Goal: Task Accomplishment & Management: Manage account settings

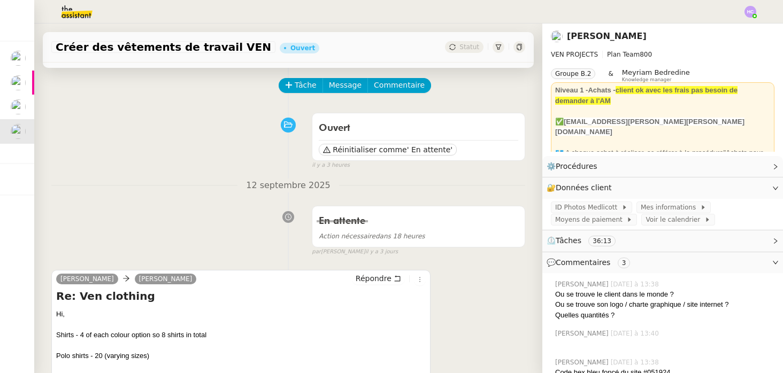
scroll to position [61, 0]
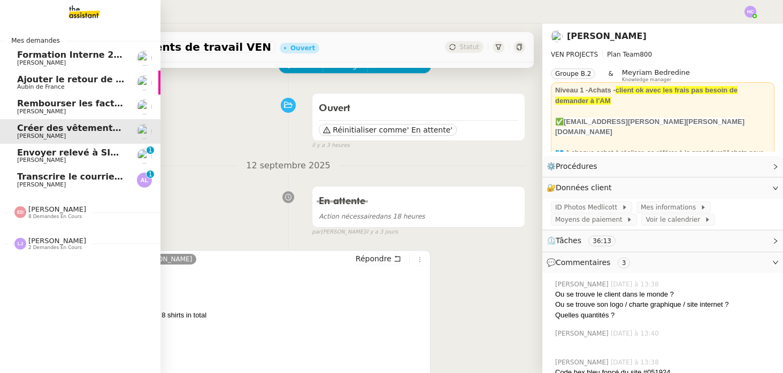
click at [58, 156] on span "Envoyer relevé à SIP pour [PERSON_NAME]" at bounding box center [121, 153] width 208 height 10
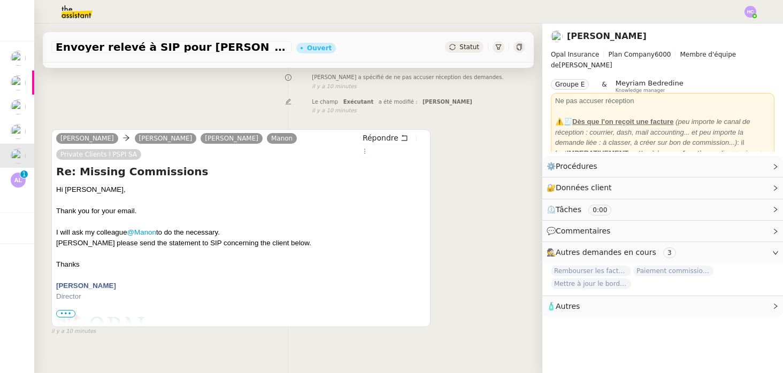
scroll to position [139, 0]
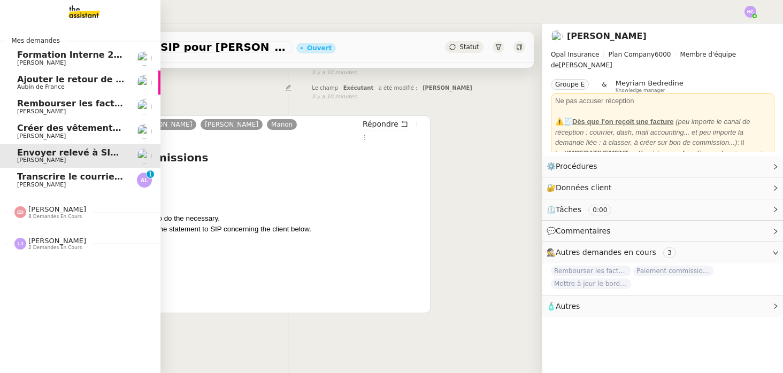
click at [49, 180] on span "Transcrire le courrier manuscrit en document Word" at bounding box center [140, 177] width 247 height 10
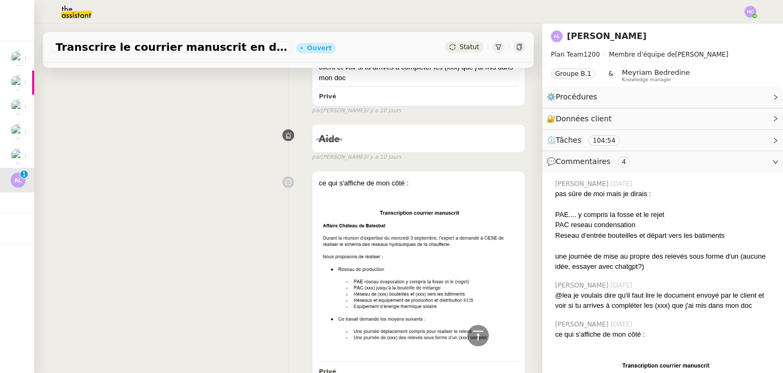
scroll to position [3195, 0]
click at [469, 341] on div at bounding box center [478, 335] width 21 height 21
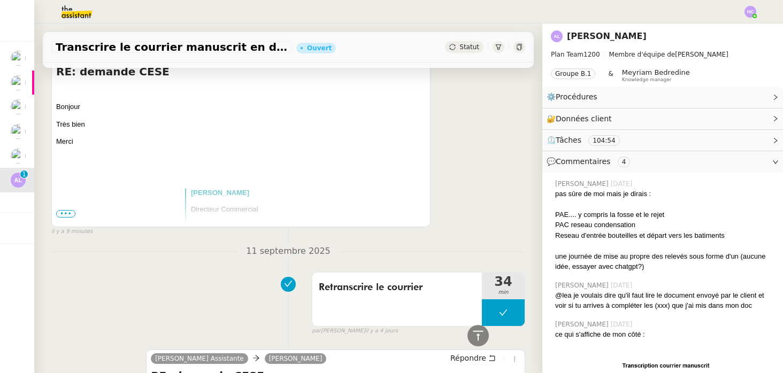
scroll to position [239, 0]
click at [456, 295] on span "Retranscrire le courrier" at bounding box center [397, 288] width 157 height 16
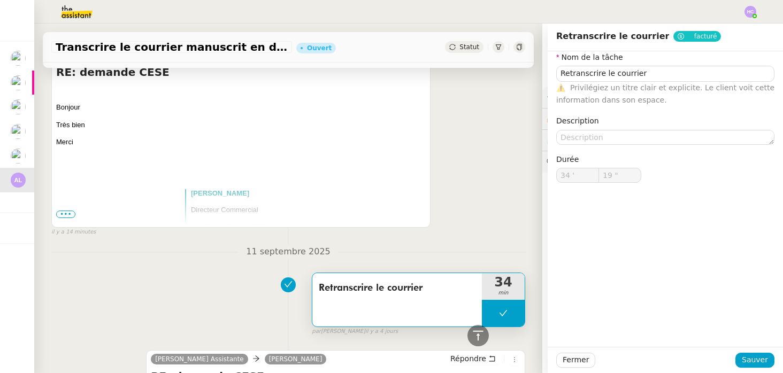
click at [457, 195] on div "Arnaud LEROUX Camille Assistante Répondre RE: demande CESE Bonjour Très bien Me…" at bounding box center [288, 136] width 474 height 201
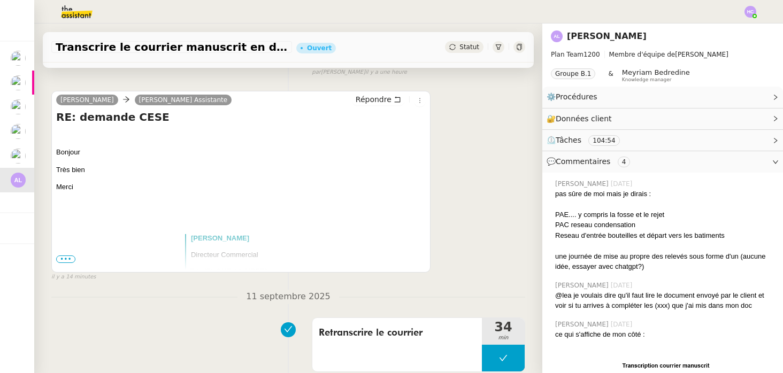
scroll to position [175, 0]
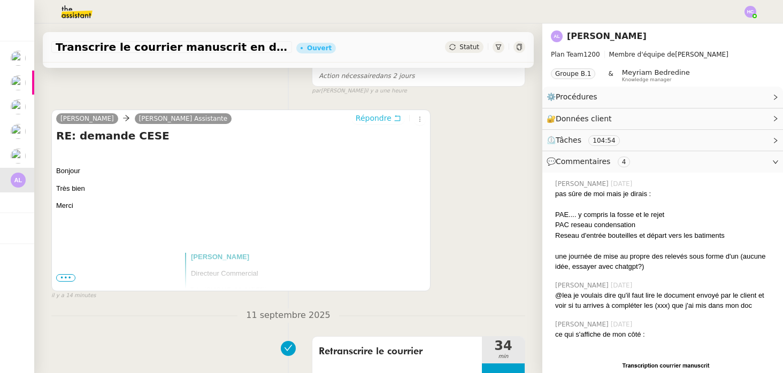
click at [372, 123] on span "Répondre" at bounding box center [374, 118] width 36 height 11
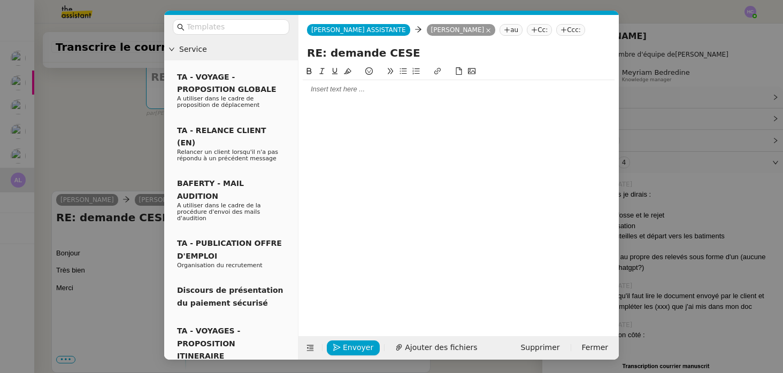
click at [152, 135] on nz-modal-container "Service TA - VOYAGE - PROPOSITION GLOBALE A utiliser dans le cadre de propositi…" at bounding box center [391, 186] width 783 height 373
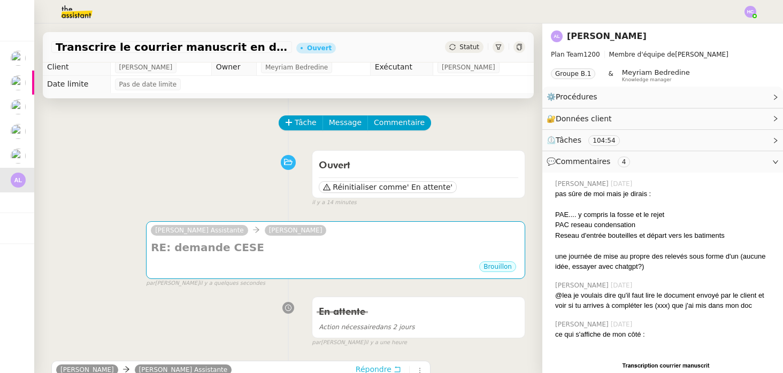
scroll to position [0, 0]
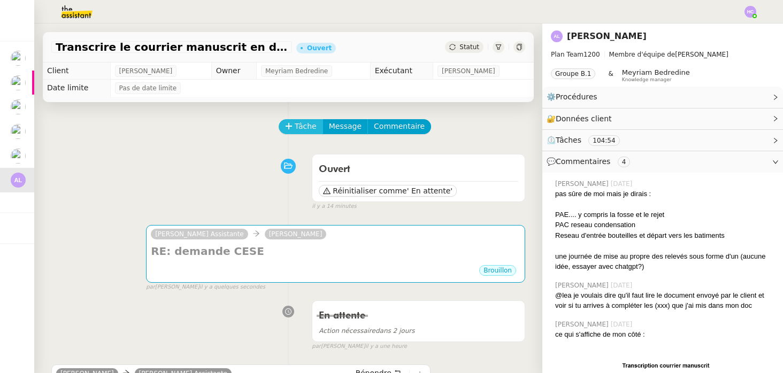
click at [301, 124] on span "Tâche" at bounding box center [306, 126] width 22 height 12
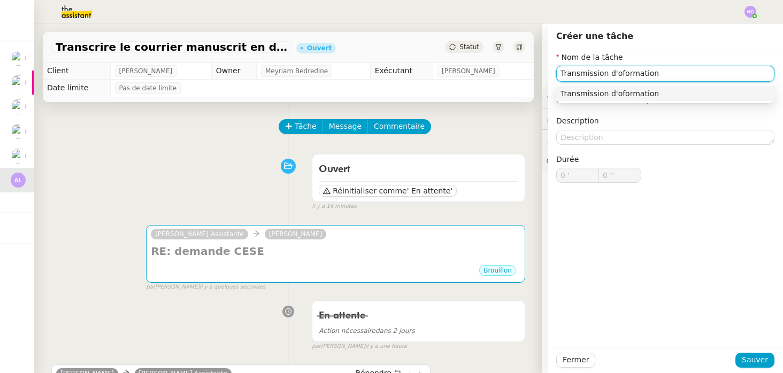
click at [619, 74] on input "Transmission d'oformation" at bounding box center [665, 74] width 218 height 16
click at [665, 72] on input "Transmission d'information" at bounding box center [665, 74] width 218 height 16
click at [659, 99] on nz-auto-option "Transmission d'information" at bounding box center [665, 93] width 218 height 15
type input "Transmission d'information"
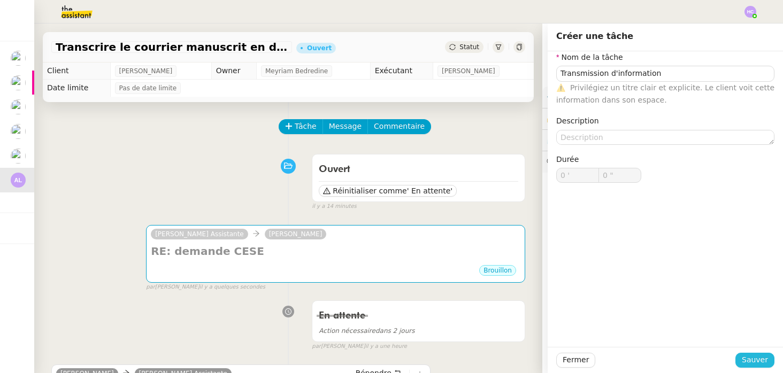
click at [750, 358] on span "Sauver" at bounding box center [755, 360] width 26 height 12
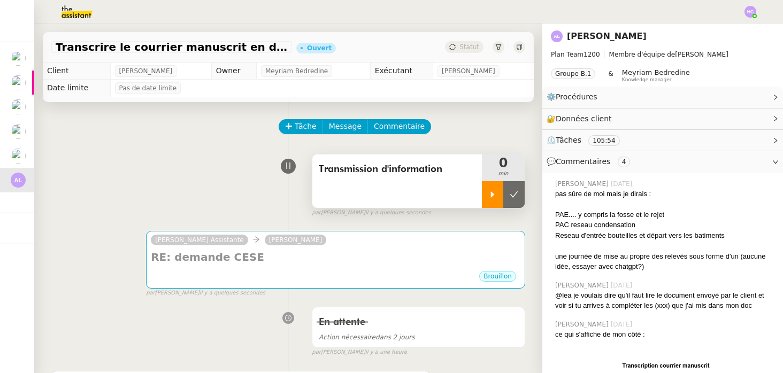
click at [491, 194] on icon at bounding box center [492, 194] width 9 height 9
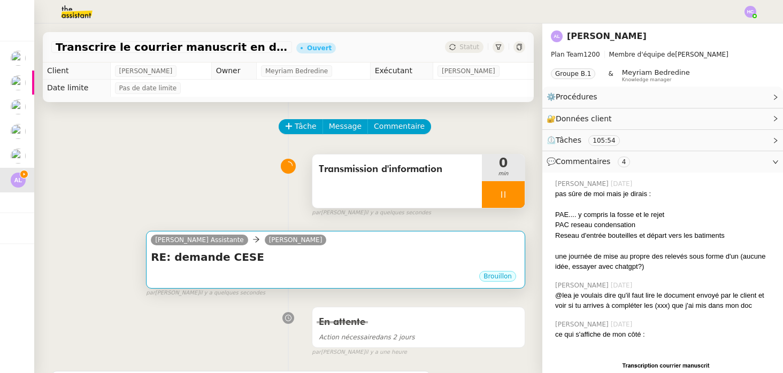
click at [341, 259] on h4 "RE: demande CESE" at bounding box center [336, 257] width 370 height 15
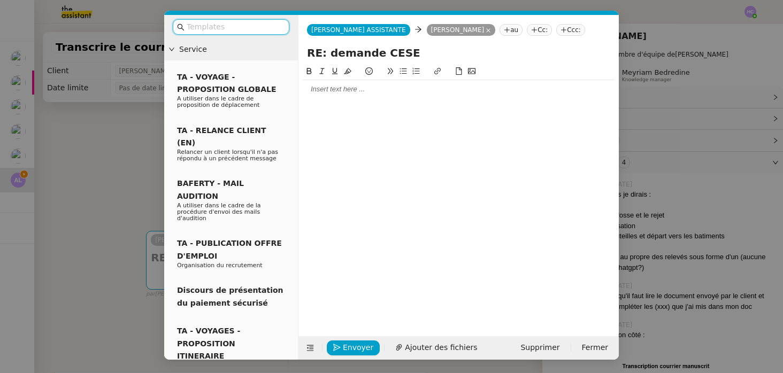
click at [234, 25] on input "text" at bounding box center [235, 27] width 96 height 12
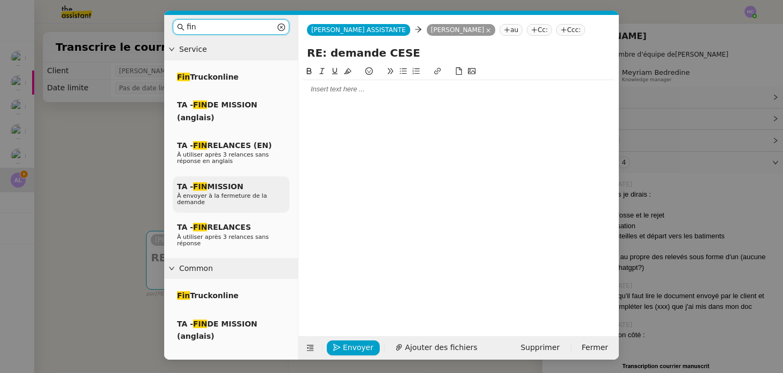
type input "fin"
click at [235, 182] on span "TA - FIN MISSION" at bounding box center [210, 186] width 66 height 9
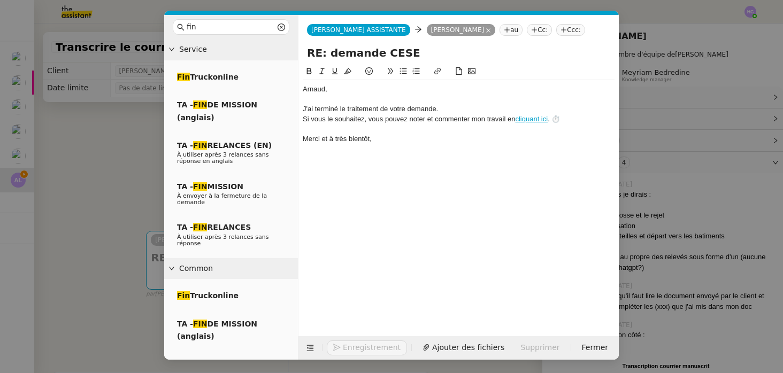
click at [345, 91] on div "﻿Arnaud﻿," at bounding box center [459, 90] width 312 height 10
click at [303, 109] on div "J'ai terminé le traitement de votre demande." at bounding box center [459, 109] width 312 height 10
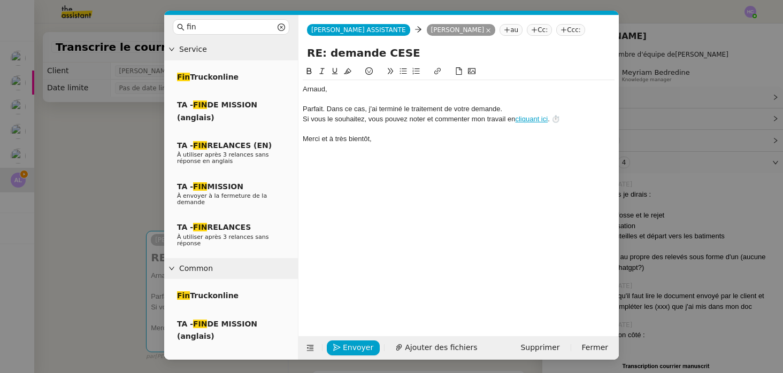
click at [471, 134] on div "Merci et à très bientôt," at bounding box center [459, 139] width 312 height 10
click at [506, 108] on div "Parfait. Dans ce cas, j'ai terminé le traitement de votre demande." at bounding box center [459, 109] width 312 height 10
click at [349, 343] on span "Envoyer" at bounding box center [358, 348] width 30 height 12
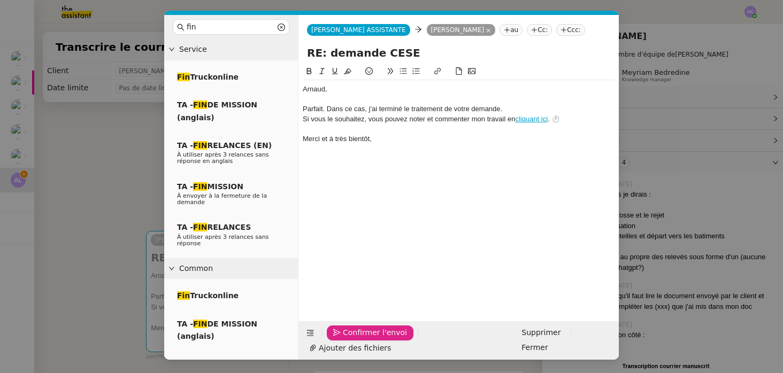
click at [349, 339] on span "Confirmer l'envoi" at bounding box center [375, 333] width 64 height 12
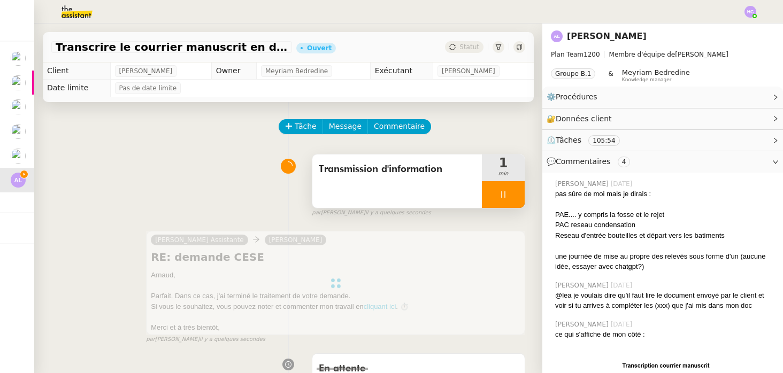
click at [515, 191] on div at bounding box center [503, 194] width 43 height 27
click at [519, 195] on button at bounding box center [513, 194] width 21 height 27
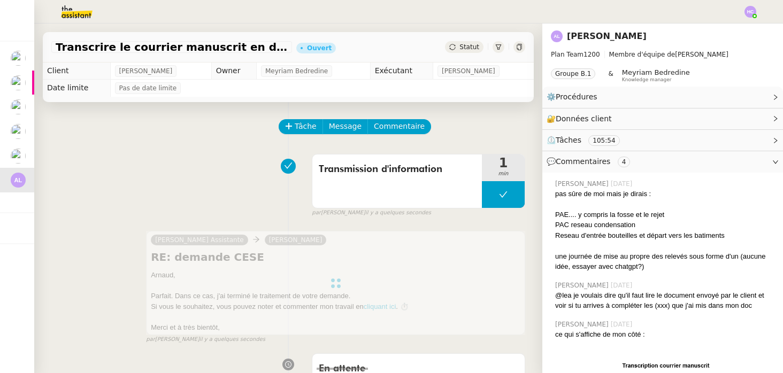
click at [468, 48] on span "Statut" at bounding box center [469, 46] width 20 height 7
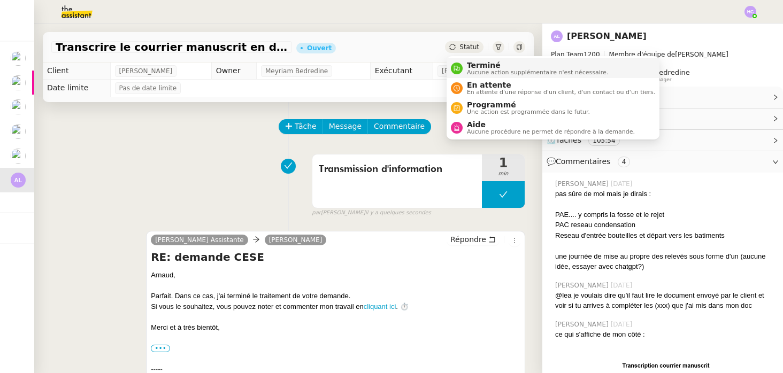
click at [479, 70] on span "Aucune action supplémentaire n'est nécessaire." at bounding box center [537, 73] width 141 height 6
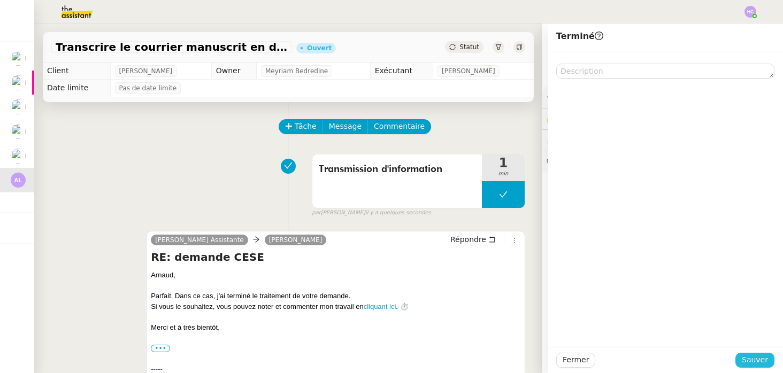
click at [756, 357] on span "Sauver" at bounding box center [755, 360] width 26 height 12
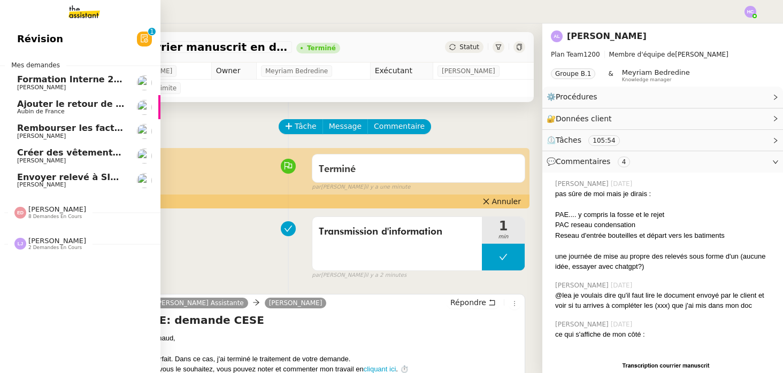
click at [47, 105] on span "Ajouter le retour de crédit à la commission" at bounding box center [120, 104] width 207 height 10
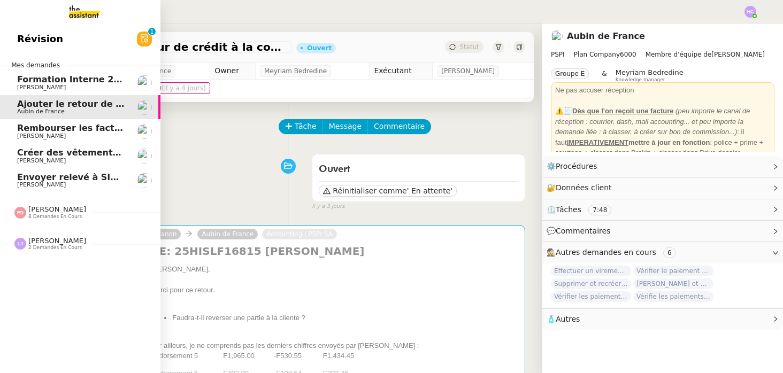
click at [50, 130] on span "Rembourser les factures et mettre à jour le tableau" at bounding box center [141, 128] width 249 height 10
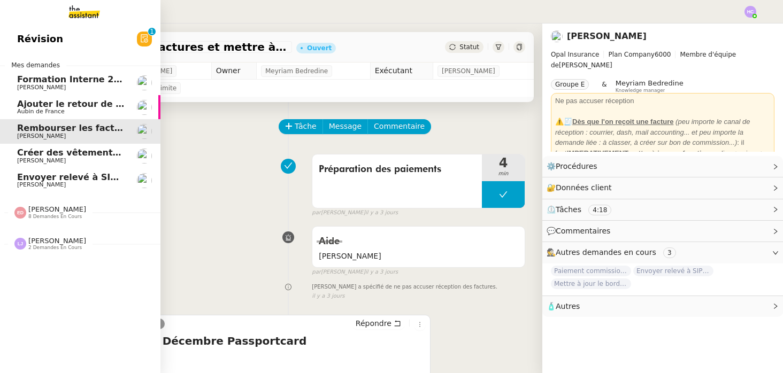
click at [55, 157] on span "Créer des vêtements de travail VEN" at bounding box center [103, 153] width 172 height 10
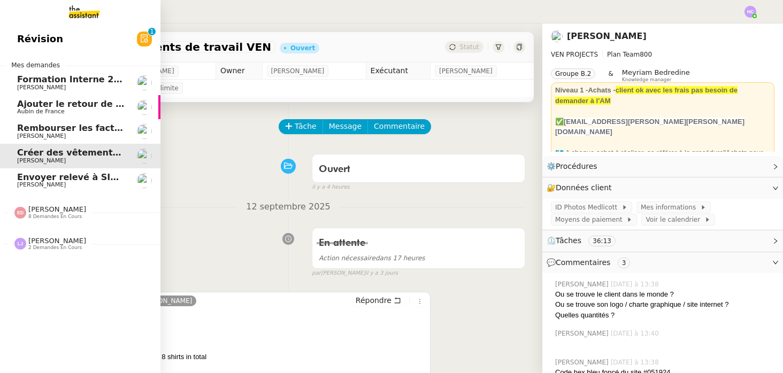
click at [59, 179] on span "Envoyer relevé à SIP pour [PERSON_NAME]" at bounding box center [121, 177] width 208 height 10
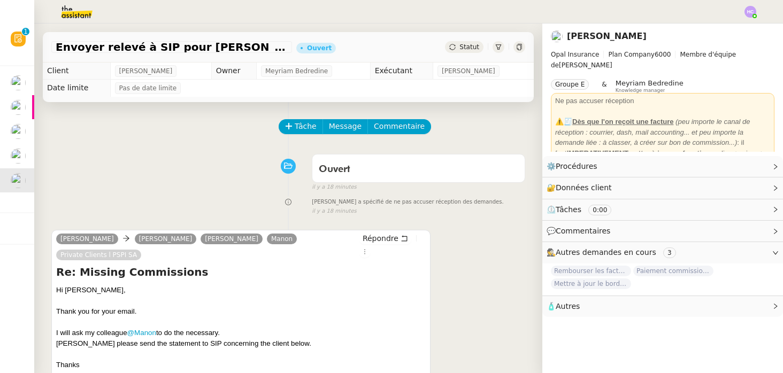
scroll to position [136, 0]
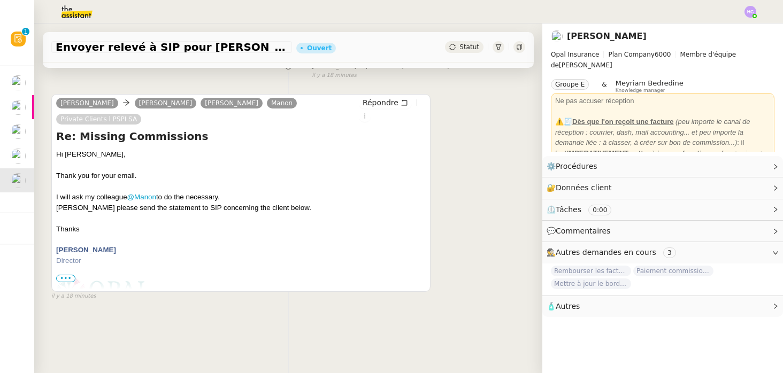
click at [62, 274] on div "Re: Missing Commissions Hi Vicky, Thank you for your email. I will ask my colle…" at bounding box center [241, 209] width 370 height 160
click at [63, 278] on span "•••" at bounding box center [65, 278] width 19 height 7
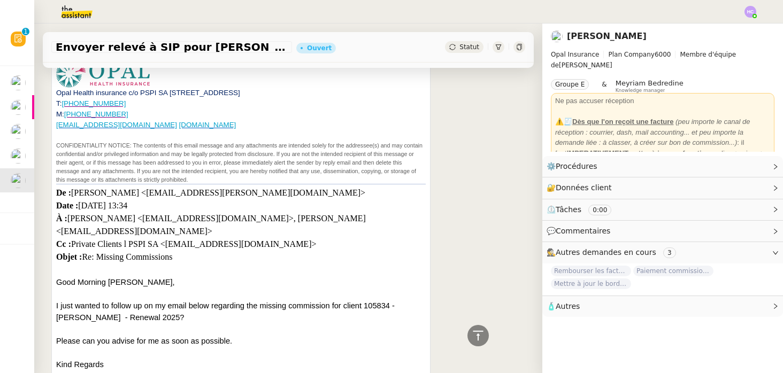
scroll to position [0, 0]
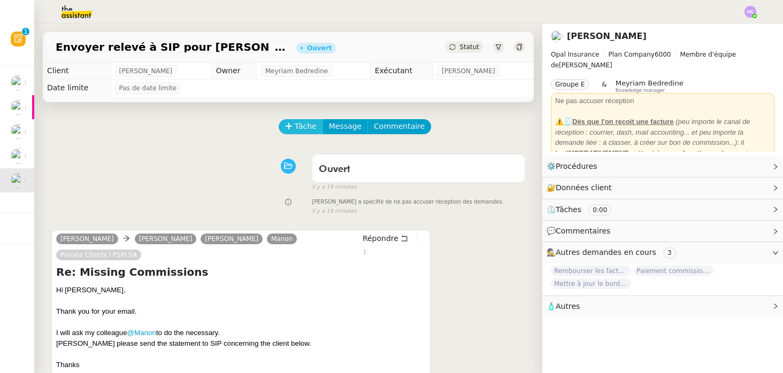
click at [298, 127] on span "Tâche" at bounding box center [306, 126] width 22 height 12
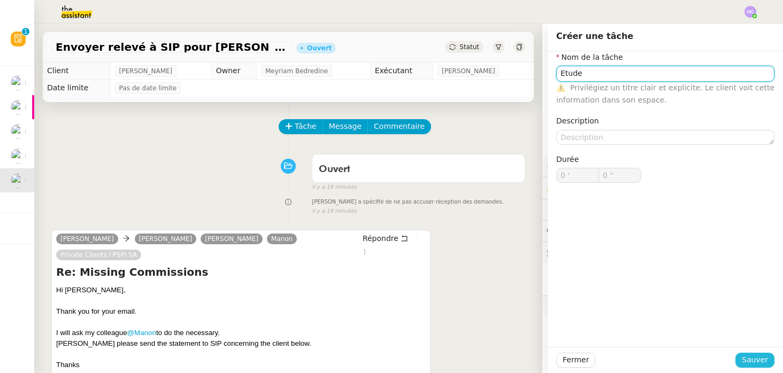
type input "Etude"
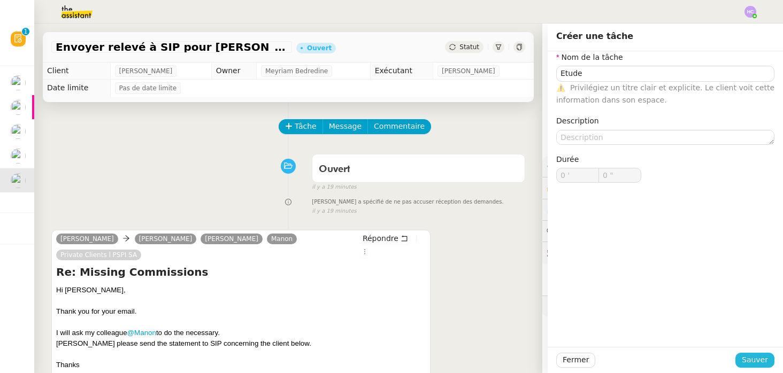
click at [750, 361] on span "Sauver" at bounding box center [755, 360] width 26 height 12
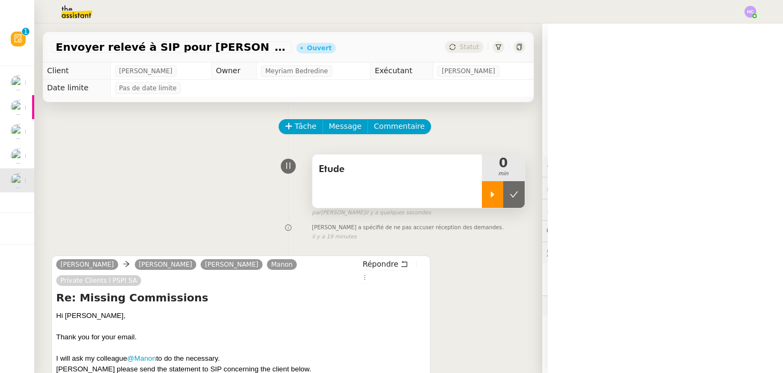
click at [491, 196] on icon at bounding box center [493, 194] width 4 height 6
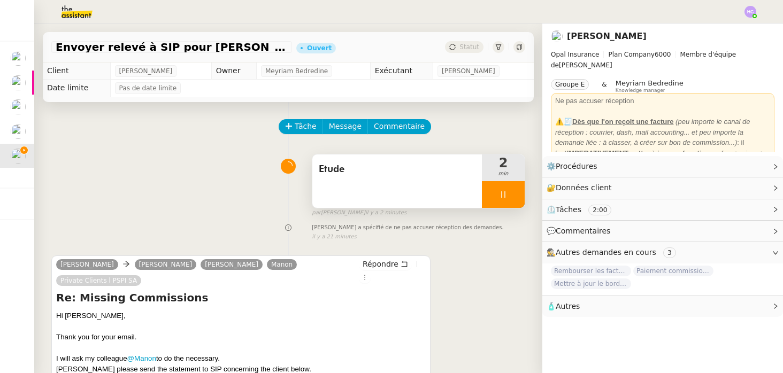
click at [496, 191] on div at bounding box center [503, 194] width 43 height 27
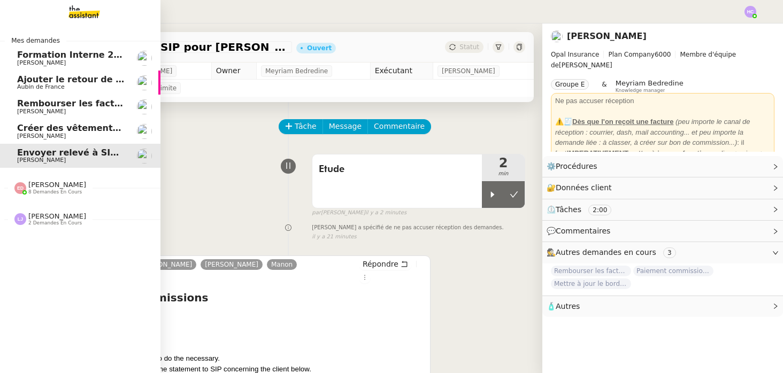
click at [56, 185] on span "[PERSON_NAME]" at bounding box center [57, 185] width 58 height 8
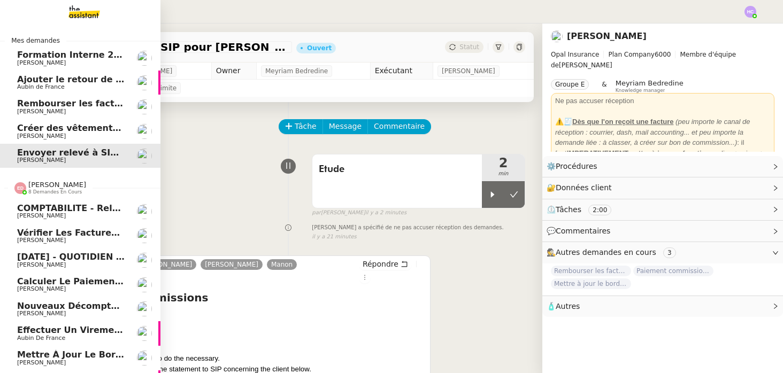
click at [74, 186] on div "Eva Dubois 8 demandes en cours" at bounding box center [57, 188] width 58 height 14
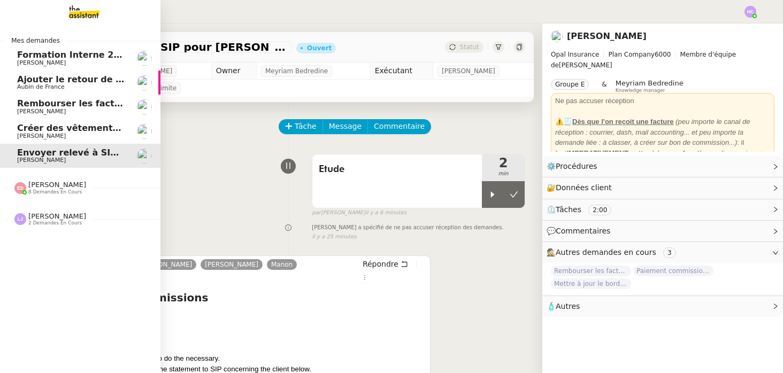
click at [47, 85] on span "Aubin de France" at bounding box center [41, 86] width 48 height 7
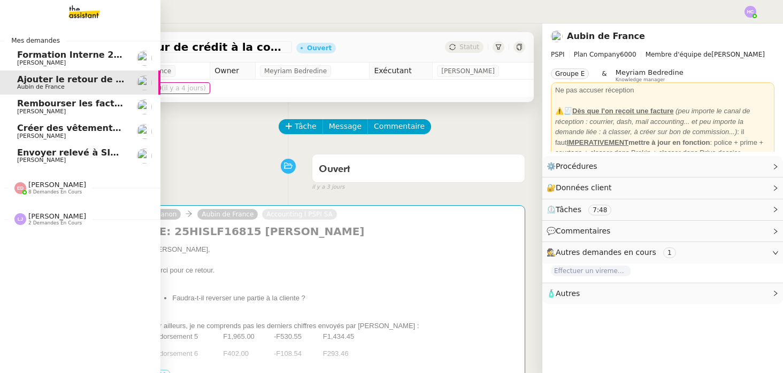
click at [49, 110] on span "[PERSON_NAME]" at bounding box center [41, 111] width 49 height 7
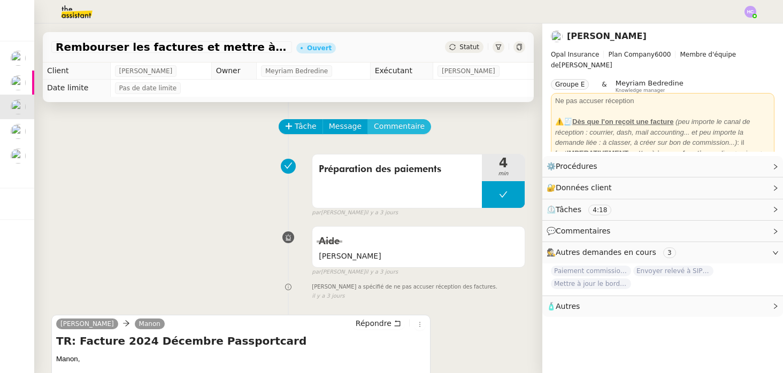
click at [380, 127] on span "Commentaire" at bounding box center [399, 126] width 51 height 12
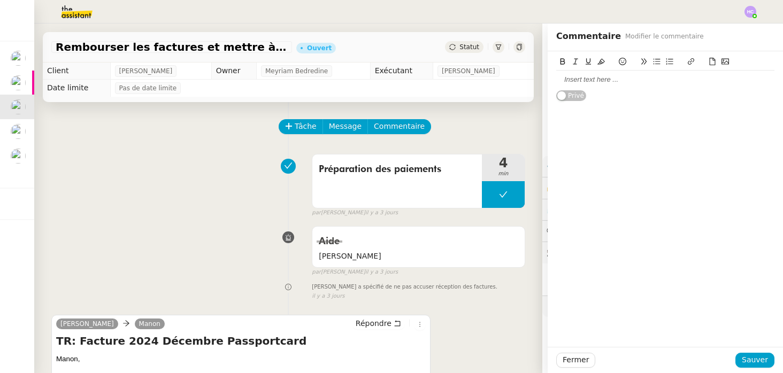
click at [581, 79] on div at bounding box center [665, 80] width 218 height 10
click at [744, 370] on div "Fermer Sauver" at bounding box center [665, 360] width 235 height 26
click at [745, 362] on span "Sauver" at bounding box center [755, 360] width 26 height 12
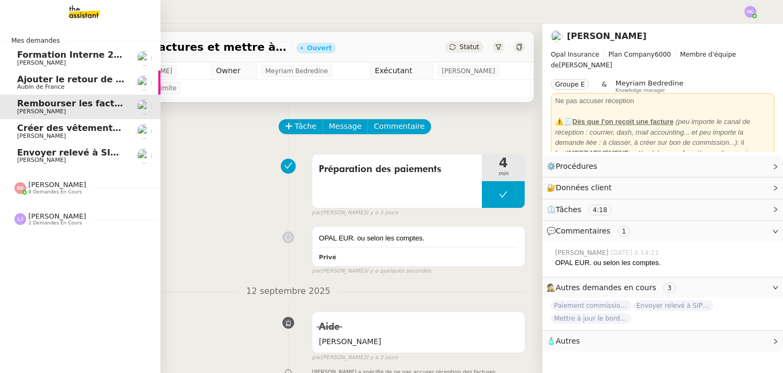
click at [51, 152] on span "Envoyer relevé à SIP pour [PERSON_NAME]" at bounding box center [121, 153] width 208 height 10
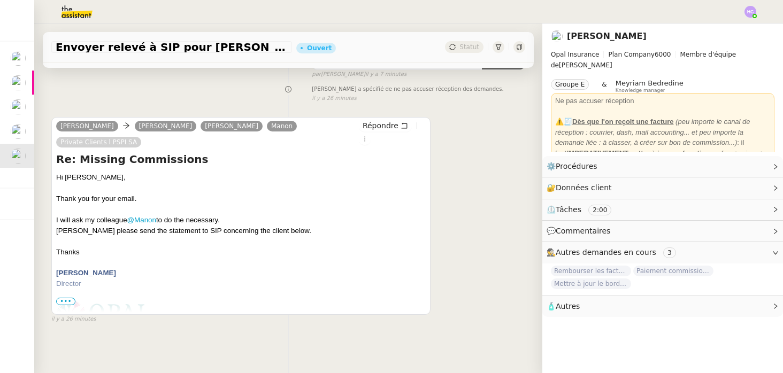
scroll to position [140, 0]
click at [64, 298] on span "•••" at bounding box center [65, 299] width 19 height 7
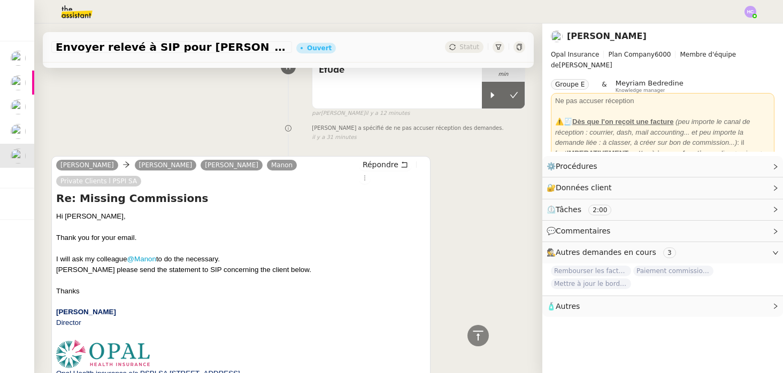
scroll to position [0, 0]
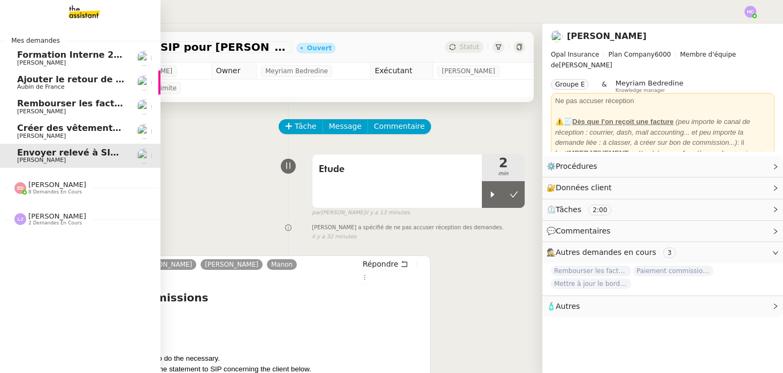
click at [55, 81] on span "Ajouter le retour de crédit à la commission" at bounding box center [120, 79] width 207 height 10
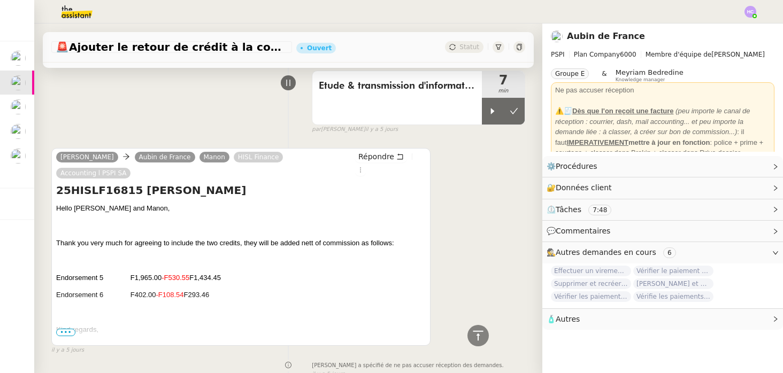
scroll to position [890, 0]
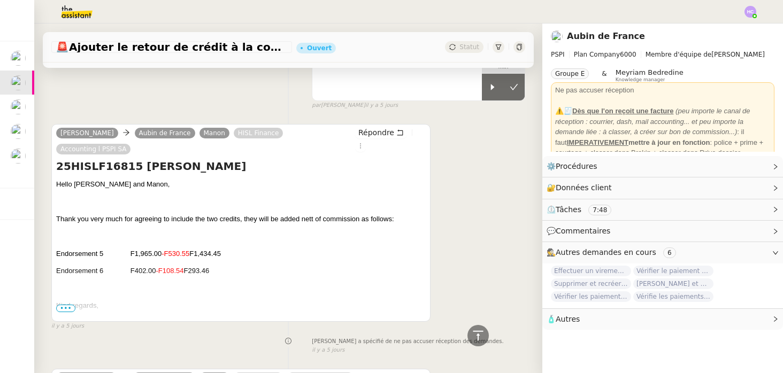
drag, startPoint x: 265, startPoint y: 254, endPoint x: 44, endPoint y: 236, distance: 221.1
click at [120, 231] on p at bounding box center [241, 236] width 370 height 11
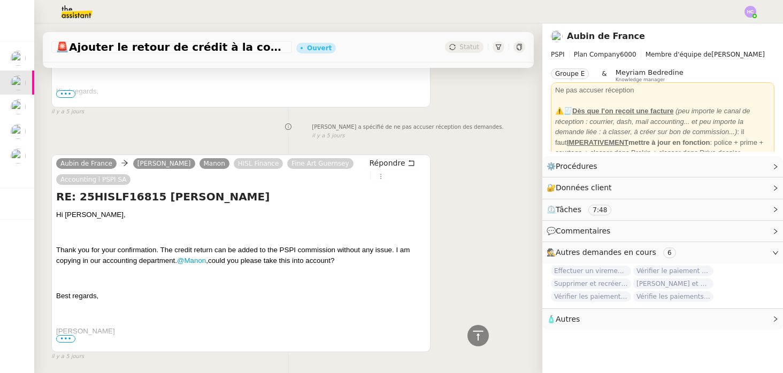
scroll to position [1128, 0]
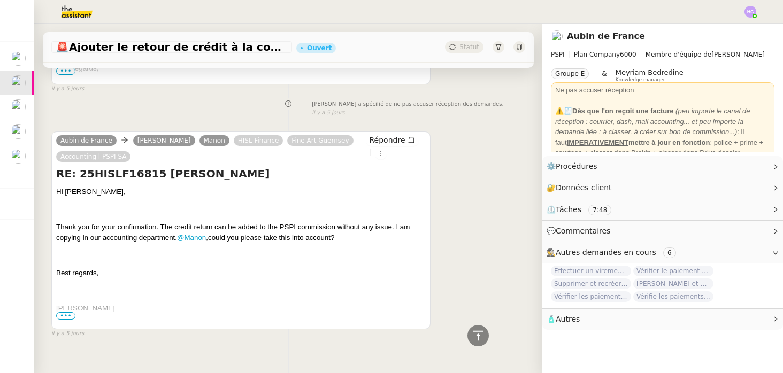
click at [68, 312] on span "•••" at bounding box center [65, 315] width 19 height 7
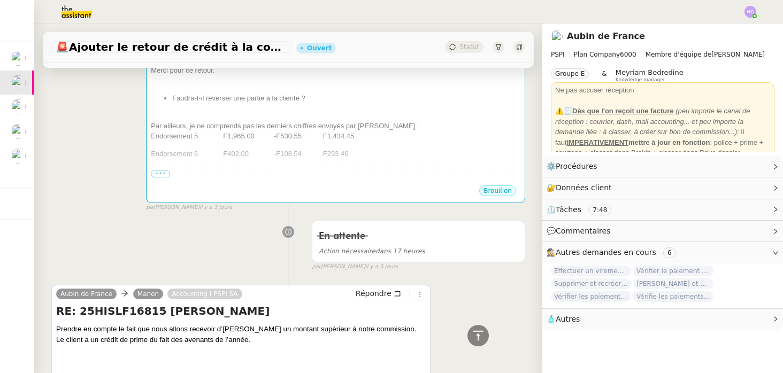
scroll to position [121, 0]
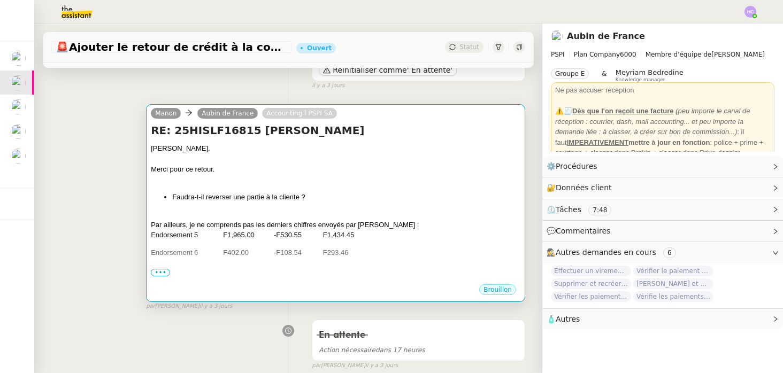
click at [293, 209] on div "Aubin, Merci pour ce retour. Faudra-t-il reverser une partie à la cliente ? Par…" at bounding box center [336, 237] width 370 height 188
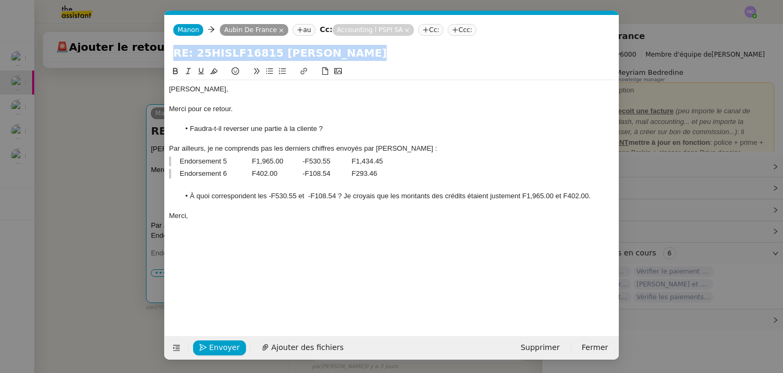
click at [293, 209] on nz-modal-container "Service TA - VOYAGE - PROPOSITION GLOBALE A utiliser dans le cadre de propositi…" at bounding box center [391, 186] width 783 height 373
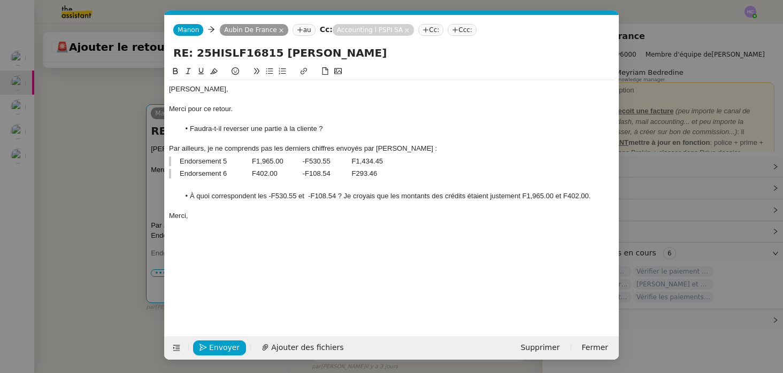
scroll to position [0, 22]
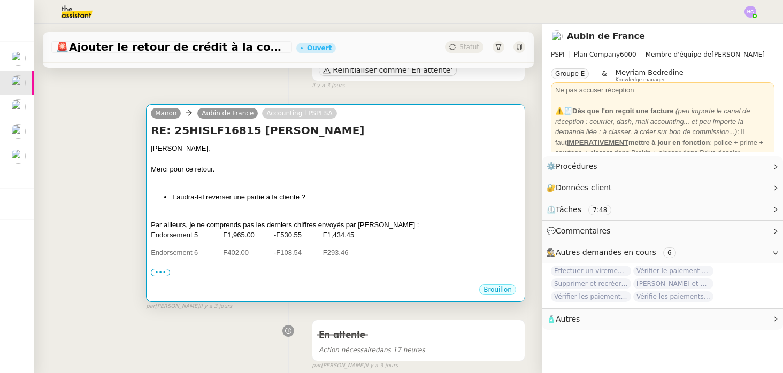
click at [293, 209] on div "Aubin, Merci pour ce retour. Faudra-t-il reverser une partie à la cliente ? Par…" at bounding box center [336, 237] width 370 height 188
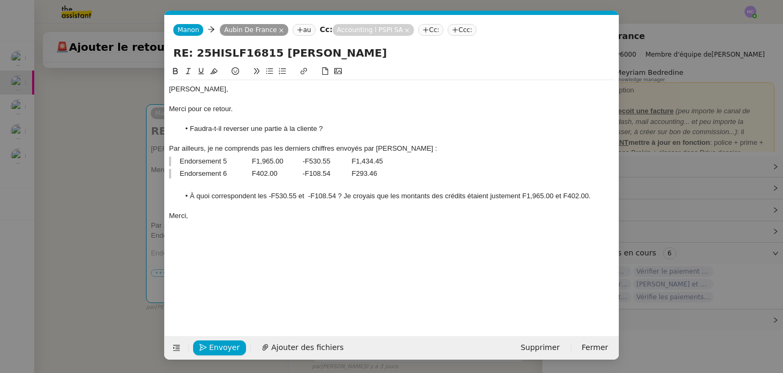
click at [200, 222] on div "Aubin, Merci pour ce retour. Faudra-t-il reverser une partie à la cliente ? Par…" at bounding box center [392, 152] width 446 height 145
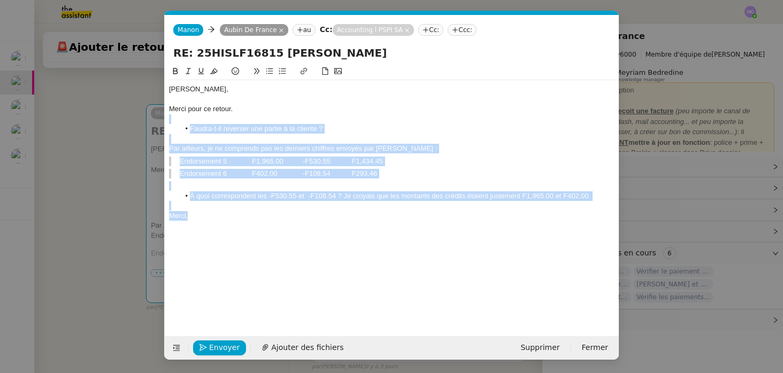
drag, startPoint x: 200, startPoint y: 222, endPoint x: 168, endPoint y: 118, distance: 108.5
click at [168, 118] on nz-spin "Aubin, Merci pour ce retour. Faudra-t-il reverser une partie à la cliente ? Par…" at bounding box center [392, 194] width 454 height 259
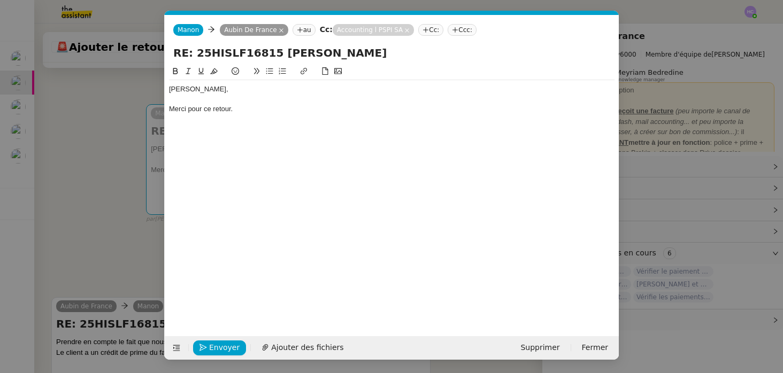
click at [136, 136] on nz-modal-container "Service TA - VOYAGE - PROPOSITION GLOBALE A utiliser dans le cadre de propositi…" at bounding box center [391, 186] width 783 height 373
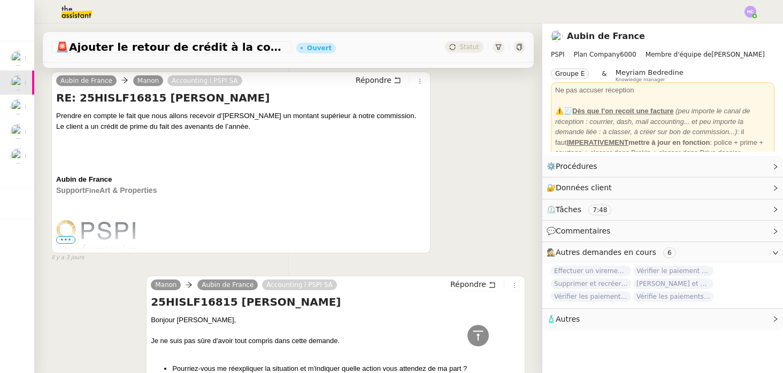
scroll to position [152, 0]
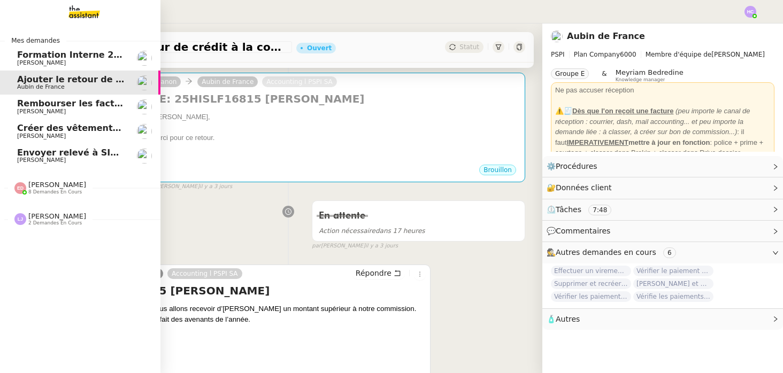
click at [74, 106] on span "Rembourser les factures et mettre à jour le tableau" at bounding box center [141, 103] width 249 height 10
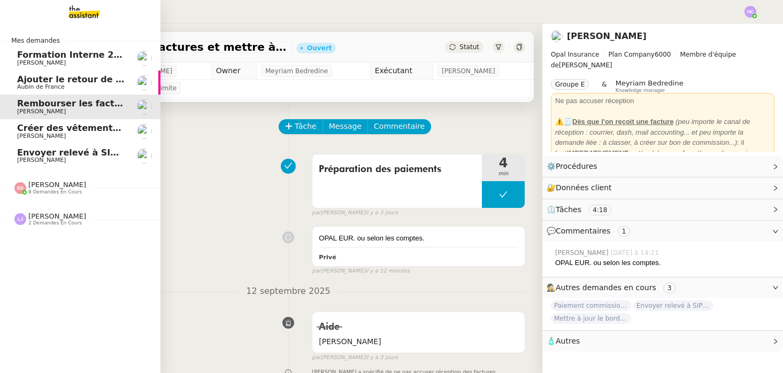
click at [48, 81] on span "Ajouter le retour de crédit à la commission" at bounding box center [120, 79] width 207 height 10
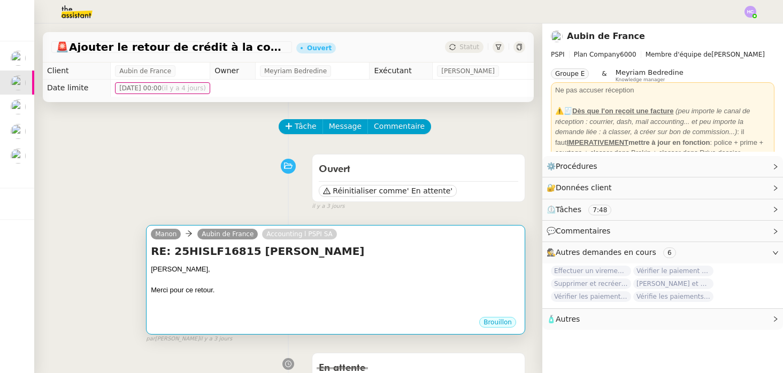
click at [193, 282] on div at bounding box center [336, 279] width 370 height 11
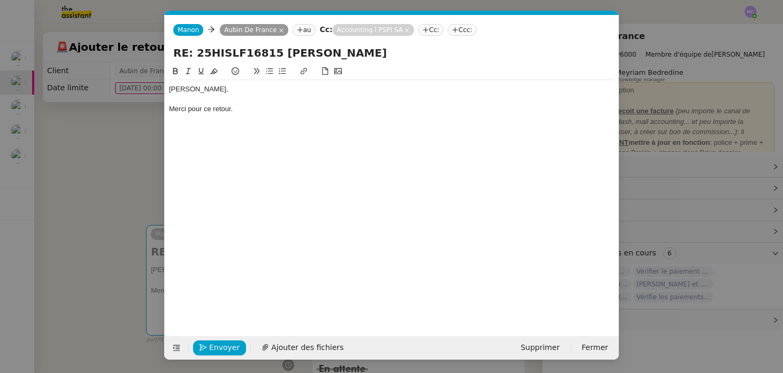
scroll to position [0, 22]
click at [171, 91] on div "Aubin," at bounding box center [392, 90] width 446 height 10
click at [552, 349] on span "Supprimer" at bounding box center [539, 348] width 39 height 12
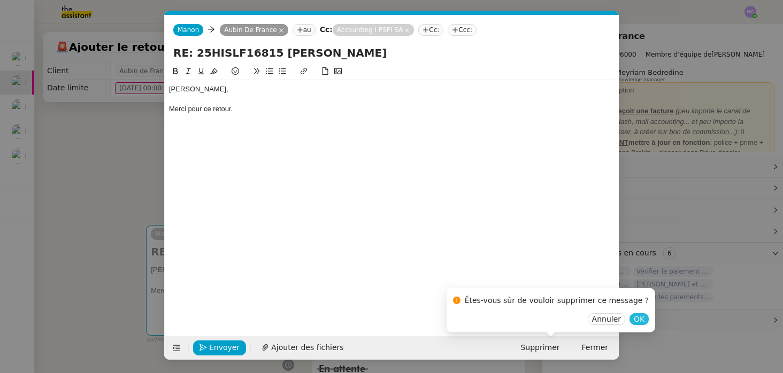
click at [634, 321] on span "OK" at bounding box center [639, 319] width 11 height 11
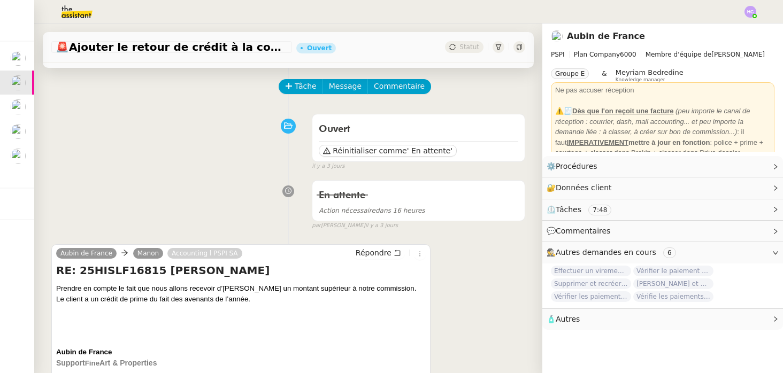
scroll to position [95, 0]
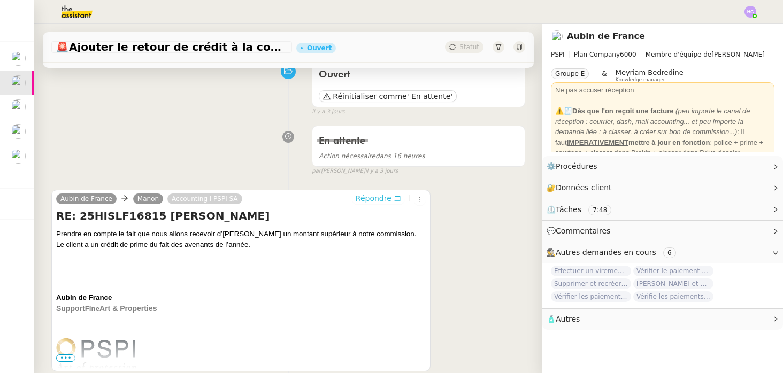
click at [381, 195] on span "Répondre" at bounding box center [374, 198] width 36 height 11
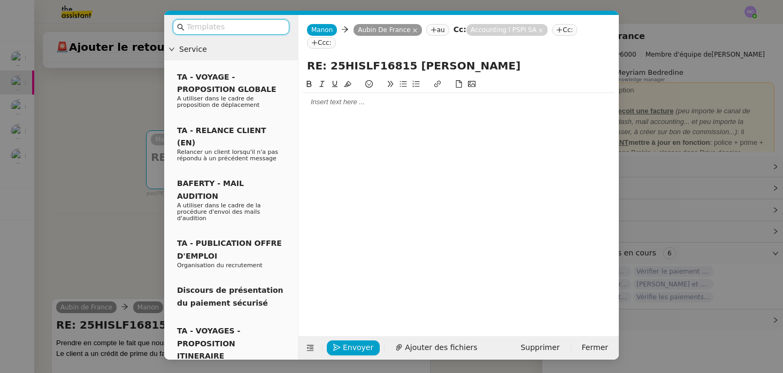
click at [313, 107] on div at bounding box center [459, 102] width 312 height 10
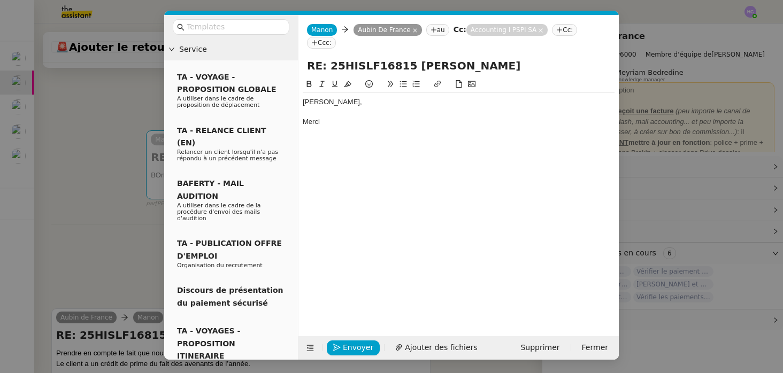
click at [102, 132] on nz-modal-container "Service TA - VOYAGE - PROPOSITION GLOBALE A utiliser dans le cadre de propositi…" at bounding box center [391, 186] width 783 height 373
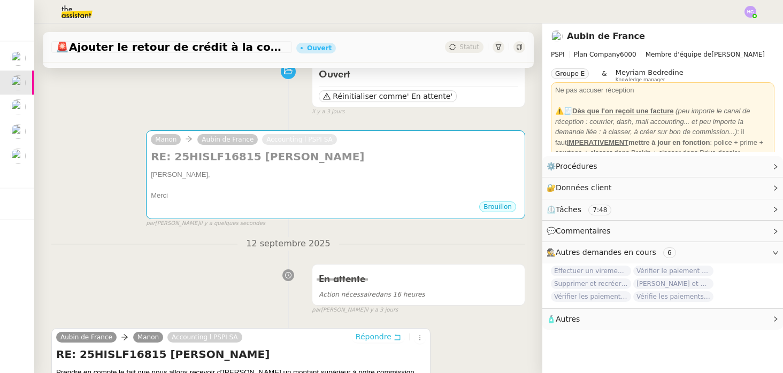
scroll to position [0, 0]
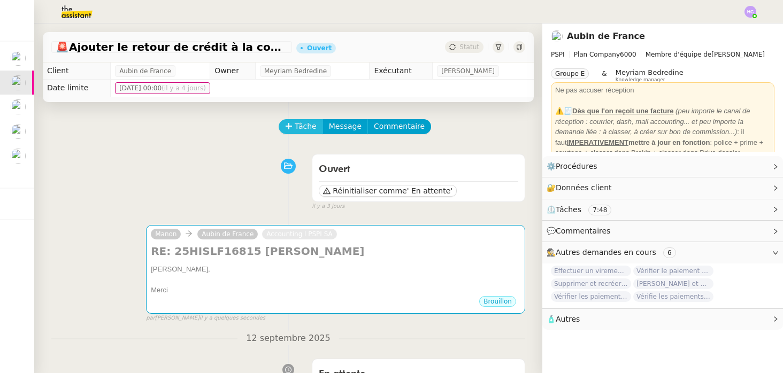
click at [305, 129] on span "Tâche" at bounding box center [306, 126] width 22 height 12
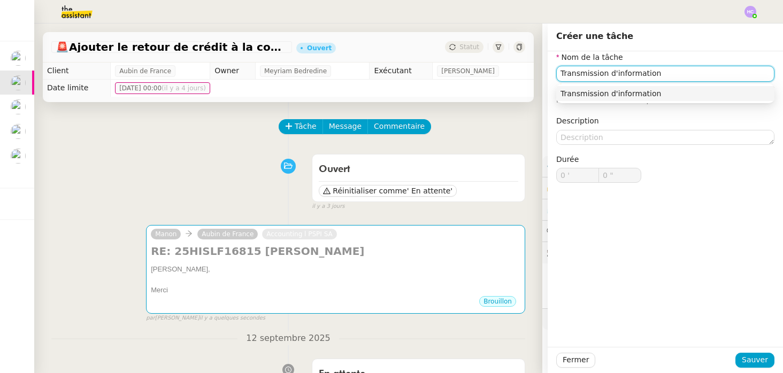
click at [662, 91] on div "Transmission d'information" at bounding box center [666, 94] width 210 height 10
type input "Transmission d'information"
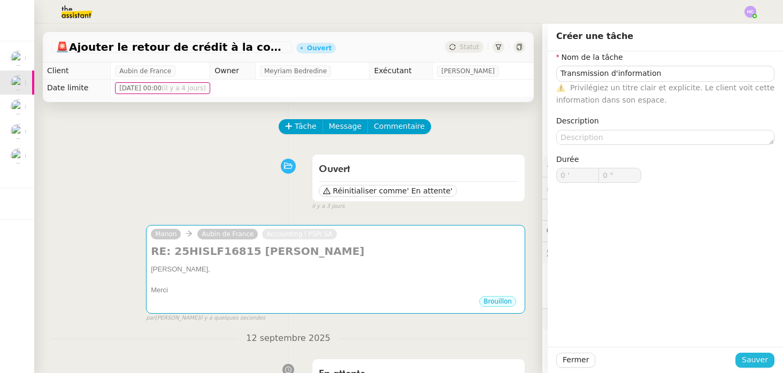
click at [755, 356] on span "Sauver" at bounding box center [755, 360] width 26 height 12
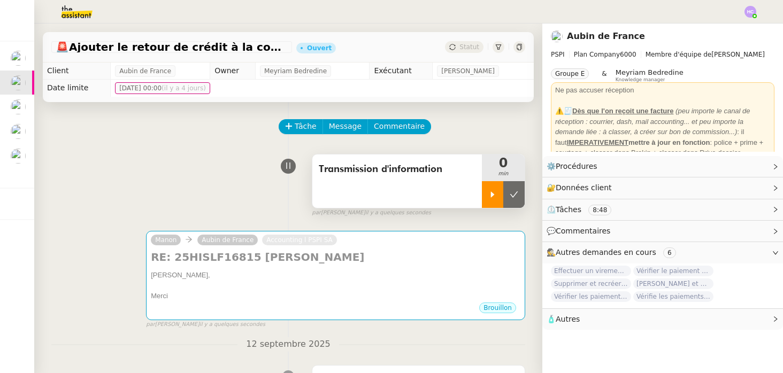
click at [493, 186] on div at bounding box center [492, 194] width 21 height 27
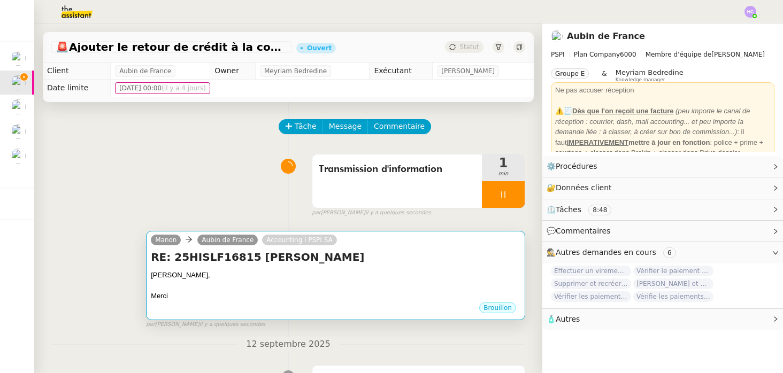
click at [200, 296] on div "Merci" at bounding box center [336, 296] width 370 height 11
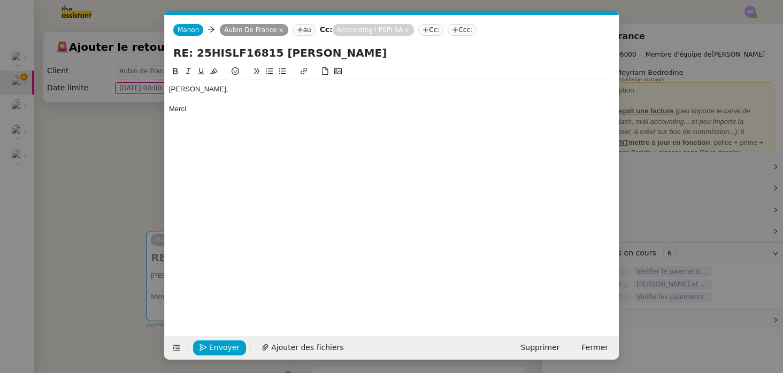
scroll to position [0, 22]
click at [218, 91] on div "Aubin," at bounding box center [392, 90] width 446 height 10
click at [218, 119] on div "Aubin, Merci" at bounding box center [392, 192] width 446 height 255
click at [218, 110] on div "Merci" at bounding box center [392, 109] width 446 height 10
click at [180, 139] on div "MErci," at bounding box center [392, 139] width 446 height 10
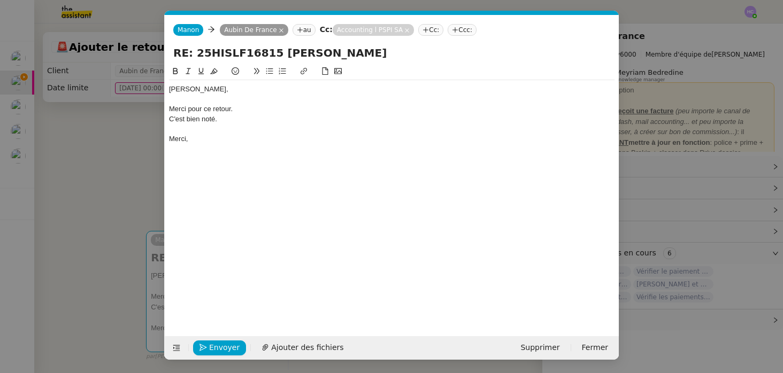
drag, startPoint x: 249, startPoint y: 110, endPoint x: 163, endPoint y: 109, distance: 86.7
click at [163, 109] on nz-modal-container "Service TA - VOYAGE - PROPOSITION GLOBALE A utiliser dans le cadre de propositi…" at bounding box center [391, 186] width 783 height 373
click at [220, 125] on div "Merci," at bounding box center [392, 129] width 446 height 10
click at [212, 347] on span "Envoyer" at bounding box center [224, 348] width 30 height 12
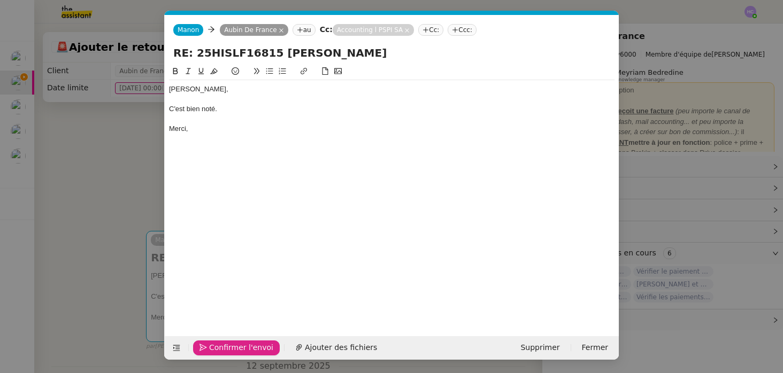
click at [170, 109] on div "C'est bien noté." at bounding box center [392, 109] width 446 height 10
click at [198, 127] on div "Merci," at bounding box center [392, 129] width 446 height 10
click at [223, 348] on span "Confirmer l'envoi" at bounding box center [241, 348] width 64 height 12
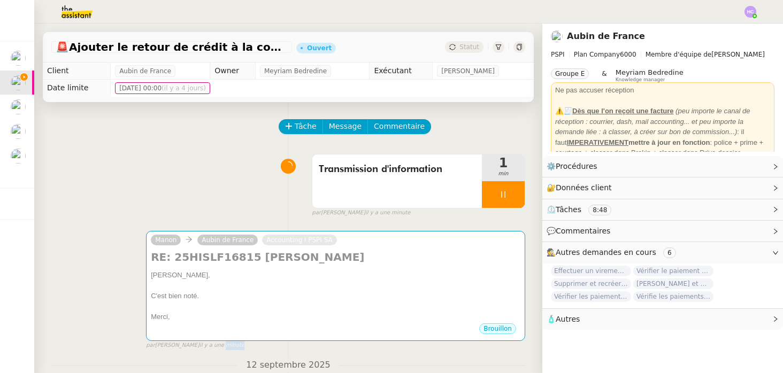
click at [223, 348] on span "il y a une minute" at bounding box center [222, 345] width 45 height 9
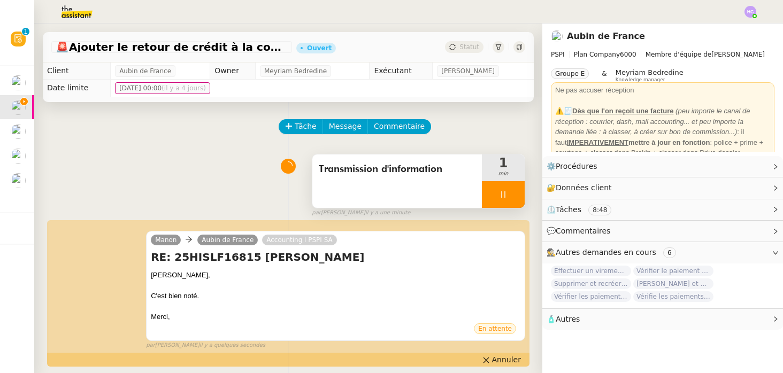
click at [507, 191] on icon at bounding box center [503, 194] width 9 height 9
click at [507, 191] on button at bounding box center [513, 194] width 21 height 27
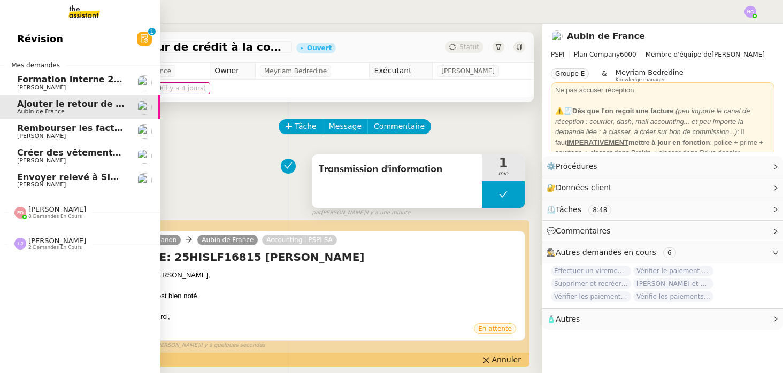
click at [43, 126] on span "Rembourser les factures et mettre à jour le tableau" at bounding box center [141, 128] width 249 height 10
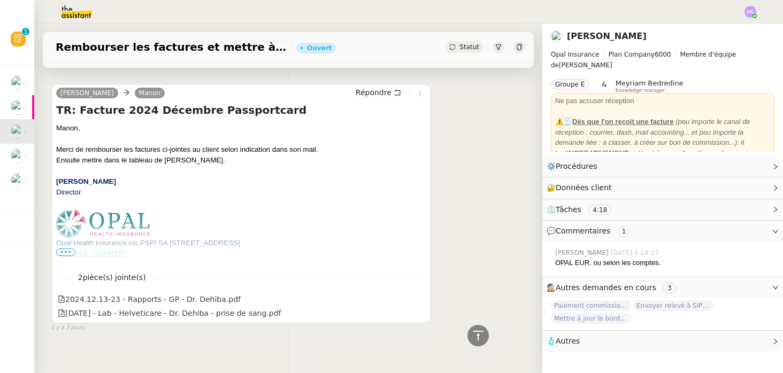
scroll to position [327, 0]
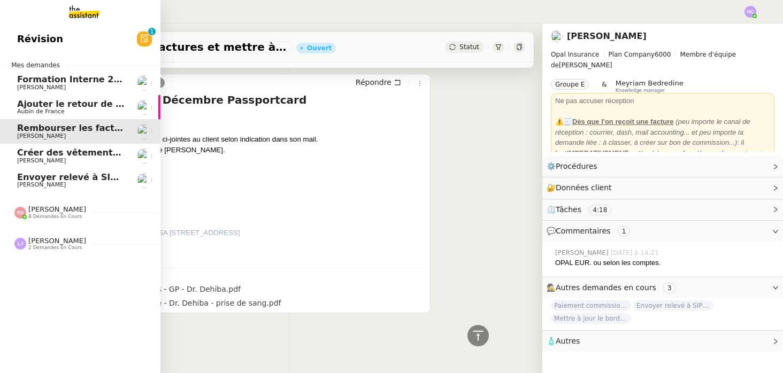
click at [25, 160] on span "[PERSON_NAME]" at bounding box center [41, 160] width 49 height 7
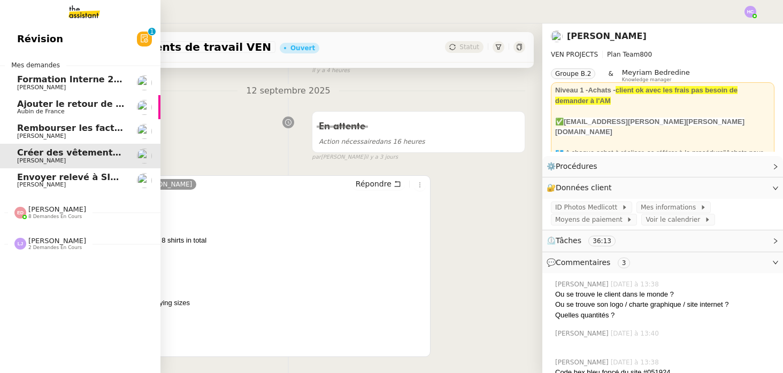
click at [39, 185] on span "[PERSON_NAME]" at bounding box center [41, 184] width 49 height 7
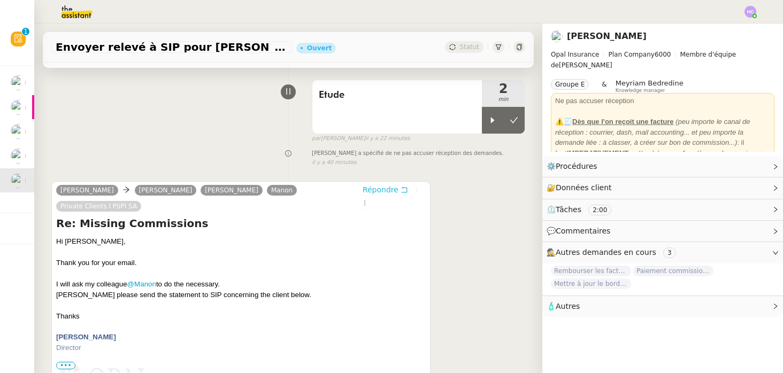
scroll to position [75, 0]
click at [353, 81] on div "Etude" at bounding box center [397, 106] width 170 height 53
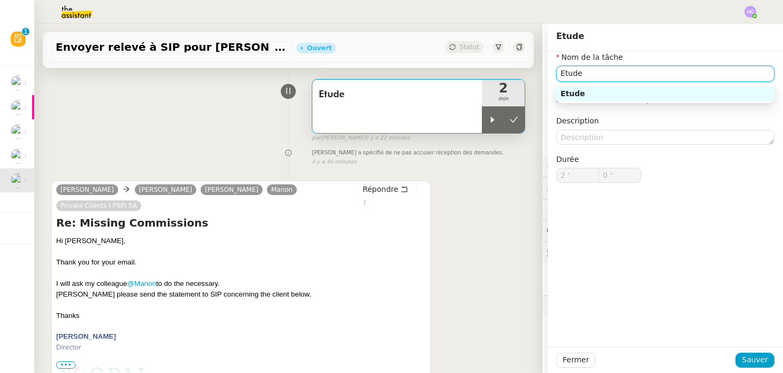
drag, startPoint x: 587, startPoint y: 75, endPoint x: 511, endPoint y: 72, distance: 76.0
click at [511, 72] on app-ticket "Envoyer relevé à SIP pour Thomas Alexandrou Gommes Ouvert Statut Client Rayan O…" at bounding box center [408, 199] width 749 height 350
click at [569, 94] on div "Transmission d'information" at bounding box center [666, 94] width 210 height 10
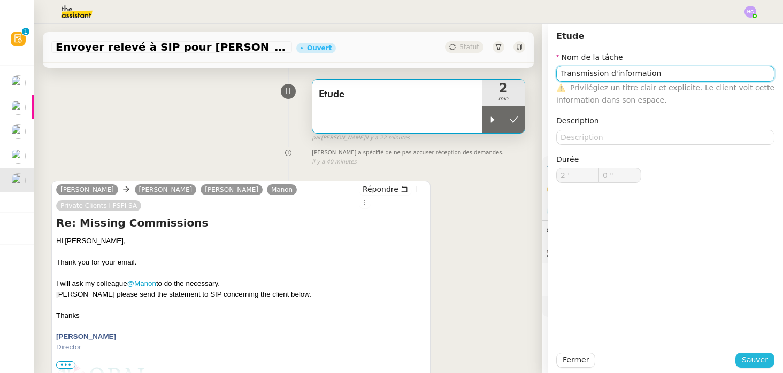
type input "Transmission d'information"
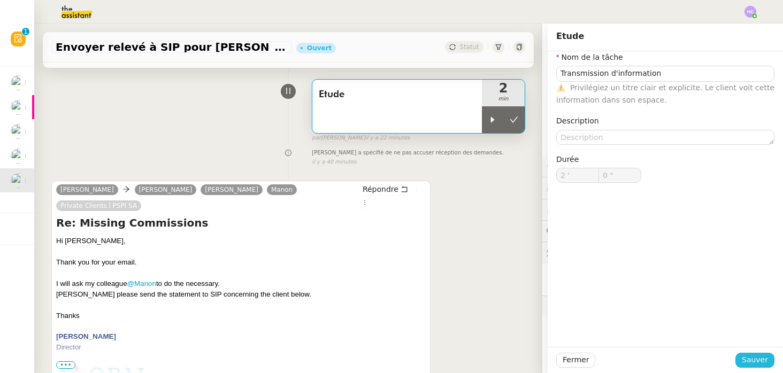
click at [764, 359] on span "Sauver" at bounding box center [755, 360] width 26 height 12
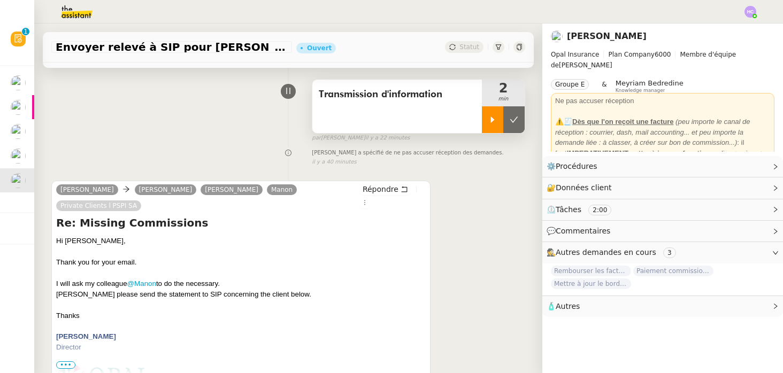
click at [494, 123] on icon at bounding box center [492, 120] width 9 height 9
click at [401, 186] on icon at bounding box center [404, 189] width 7 height 7
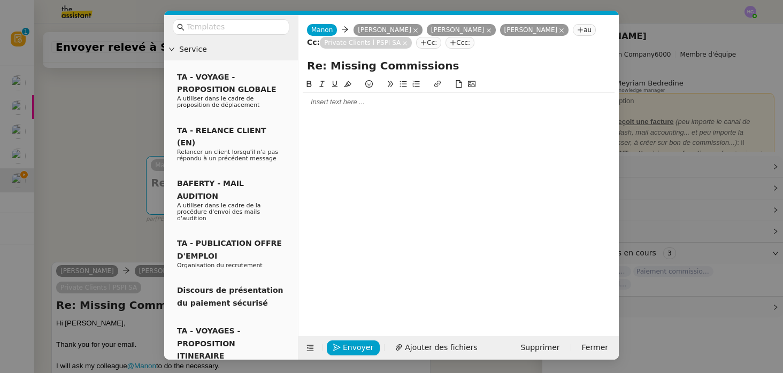
click at [354, 96] on div at bounding box center [459, 102] width 312 height 18
click at [487, 30] on icon at bounding box center [489, 30] width 4 height 4
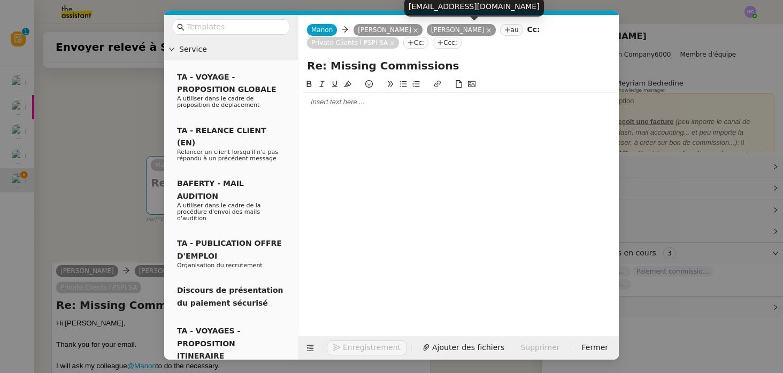
click at [486, 30] on icon at bounding box center [488, 30] width 5 height 5
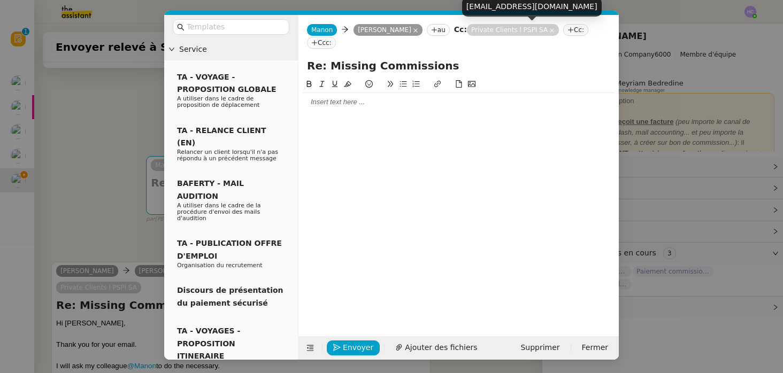
click at [549, 31] on icon at bounding box center [551, 30] width 5 height 5
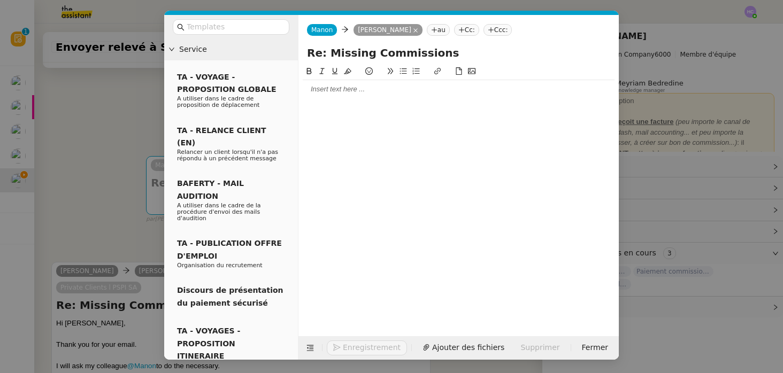
click at [313, 89] on div at bounding box center [459, 90] width 312 height 10
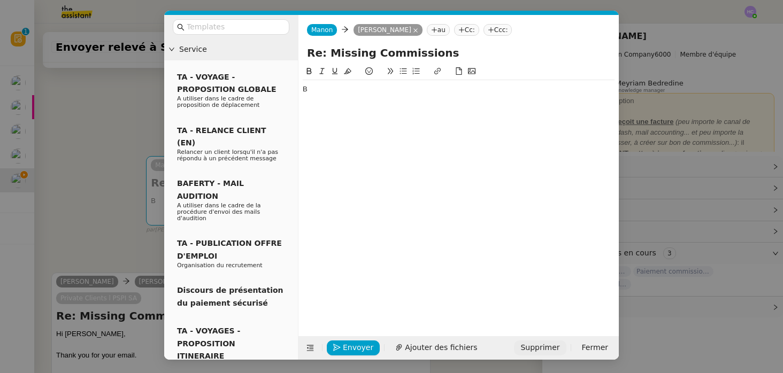
click at [550, 343] on span "Supprimer" at bounding box center [539, 348] width 39 height 12
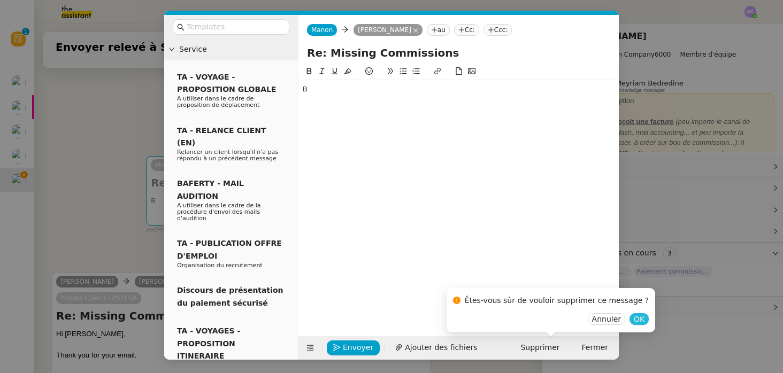
click at [634, 323] on span "OK" at bounding box center [639, 319] width 11 height 11
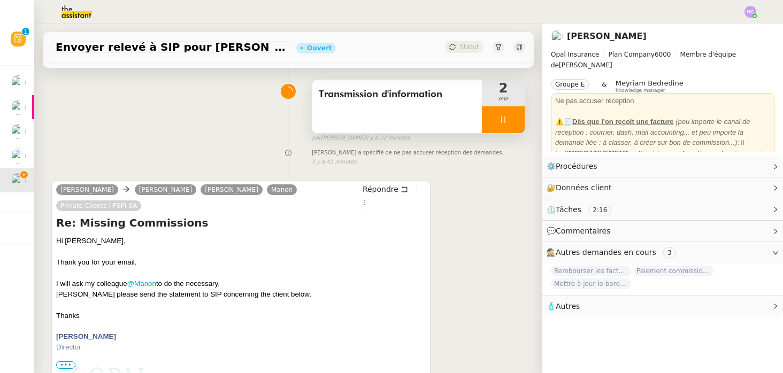
click at [386, 280] on div "I will ask my colleague @Manon to do the necessary." at bounding box center [241, 284] width 370 height 11
click at [369, 187] on span "Répondre" at bounding box center [381, 189] width 36 height 11
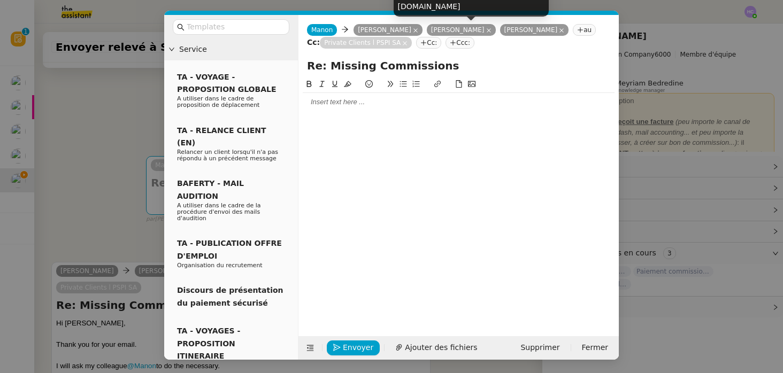
click at [486, 28] on icon at bounding box center [488, 30] width 5 height 5
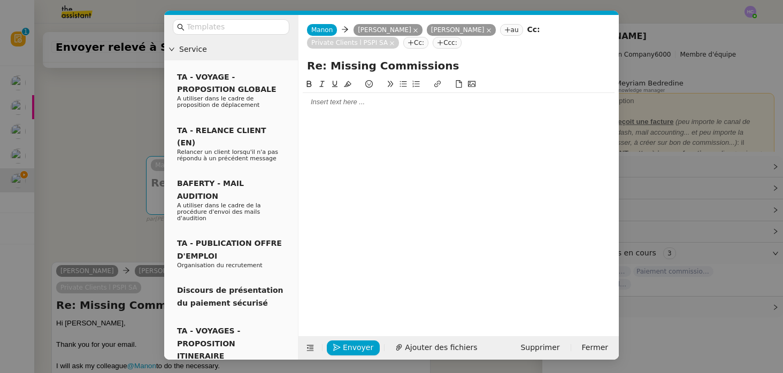
click at [325, 102] on div at bounding box center [459, 102] width 312 height 10
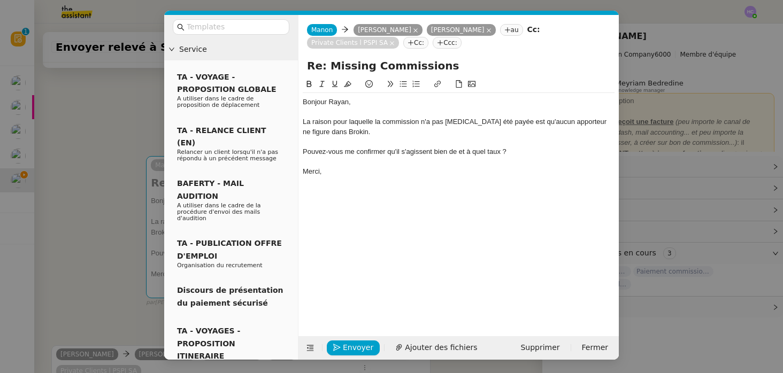
click at [303, 154] on div "Pouvez-vous me confirmer qu'il s'agissent bien de et à quel taux ?" at bounding box center [459, 152] width 312 height 10
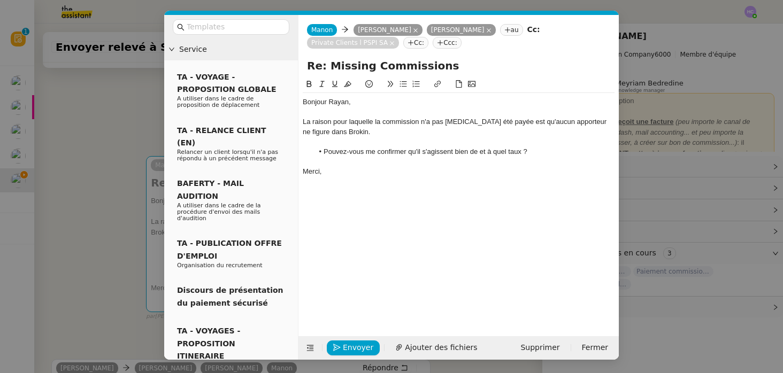
click at [116, 172] on nz-modal-container "Service TA - VOYAGE - PROPOSITION GLOBALE A utiliser dans le cadre de propositi…" at bounding box center [391, 186] width 783 height 373
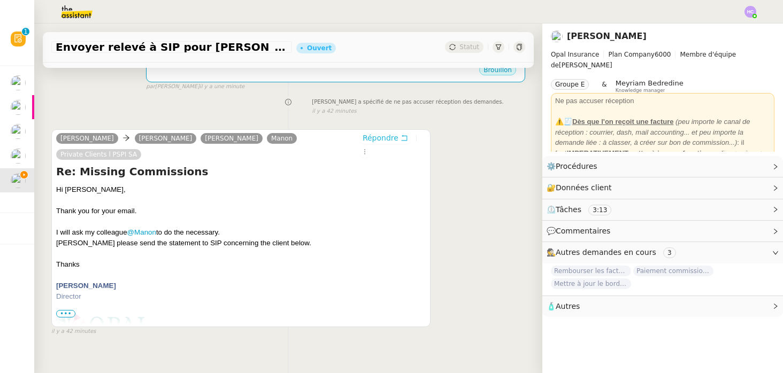
scroll to position [308, 0]
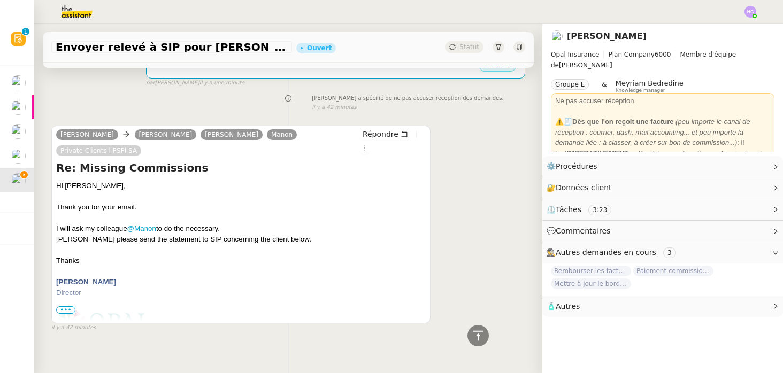
click at [64, 307] on span "•••" at bounding box center [65, 310] width 19 height 7
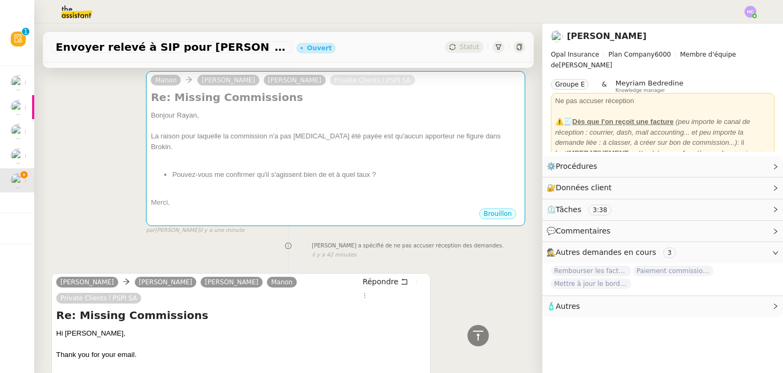
scroll to position [0, 0]
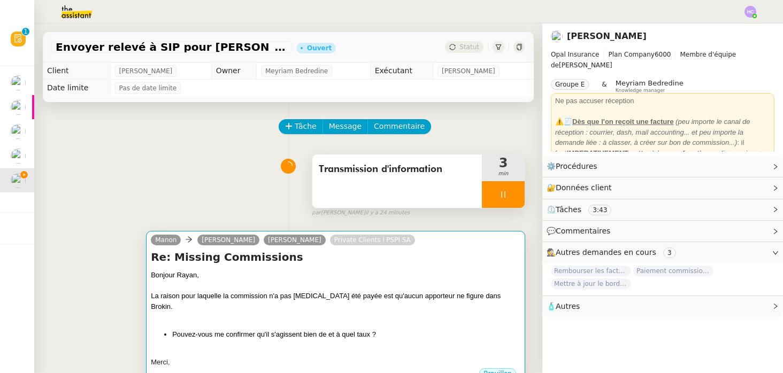
click at [327, 330] on li "Pouvez-vous me confirmer qu'il s'agissent bien de et à quel taux ?" at bounding box center [346, 335] width 348 height 11
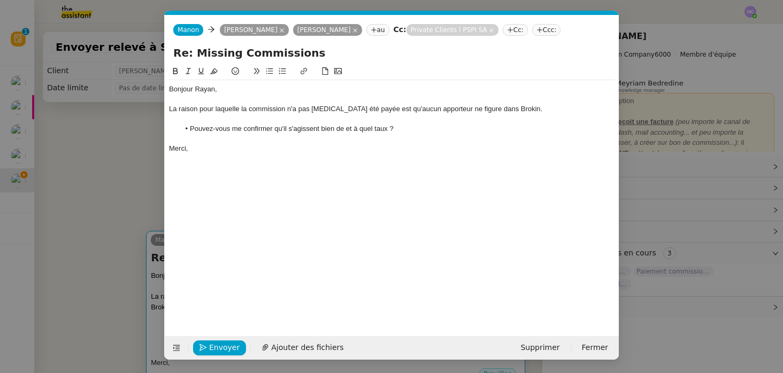
scroll to position [0, 22]
click at [343, 127] on li "Pouvez-vous me confirmer qu'il s'agissent bien de et à quel taux ?" at bounding box center [397, 129] width 435 height 10
click at [296, 128] on li "Pouvez-vous me confirmer qu'il s'agissent bien de SIP et à quel taux ?" at bounding box center [397, 129] width 435 height 10
click at [0, 0] on lt-strong "s'agisse" at bounding box center [0, 0] width 0 height 0
click at [409, 133] on li "Pouvez-vous me confirmer qu'il s'agisse bien de SIP et à quel taux ?" at bounding box center [397, 129] width 435 height 10
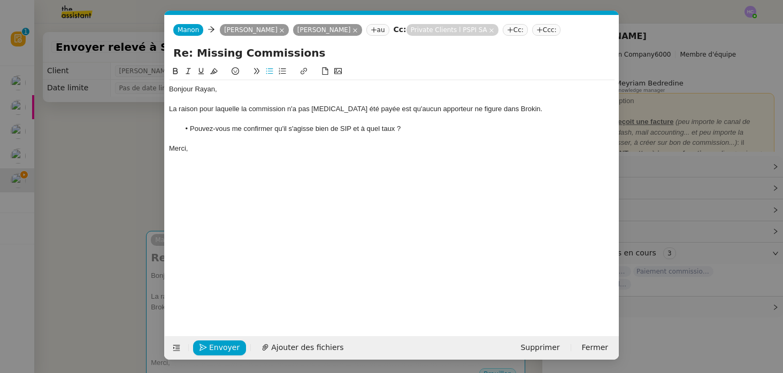
click at [345, 155] on div "Bonjour Rayan, La raison pour laquelle la commission n'a pas encore été payée e…" at bounding box center [392, 119] width 446 height 78
click at [236, 142] on div at bounding box center [392, 139] width 446 height 10
click at [98, 162] on nz-modal-container "Service TA - VOYAGE - PROPOSITION GLOBALE A utiliser dans le cadre de propositi…" at bounding box center [391, 186] width 783 height 373
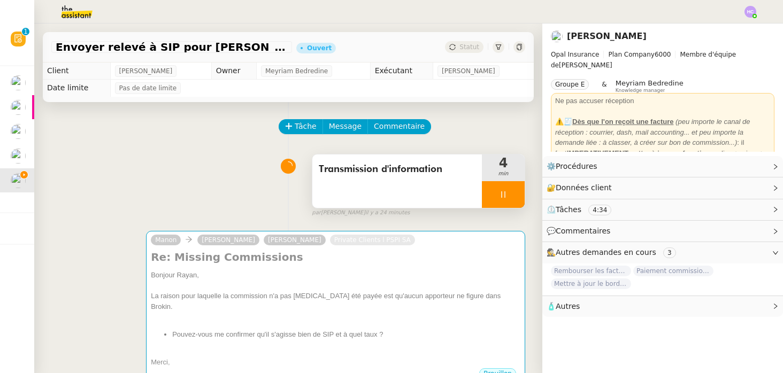
click at [514, 188] on div at bounding box center [503, 194] width 43 height 27
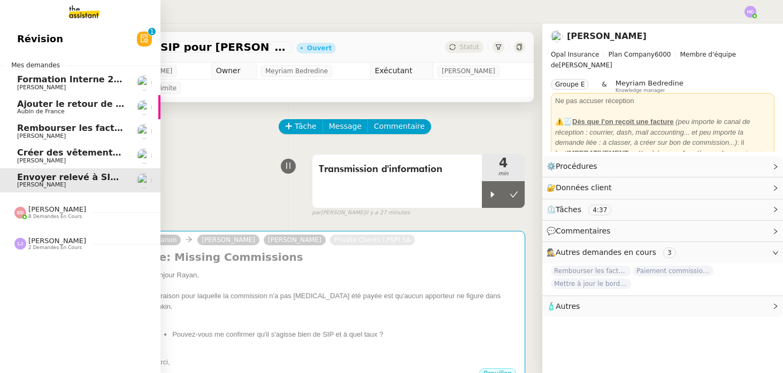
click at [91, 97] on link "Ajouter le retour de crédit à la commission Aubin de France" at bounding box center [80, 107] width 160 height 25
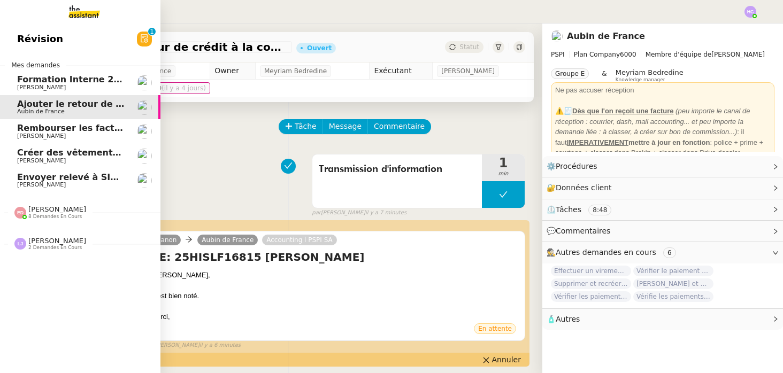
click at [76, 129] on span "Rembourser les factures et mettre à jour le tableau" at bounding box center [141, 128] width 249 height 10
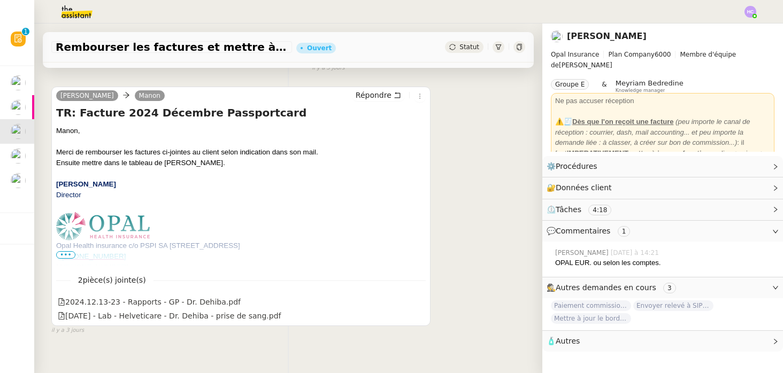
scroll to position [327, 0]
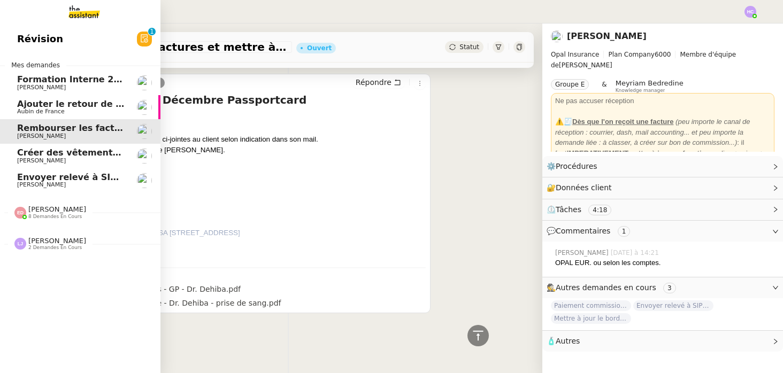
click at [42, 156] on span "Créer des vêtements de travail VEN" at bounding box center [103, 153] width 172 height 10
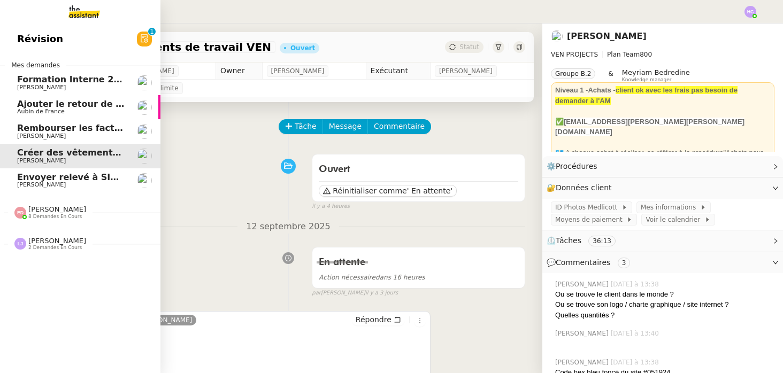
click at [53, 172] on link "Envoyer relevé à SIP pour Thomas Alexandrou Gommes Rayan Ouafi" at bounding box center [80, 180] width 160 height 25
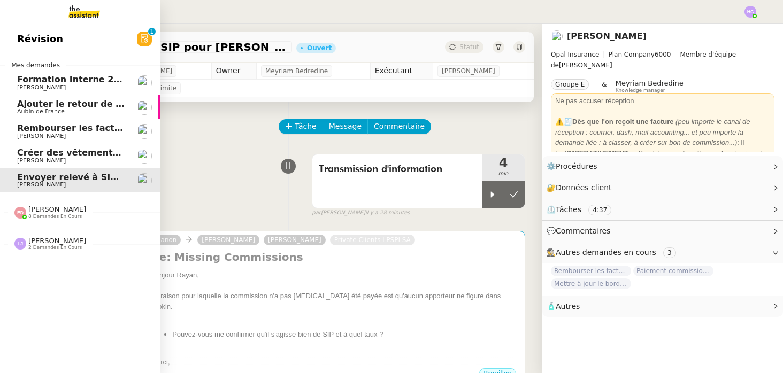
click at [105, 153] on span "Créer des vêtements de travail VEN" at bounding box center [103, 153] width 172 height 10
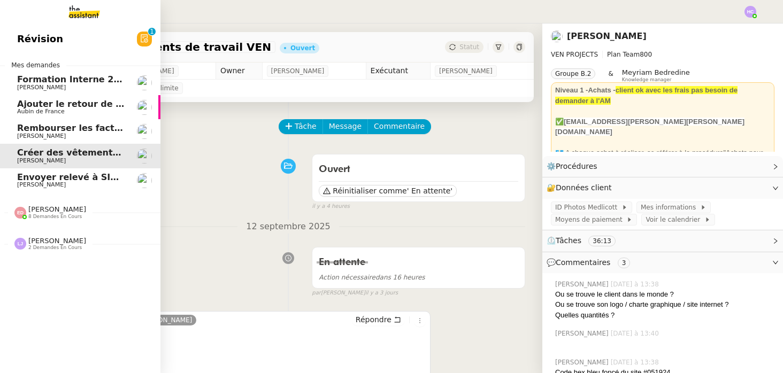
click at [97, 178] on span "Envoyer relevé à SIP pour [PERSON_NAME]" at bounding box center [121, 177] width 208 height 10
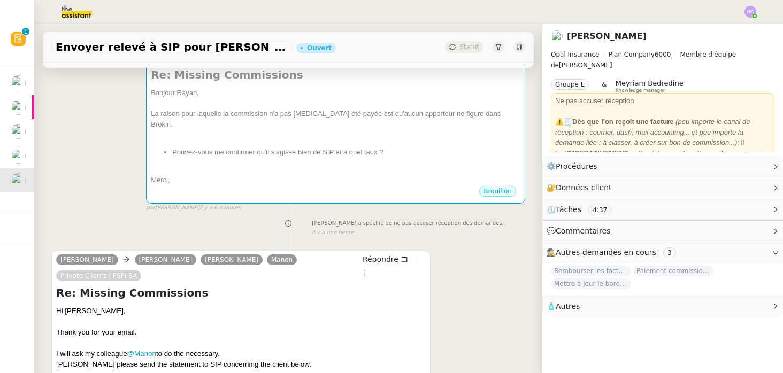
scroll to position [308, 0]
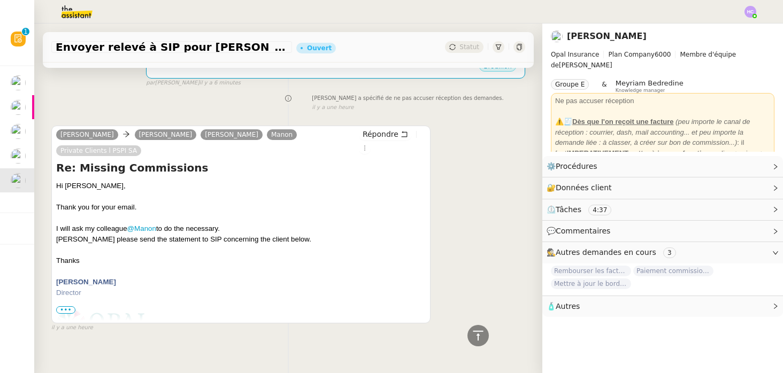
click at [69, 307] on span "•••" at bounding box center [65, 310] width 19 height 7
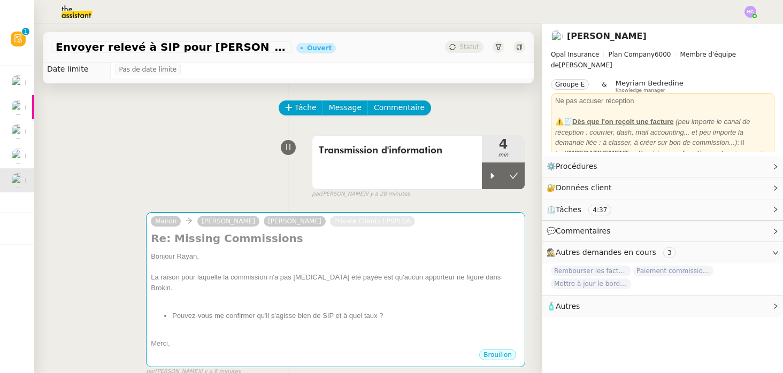
scroll to position [0, 0]
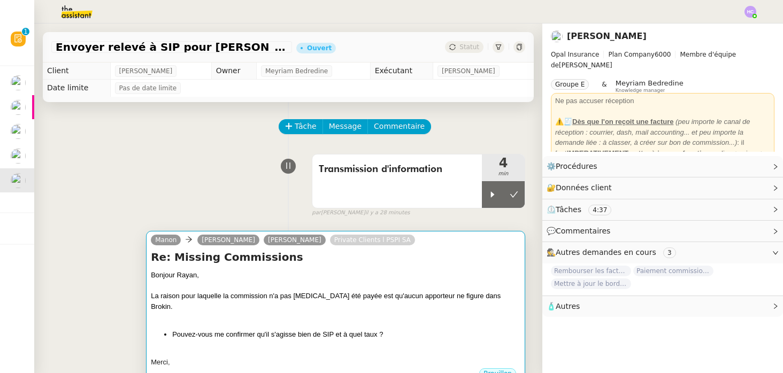
click at [203, 312] on div at bounding box center [336, 317] width 370 height 11
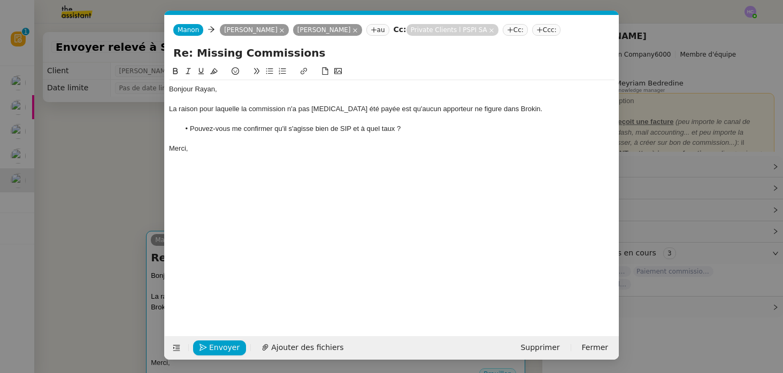
scroll to position [0, 22]
click at [104, 254] on nz-modal-container "Service TA - VOYAGE - PROPOSITION GLOBALE A utiliser dans le cadre de propositi…" at bounding box center [391, 186] width 783 height 373
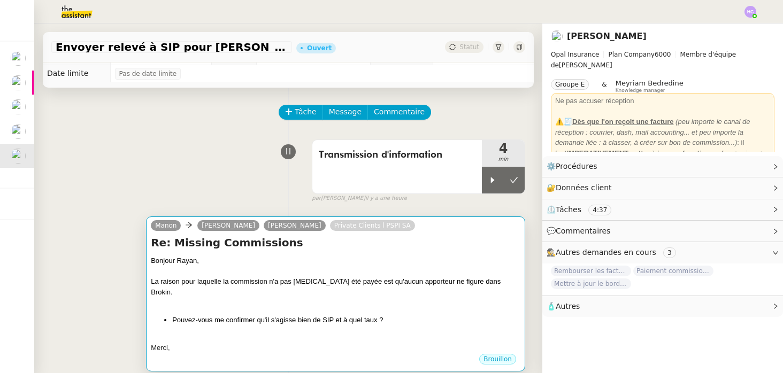
scroll to position [0, 0]
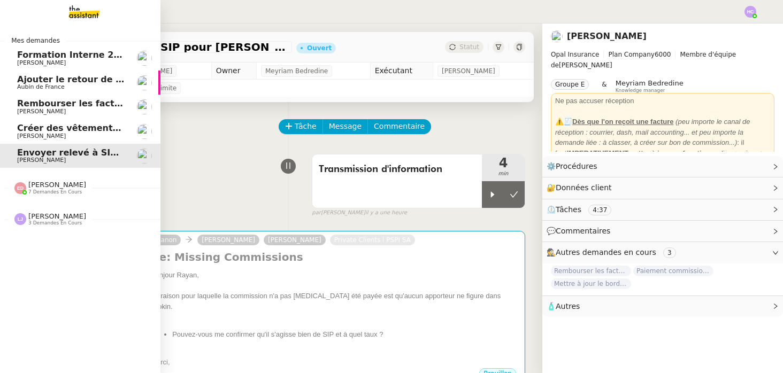
click at [48, 109] on span "[PERSON_NAME]" at bounding box center [41, 111] width 49 height 7
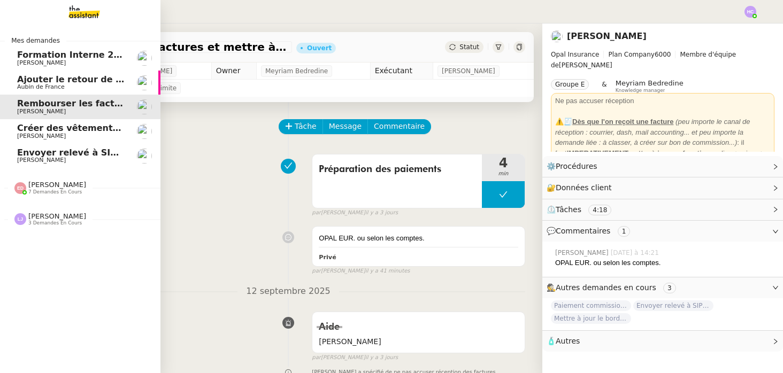
click at [56, 135] on span "[PERSON_NAME]" at bounding box center [41, 136] width 49 height 7
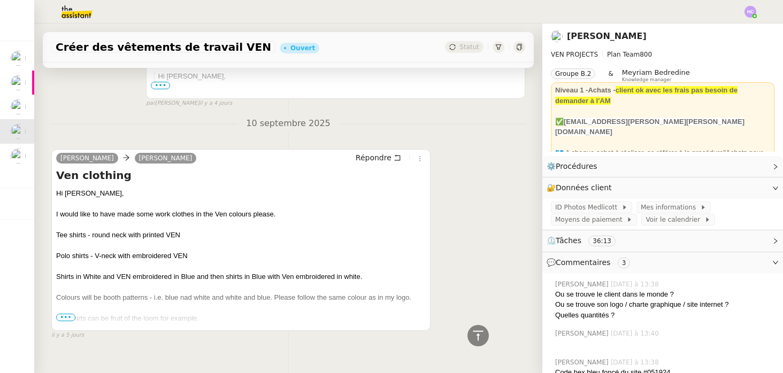
scroll to position [1349, 0]
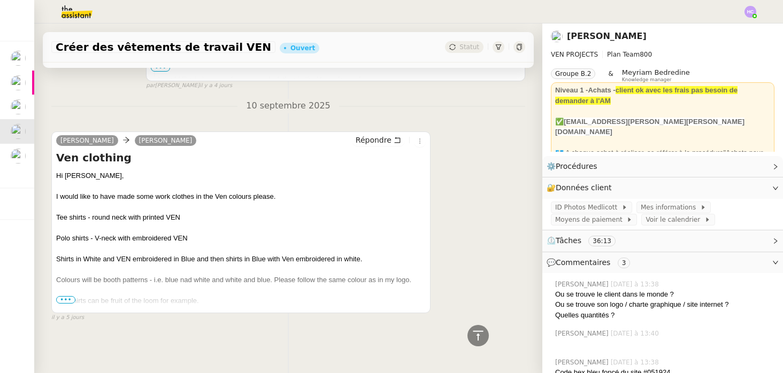
click at [609, 317] on div "Quelles quantités ?" at bounding box center [664, 315] width 219 height 11
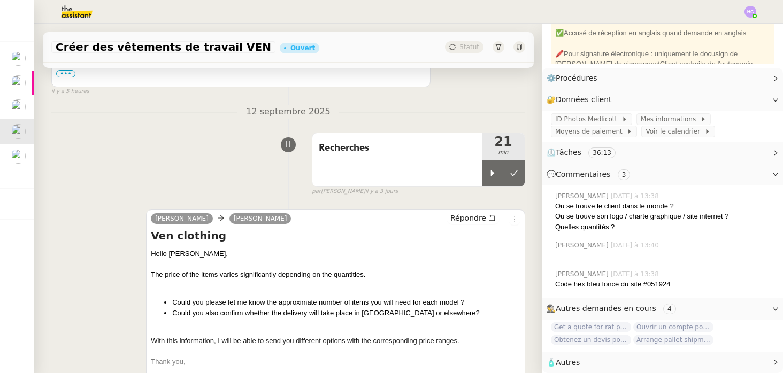
scroll to position [428, 0]
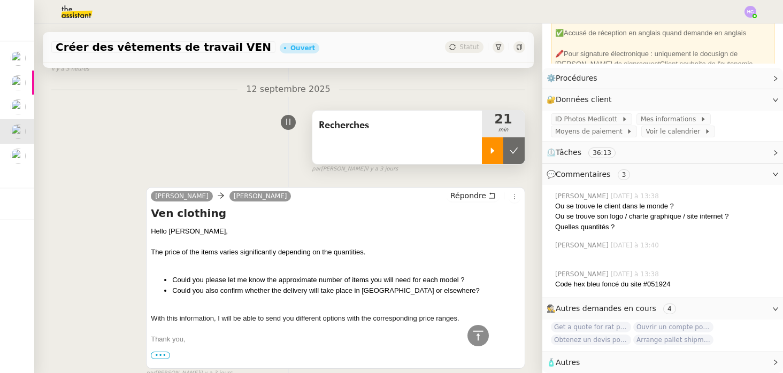
click at [488, 151] on div at bounding box center [492, 150] width 21 height 27
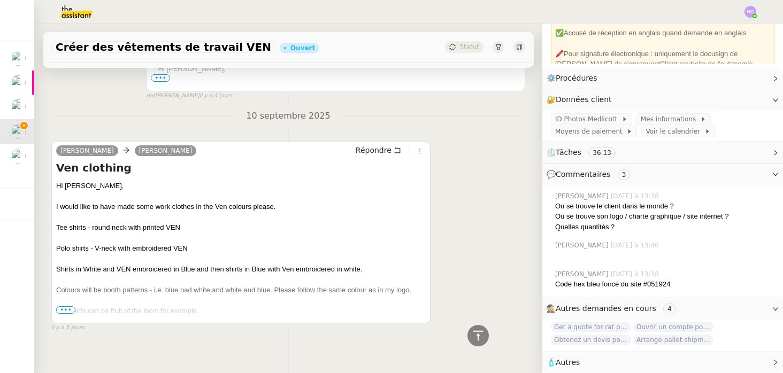
scroll to position [1349, 0]
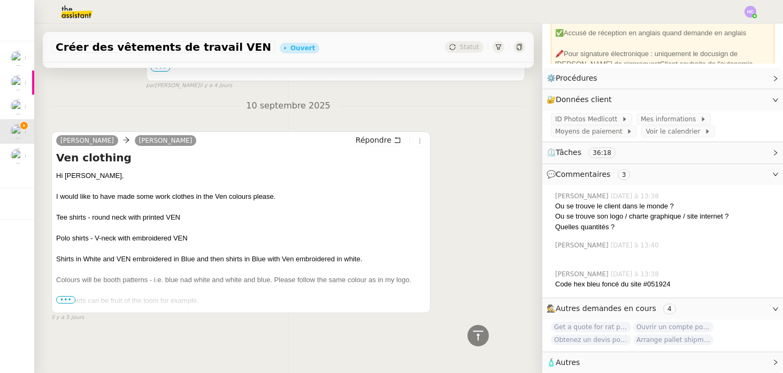
click at [68, 300] on span "•••" at bounding box center [65, 299] width 19 height 7
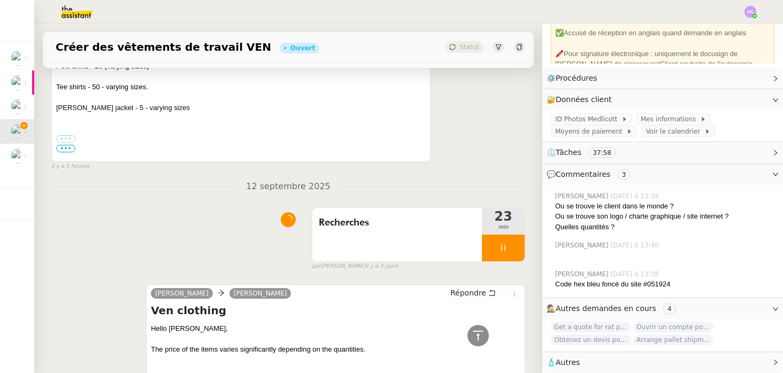
scroll to position [341, 0]
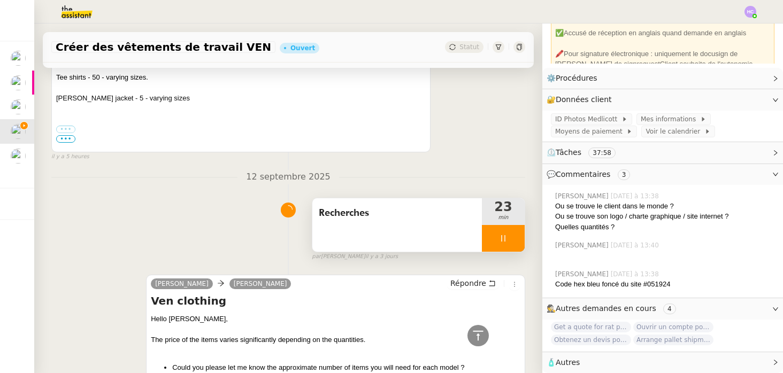
click at [494, 240] on div at bounding box center [503, 238] width 43 height 27
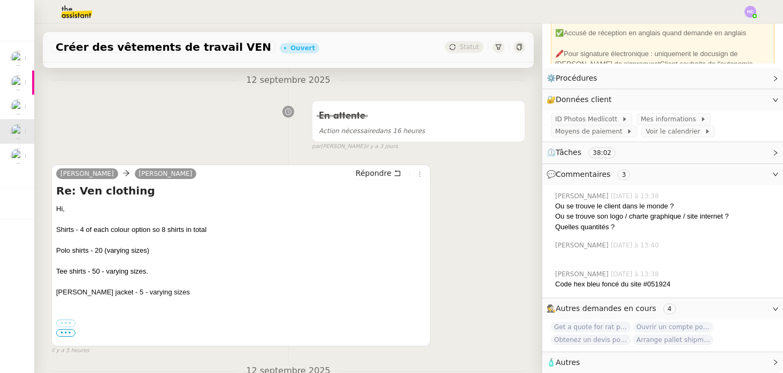
scroll to position [427, 0]
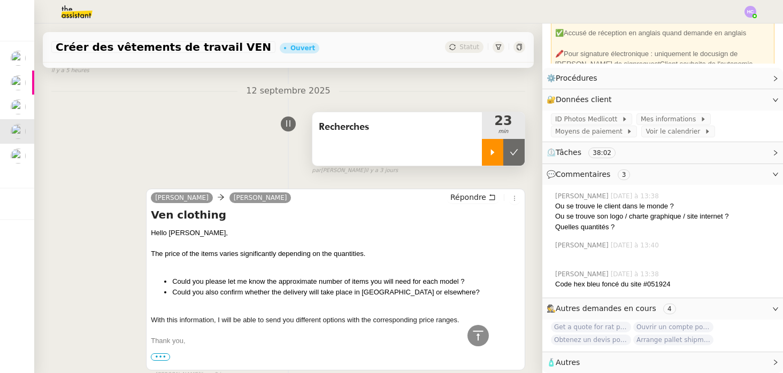
click at [493, 160] on div at bounding box center [492, 152] width 21 height 27
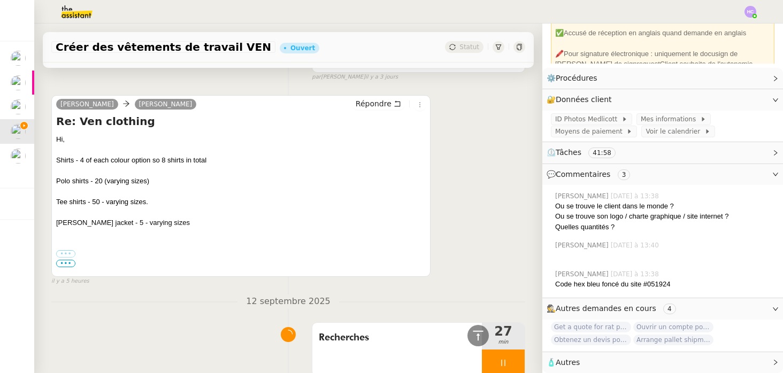
scroll to position [216, 0]
click at [571, 362] on span "Autres" at bounding box center [568, 362] width 24 height 9
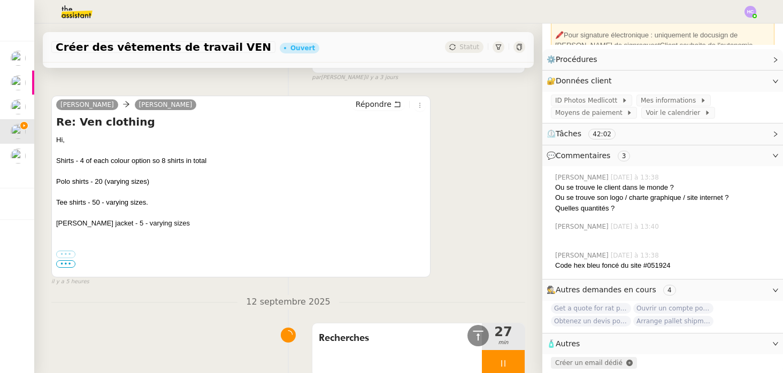
click at [573, 362] on span "Créer un email dédié" at bounding box center [588, 362] width 67 height 7
click at [578, 361] on icon "button" at bounding box center [580, 363] width 5 height 6
drag, startPoint x: 96, startPoint y: 223, endPoint x: 56, endPoint y: 222, distance: 40.1
click at [56, 222] on div "Helly Hanson jacket - 5 - varying sizes ••• Best regards, Charles" at bounding box center [241, 239] width 370 height 42
copy div "Helly Hanson"
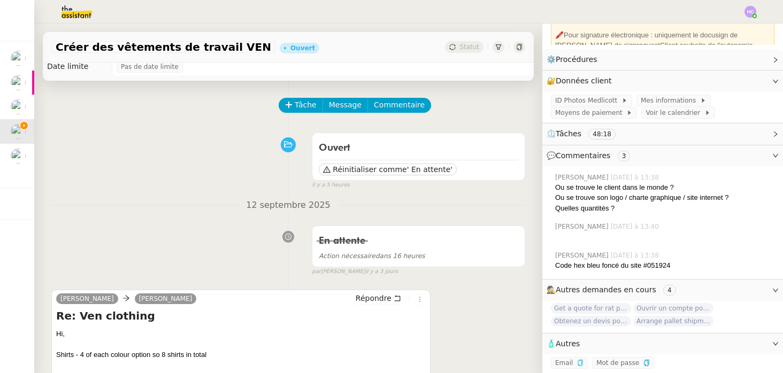
scroll to position [0, 0]
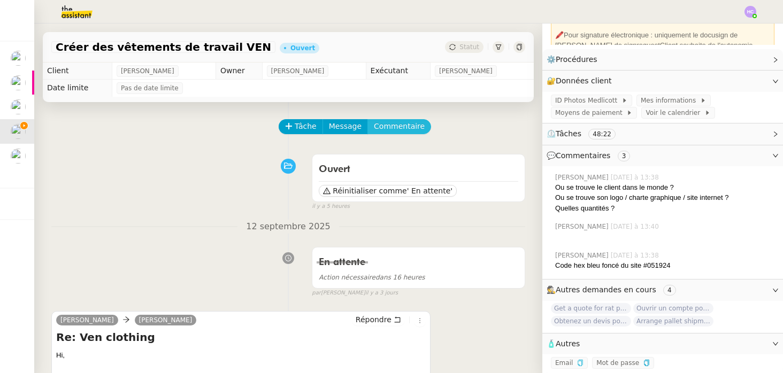
click at [389, 130] on span "Commentaire" at bounding box center [399, 126] width 51 height 12
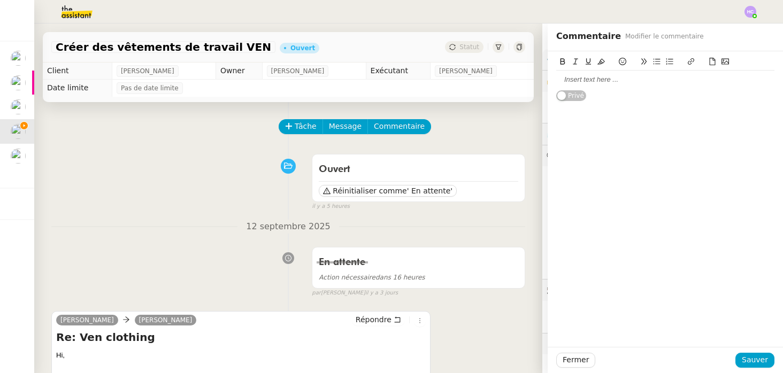
click at [590, 79] on div at bounding box center [665, 80] width 218 height 10
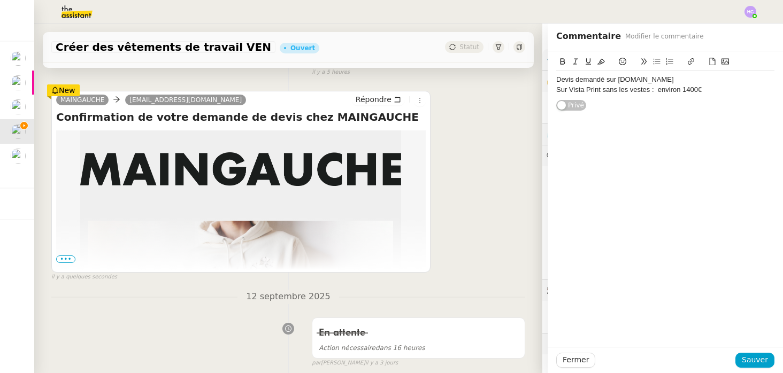
scroll to position [146, 0]
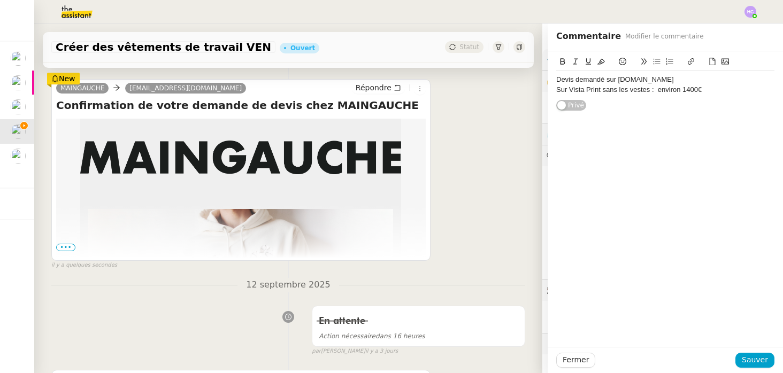
click at [714, 90] on div "Sur Vista Print sans les vestes : environ 1400€" at bounding box center [665, 90] width 218 height 10
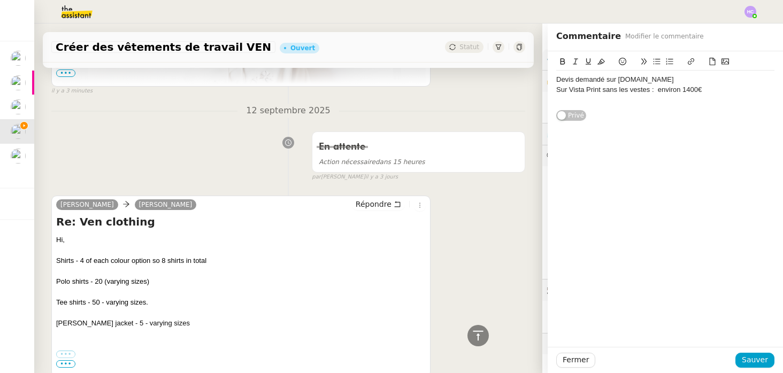
scroll to position [0, 0]
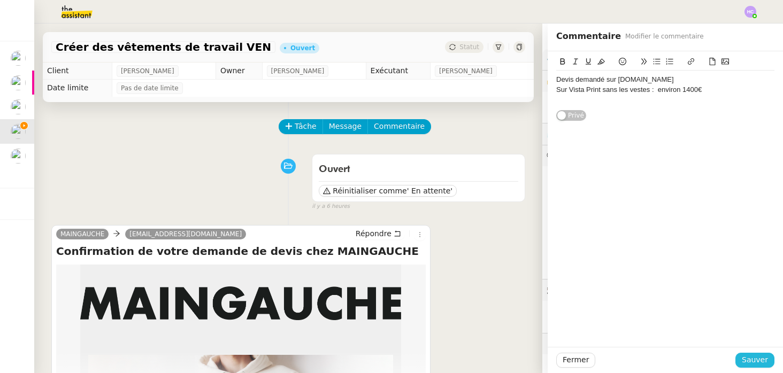
click at [754, 357] on span "Sauver" at bounding box center [755, 360] width 26 height 12
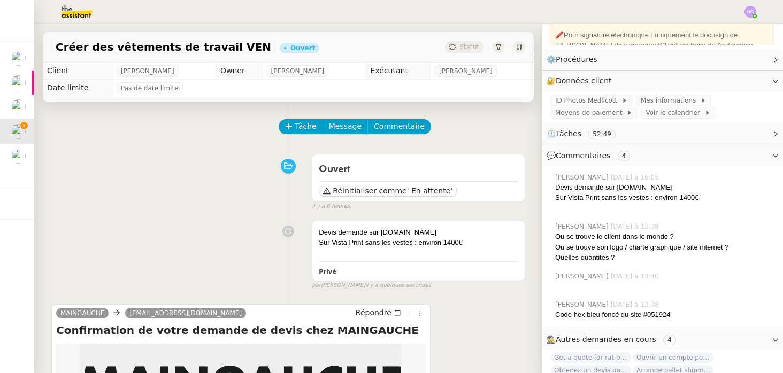
click at [608, 195] on div "Sur Vista Print sans les vestes : environ 1400€" at bounding box center [664, 198] width 219 height 11
click at [406, 235] on div "Devis demandé sur main-gauche.com" at bounding box center [419, 232] width 200 height 11
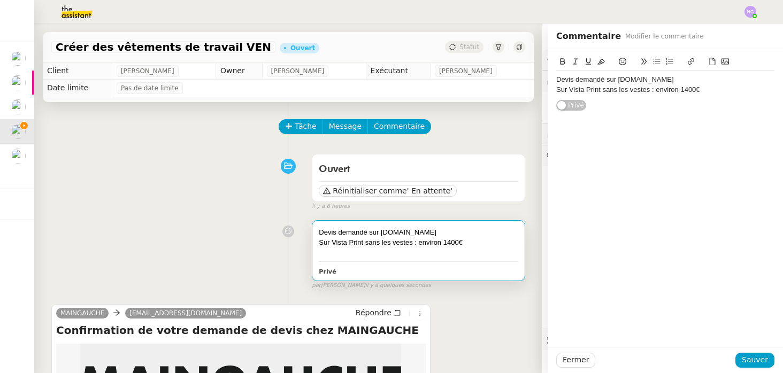
click at [684, 80] on div "Devis demandé sur main-gauche.com" at bounding box center [665, 80] width 218 height 10
drag, startPoint x: 558, startPoint y: 99, endPoint x: 707, endPoint y: 103, distance: 148.7
click at [707, 103] on div "Sur Vista Print sans les vestes : environ 1400€" at bounding box center [665, 100] width 218 height 10
click at [679, 75] on div "Devis demandé sur main-gauche.com" at bounding box center [665, 80] width 218 height 10
drag, startPoint x: 720, startPoint y: 101, endPoint x: 543, endPoint y: 102, distance: 176.5
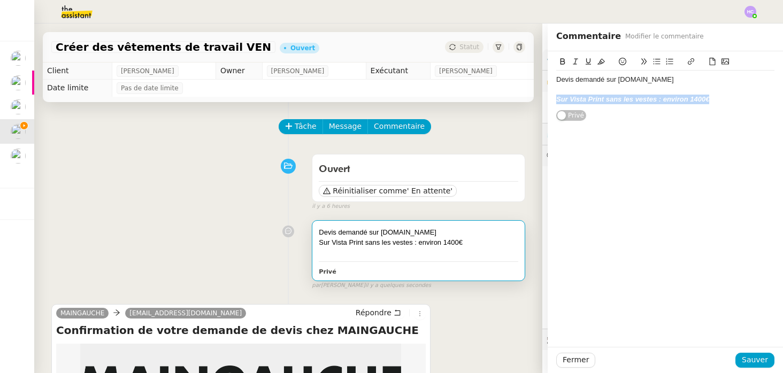
click at [543, 102] on app-ticket "Créer des vêtements de travail VEN Ouvert Statut Client Charles Medlicott Owner…" at bounding box center [408, 199] width 749 height 350
click at [722, 98] on div "Sur Vista Print sans les vestes : environ 1400€" at bounding box center [665, 100] width 218 height 10
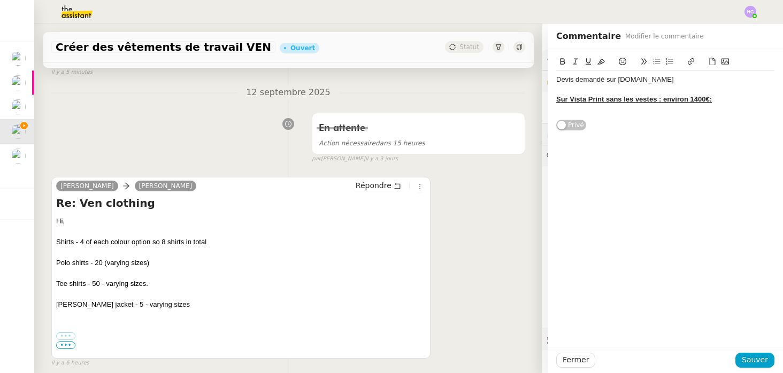
scroll to position [592, 0]
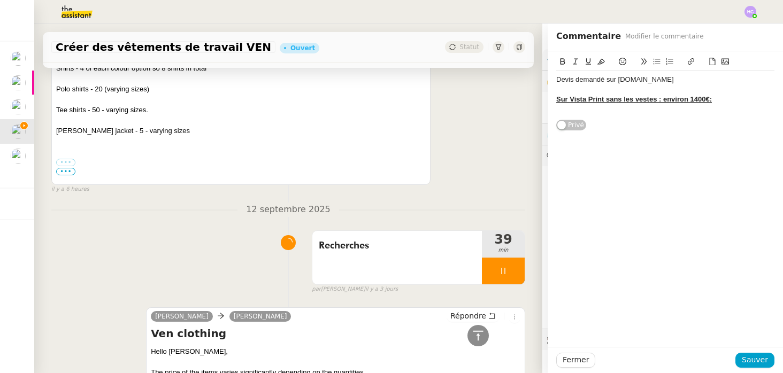
click at [621, 113] on div "﻿" at bounding box center [665, 110] width 218 height 10
click at [571, 111] on u "T-SHirt" at bounding box center [567, 109] width 23 height 8
drag, startPoint x: 582, startPoint y: 112, endPoint x: 534, endPoint y: 111, distance: 48.1
click at [534, 111] on app-ticket "Créer des vêtements de travail VEN Ouvert Statut Client Charles Medlicott Owner…" at bounding box center [408, 199] width 749 height 350
click at [655, 59] on icon at bounding box center [656, 61] width 7 height 7
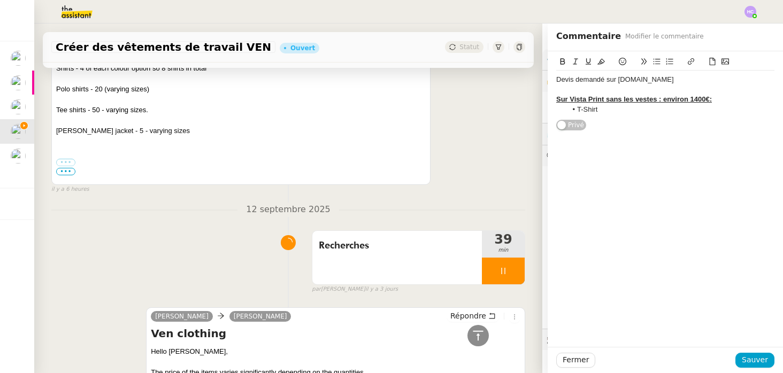
click at [630, 112] on li "T-Shirt" at bounding box center [671, 110] width 208 height 10
drag, startPoint x: 601, startPoint y: 111, endPoint x: 577, endPoint y: 111, distance: 23.5
click at [577, 111] on li "T-Shirt" at bounding box center [671, 110] width 208 height 10
paste input "https://www.vistaprint.fr/vetements-sacs/t-shirts/t-shirt-basique-homme-fruit-o…"
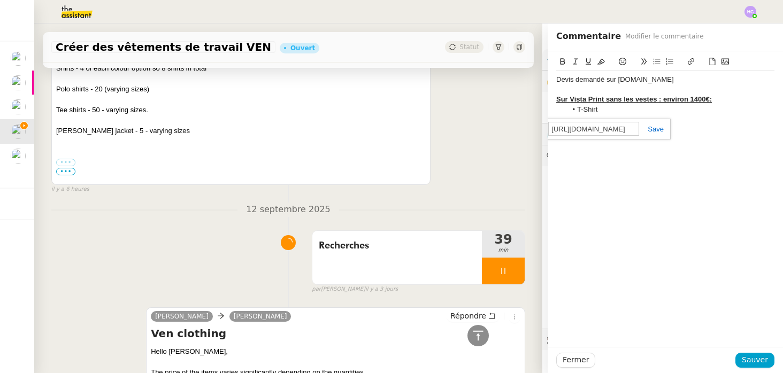
click at [658, 126] on link at bounding box center [651, 129] width 25 height 8
click at [618, 111] on li "T-Shirt" at bounding box center [671, 110] width 208 height 10
drag, startPoint x: 593, startPoint y: 120, endPoint x: 575, endPoint y: 121, distance: 17.7
click at [575, 121] on li "Polo" at bounding box center [671, 119] width 208 height 10
paste input "https://www.vistaprint.fr/vetements-sacs/polos/polo-65-35-fruit-of-the-loom-r"
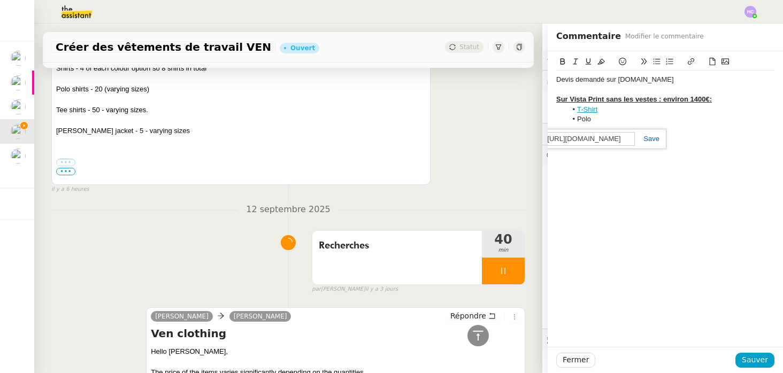
scroll to position [0, 147]
type input "https://www.vistaprint.fr/vetements-sacs/polos/polo-65-35-fruit-of-the-loom-r"
click at [654, 139] on link at bounding box center [647, 139] width 25 height 8
click at [752, 365] on span "Sauver" at bounding box center [755, 360] width 26 height 12
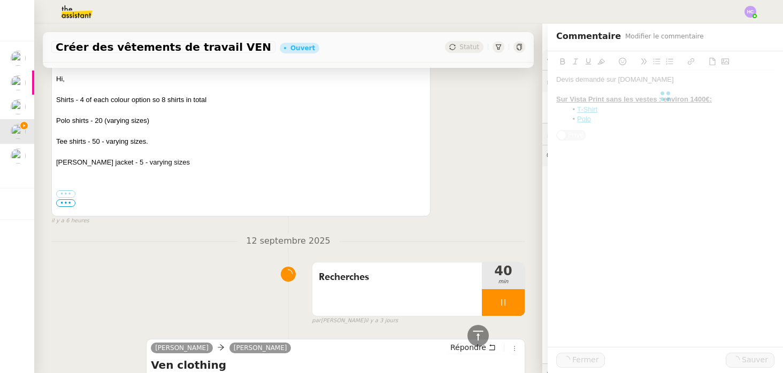
scroll to position [624, 0]
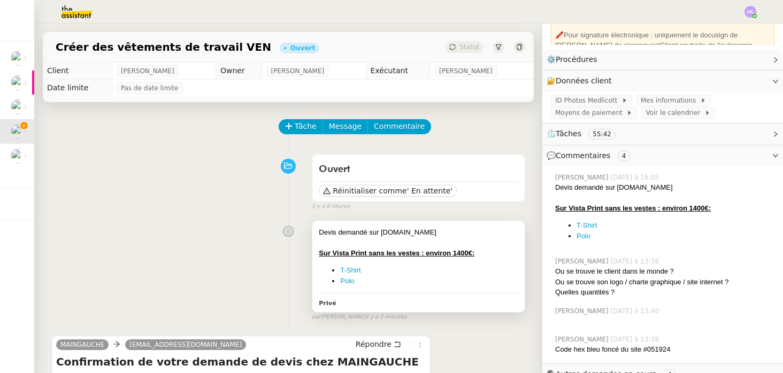
click at [442, 273] on li "T-Shirt" at bounding box center [429, 270] width 178 height 11
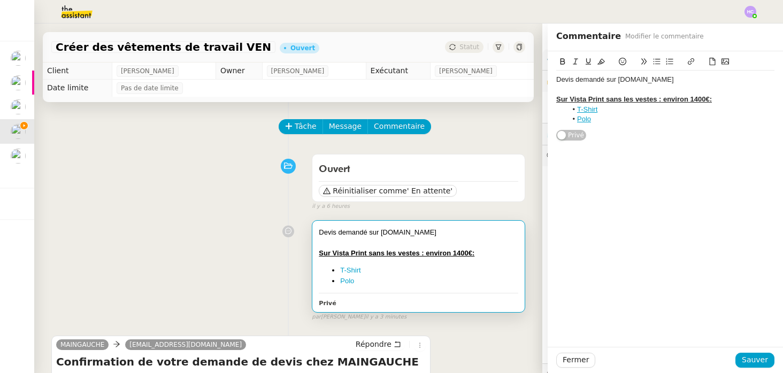
click at [615, 122] on li "Polo" at bounding box center [671, 119] width 208 height 10
click at [626, 127] on li "Chemise" at bounding box center [671, 130] width 208 height 10
drag, startPoint x: 611, startPoint y: 128, endPoint x: 578, endPoint y: 128, distance: 33.7
click at [578, 128] on li "Chemise" at bounding box center [671, 130] width 208 height 10
paste input "https://www.vistaprint.fr/vetements-sacs/chemises/chemisier-manches-longues-oxf…"
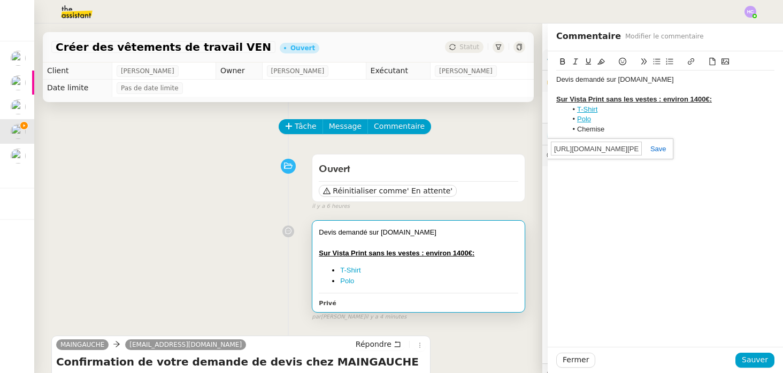
scroll to position [0, 212]
click at [662, 149] on link at bounding box center [654, 149] width 25 height 8
click at [626, 132] on li "Chemise" at bounding box center [671, 130] width 208 height 10
click at [581, 140] on li "Veste" at bounding box center [671, 139] width 208 height 10
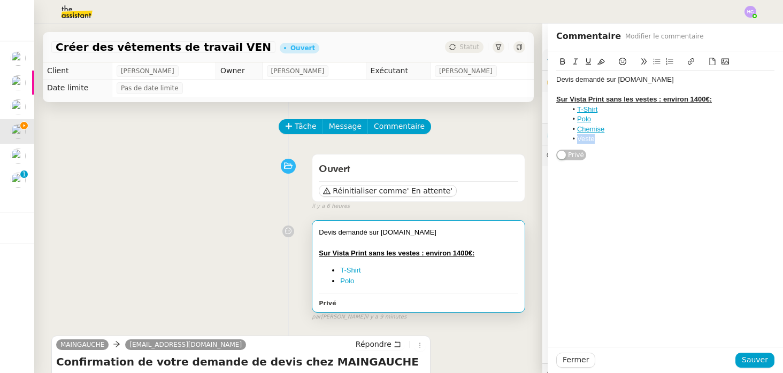
click at [581, 140] on li "Veste" at bounding box center [671, 139] width 208 height 10
paste input "https://www.vistaprint.fr/vetements-sacs/vestes/veste-en-softshell-legere-perso…"
click at [649, 160] on link at bounding box center [649, 159] width 25 height 8
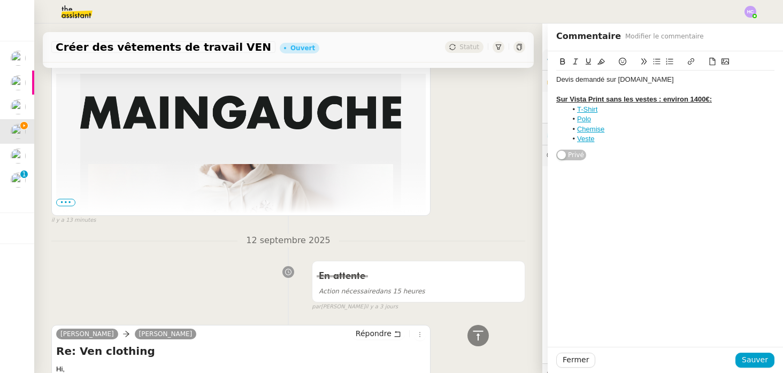
scroll to position [316, 0]
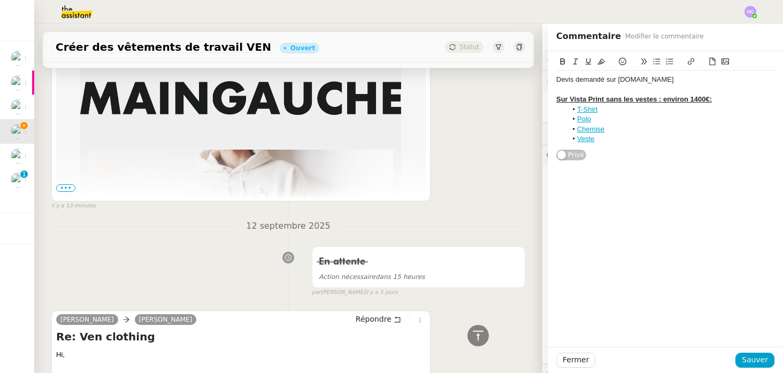
click at [609, 140] on li "Veste" at bounding box center [671, 139] width 208 height 10
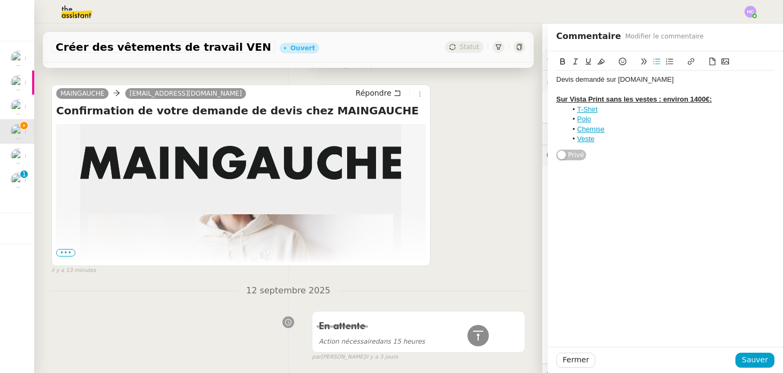
scroll to position [253, 0]
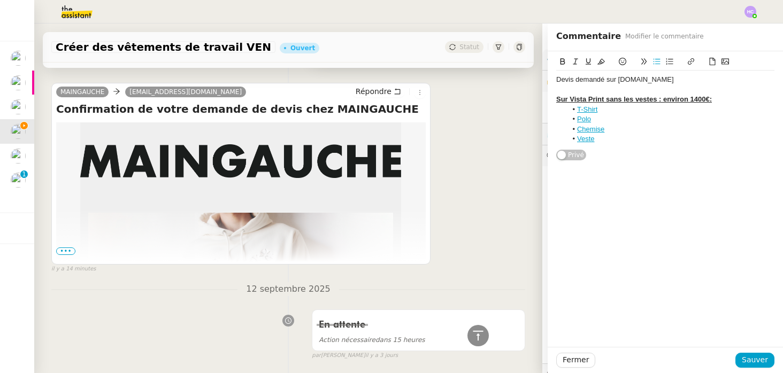
click at [700, 97] on u "Sur Vista Print sans les vestes : environ 1400€:" at bounding box center [634, 99] width 156 height 8
click at [618, 139] on li "Veste" at bounding box center [671, 139] width 208 height 10
click at [609, 121] on li "Polo" at bounding box center [671, 119] width 208 height 10
click at [612, 140] on li "Veste" at bounding box center [671, 139] width 208 height 10
drag, startPoint x: 730, startPoint y: 157, endPoint x: 546, endPoint y: 156, distance: 183.5
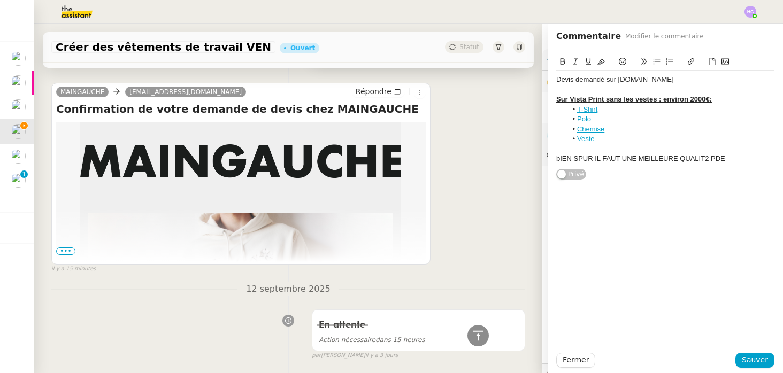
click at [546, 156] on app-ticket "Créer des vêtements de travail VEN Ouvert Statut Client Charles Medlicott Owner…" at bounding box center [408, 199] width 749 height 350
click at [577, 159] on div "Bien sur il faut une meilleure qualité de son logo mais pour se faire une idée …" at bounding box center [665, 164] width 218 height 20
click at [0, 0] on lt-span "s û r" at bounding box center [0, 0] width 0 height 0
click at [587, 170] on div "Bien sûr il faut une meilleure qualité de son logo mais pour se faire une idée …" at bounding box center [665, 164] width 218 height 20
click at [0, 0] on lt-span ", j'" at bounding box center [0, 0] width 0 height 0
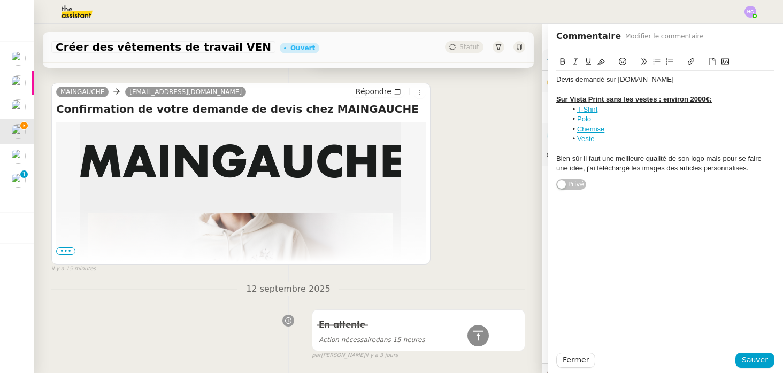
click at [714, 162] on div "Bien sûr il faut une meilleure qualité de son logo mais pour se faire une idée,…" at bounding box center [665, 164] width 218 height 20
click at [0, 0] on lt-span ", mais" at bounding box center [0, 0] width 0 height 0
click at [693, 99] on u "Sur Vista Print sans les vestes : environ 2000€:" at bounding box center [634, 99] width 156 height 8
click at [0, 0] on lt-em "2000€ :" at bounding box center [0, 0] width 0 height 0
click at [640, 118] on li "Polo" at bounding box center [671, 119] width 208 height 10
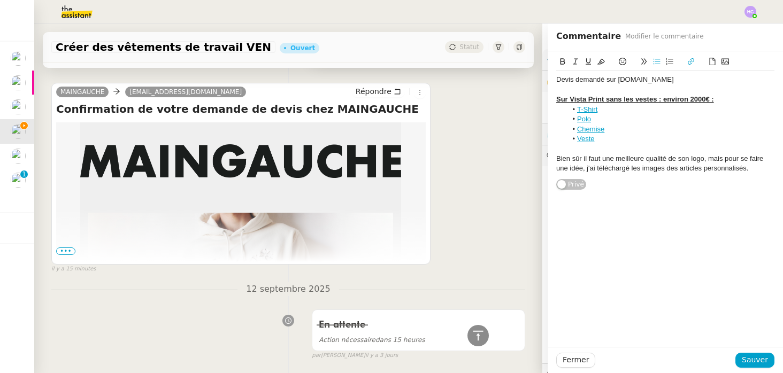
drag, startPoint x: 684, startPoint y: 80, endPoint x: 553, endPoint y: 80, distance: 130.5
click at [553, 80] on div "Devis demandé sur main-gauche.com Sur Vista Print sans les vestes : environ 200…" at bounding box center [665, 120] width 235 height 139
click at [696, 79] on div "Devis demandé sur main-gauche.com" at bounding box center [665, 80] width 218 height 10
click at [683, 80] on u "Devis demandé sur [DOMAIN_NAME] en attente de leur retour." at bounding box center [659, 79] width 206 height 8
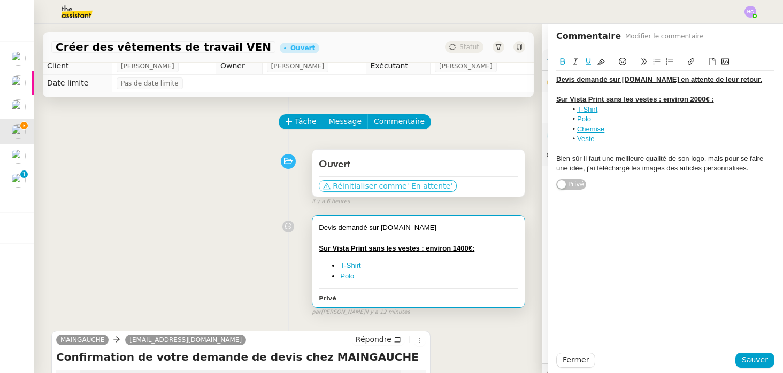
scroll to position [0, 0]
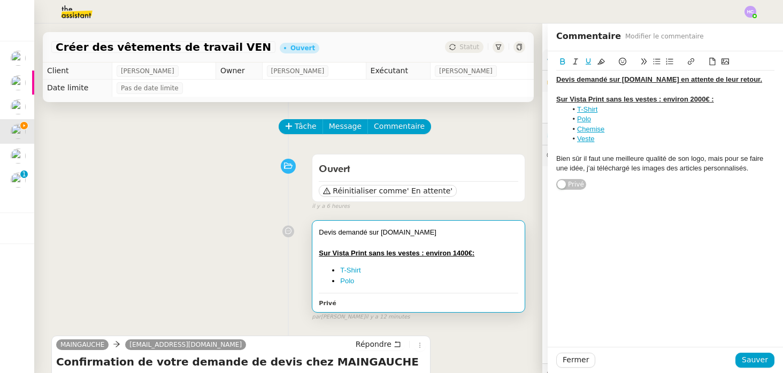
click at [590, 108] on link "T-Shirt" at bounding box center [587, 109] width 20 height 8
click at [623, 129] on link at bounding box center [610, 129] width 25 height 8
type input "https://www.vistaprint.fr/vetements-sacs/t-shirts/t-shirt-basique-homme-fruit-o…"
click at [588, 108] on link "T-Shirt" at bounding box center [587, 109] width 20 height 8
click at [727, 126] on li "Chemise" at bounding box center [671, 130] width 208 height 10
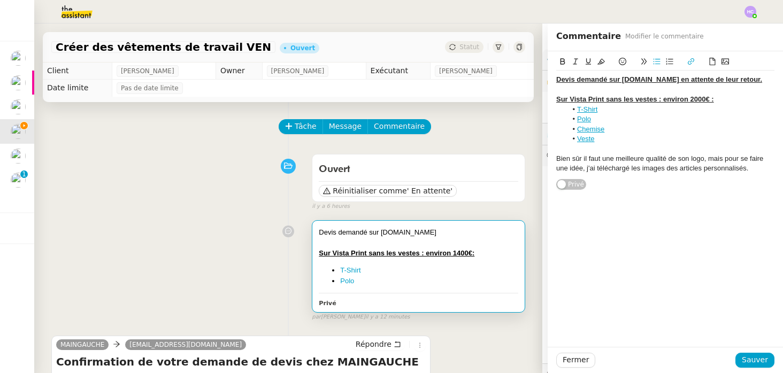
click at [590, 128] on link "Chemise" at bounding box center [590, 129] width 27 height 8
click at [665, 225] on div "Devis demandé sur main-gauche.com en attente de leur retour. Sur Vista Print sa…" at bounding box center [665, 199] width 235 height 296
click at [589, 140] on link "Veste" at bounding box center [586, 139] width 18 height 8
click at [583, 140] on link "VJacket" at bounding box center [589, 139] width 25 height 8
click at [586, 246] on div "Devis demandé sur main-gauche.com en attente de leur retour. Sur Vista Print sa…" at bounding box center [665, 199] width 235 height 296
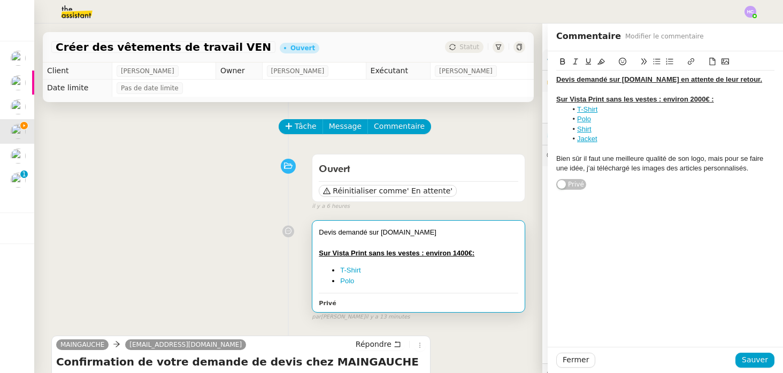
click at [579, 160] on div "Bien sûr il faut une meilleure qualité de son logo, mais pour se faire une idée…" at bounding box center [665, 164] width 218 height 20
click at [0, 0] on lt-span "sûr ," at bounding box center [0, 0] width 0 height 0
click at [660, 177] on div "Devis demandé sur main-gauche.com en attente de leur retour. Sur Vista Print sa…" at bounding box center [665, 125] width 218 height 108
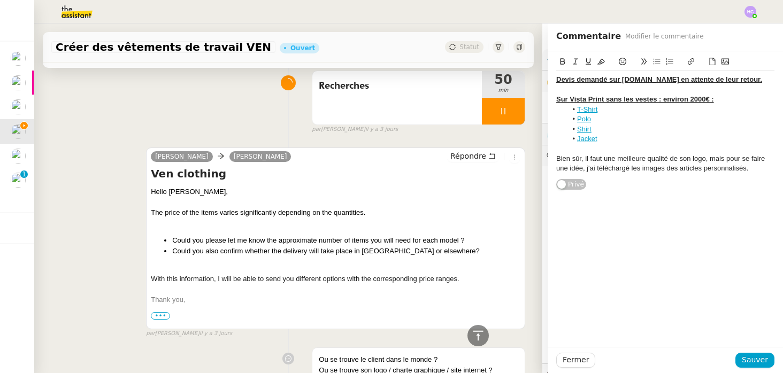
scroll to position [787, 0]
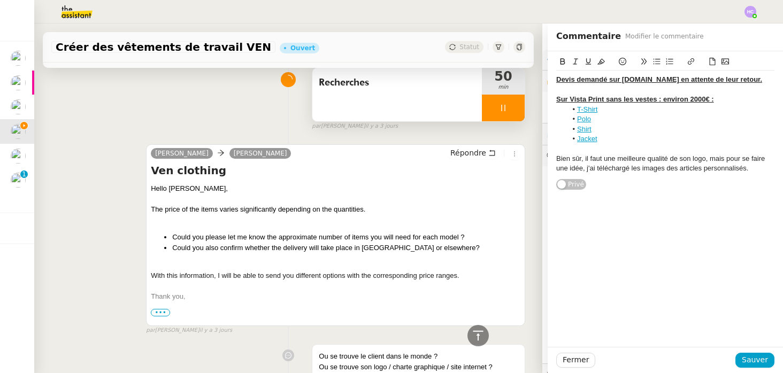
click at [504, 108] on icon at bounding box center [503, 108] width 4 height 6
click at [514, 112] on button at bounding box center [513, 108] width 21 height 27
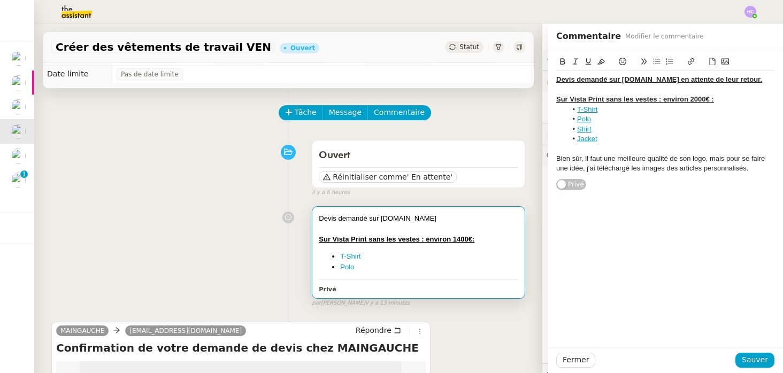
scroll to position [0, 0]
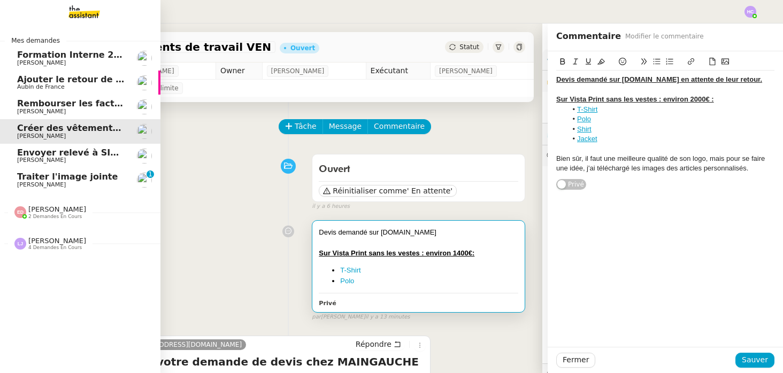
click at [46, 160] on span "[PERSON_NAME]" at bounding box center [41, 160] width 49 height 7
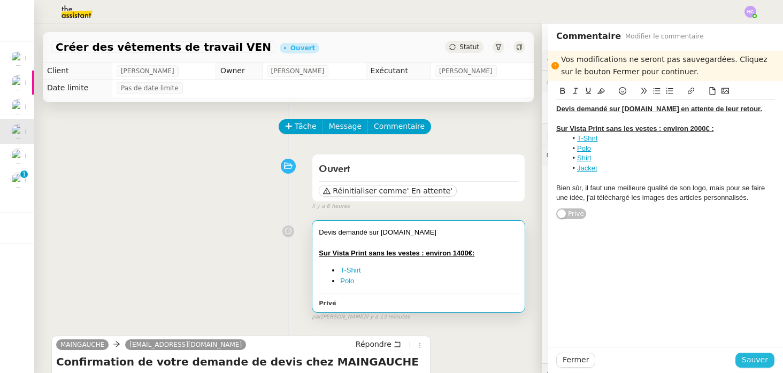
click at [761, 357] on span "Sauver" at bounding box center [755, 360] width 26 height 12
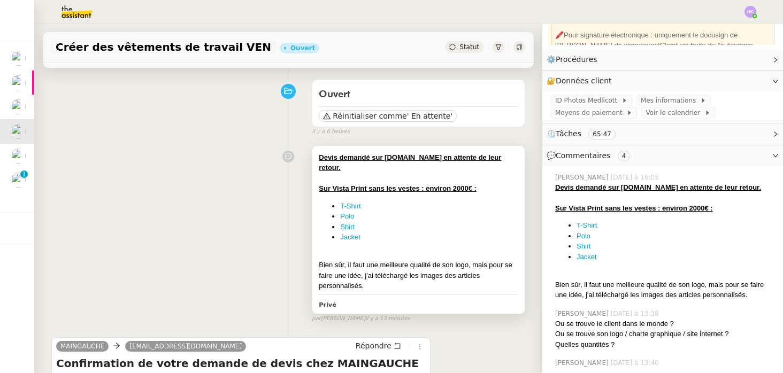
scroll to position [182, 0]
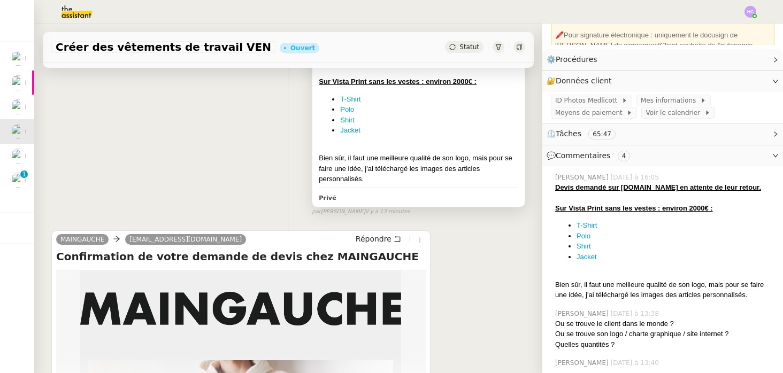
click at [417, 82] on u "Sur Vista Print sans les vestes : environ 2000€ :" at bounding box center [398, 82] width 158 height 8
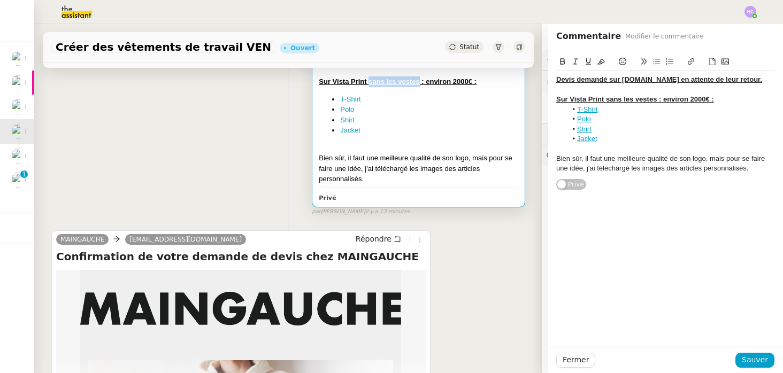
drag, startPoint x: 419, startPoint y: 82, endPoint x: 369, endPoint y: 82, distance: 50.3
click at [369, 82] on u "Sur Vista Print sans les vestes : environ 2000€ :" at bounding box center [398, 82] width 158 height 8
drag, startPoint x: 657, startPoint y: 102, endPoint x: 606, endPoint y: 102, distance: 51.4
click at [606, 102] on u "Sur Vista Print sans les vestes : environ 2000€ :" at bounding box center [635, 99] width 158 height 8
click at [673, 100] on div "Sur Vista Print, environ 2000€ :" at bounding box center [665, 100] width 218 height 10
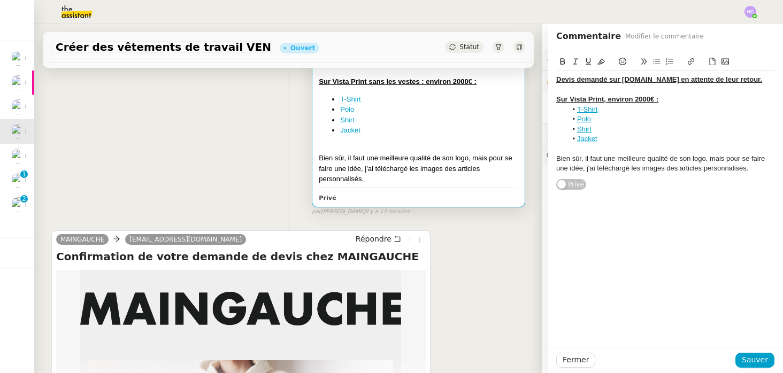
click at [749, 170] on div "Bien sûr, il faut une meilleure qualité de son logo, mais pour se faire une idé…" at bounding box center [665, 164] width 218 height 20
click at [667, 100] on div "Sur Vista Print, environ 2000€ :" at bounding box center [665, 100] width 218 height 10
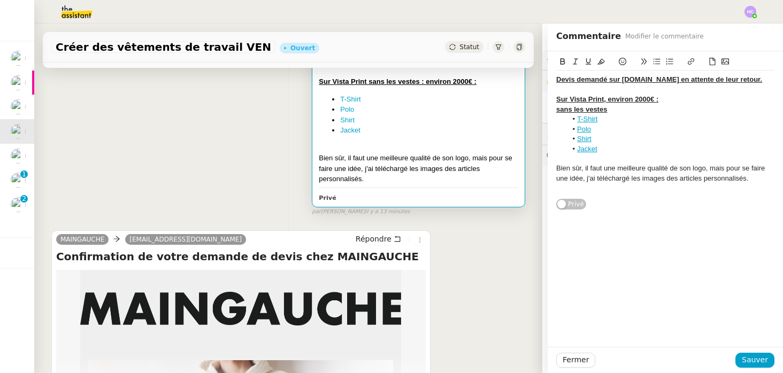
click at [559, 107] on u "sans les vestes" at bounding box center [581, 109] width 51 height 8
click at [607, 110] on u "Sans les vestes" at bounding box center [582, 109] width 52 height 8
click at [558, 111] on u "Sans les vestes, environ 1400€)" at bounding box center [608, 109] width 104 height 8
click at [675, 109] on div "(Sans les vestes, environ 1400€)" at bounding box center [665, 110] width 218 height 10
click at [626, 163] on div at bounding box center [665, 159] width 218 height 10
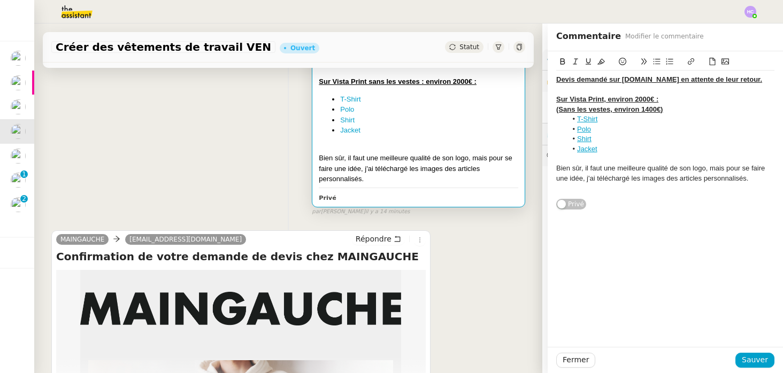
click at [626, 195] on div "Devis demandé sur main-gauche.com en attente de leur retour. Sur Vista Print, e…" at bounding box center [665, 134] width 218 height 127
click at [758, 357] on span "Sauver" at bounding box center [755, 360] width 26 height 12
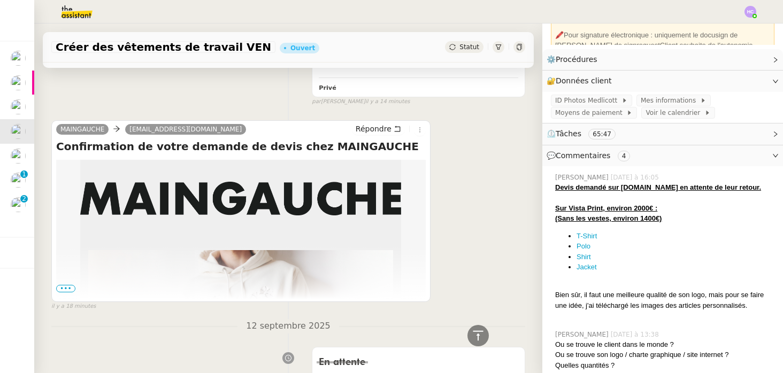
scroll to position [312, 0]
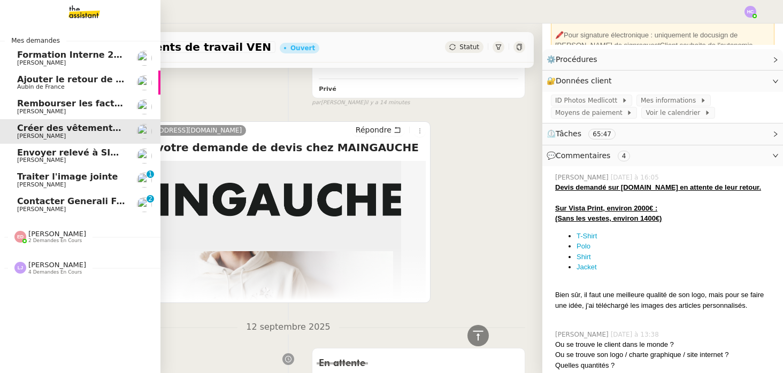
click at [57, 203] on span "Contacter Generali France pour demande AU094424" at bounding box center [142, 201] width 251 height 10
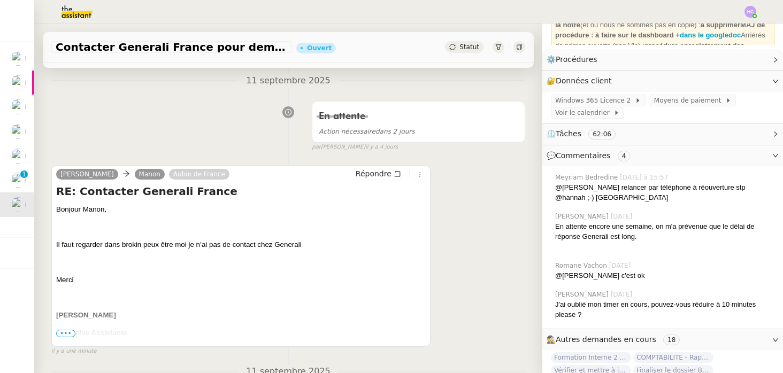
scroll to position [135, 0]
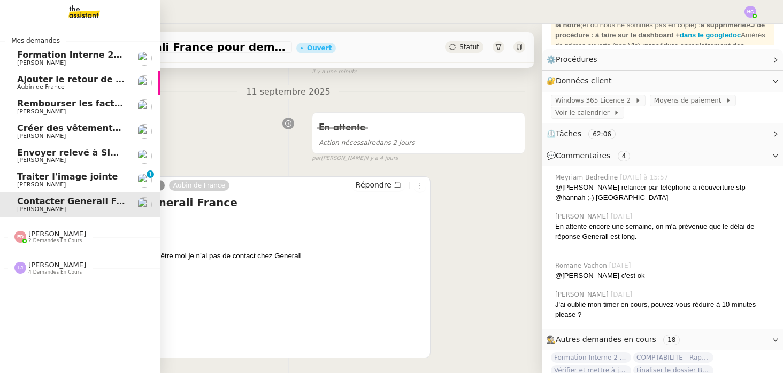
click at [34, 177] on span "Traiter l'image jointe" at bounding box center [67, 177] width 101 height 10
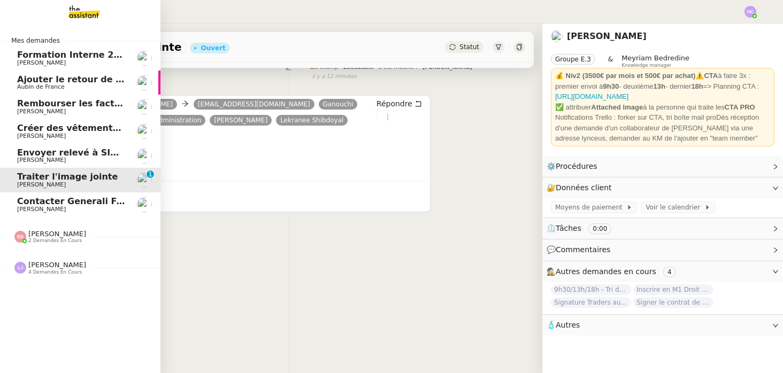
click at [52, 159] on span "[PERSON_NAME]" at bounding box center [71, 160] width 108 height 6
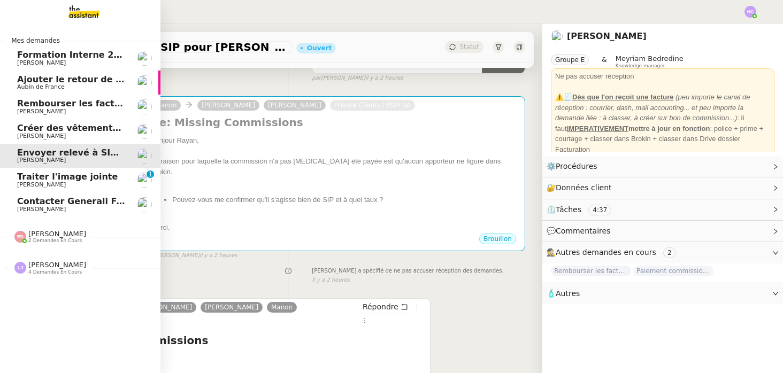
scroll to position [56, 0]
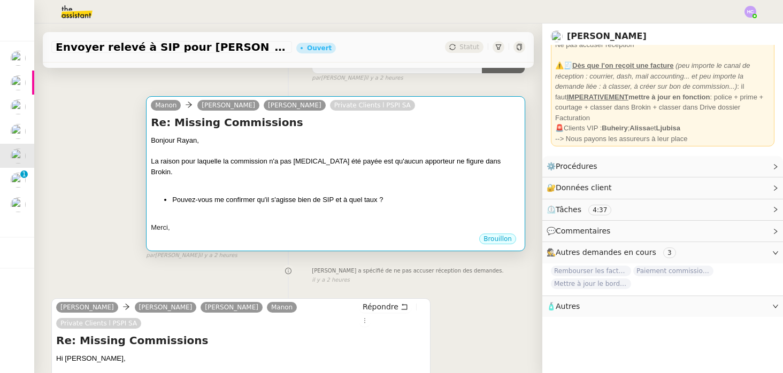
click at [256, 212] on div at bounding box center [336, 217] width 370 height 11
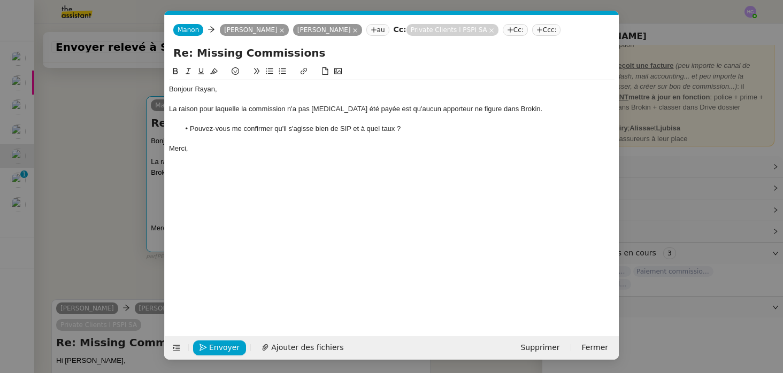
scroll to position [0, 22]
click at [218, 348] on span "Envoyer" at bounding box center [224, 348] width 30 height 12
click at [218, 348] on span "Confirmer l'envoi" at bounding box center [241, 348] width 64 height 12
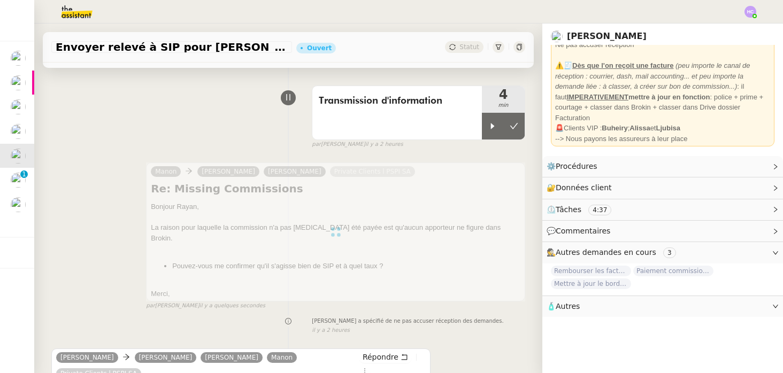
scroll to position [0, 0]
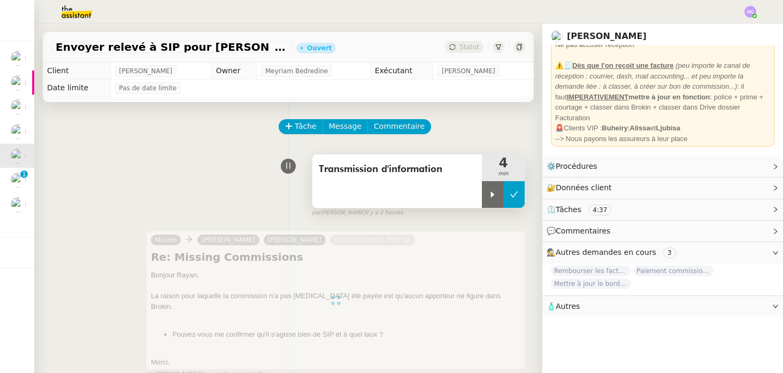
click at [509, 194] on button at bounding box center [513, 194] width 21 height 27
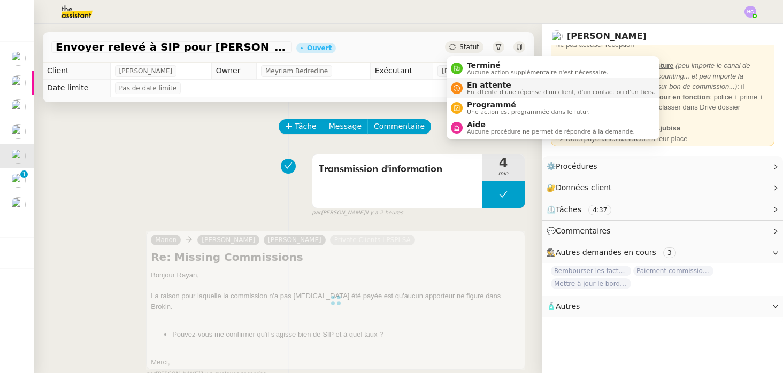
click at [469, 87] on span "En attente" at bounding box center [561, 85] width 188 height 9
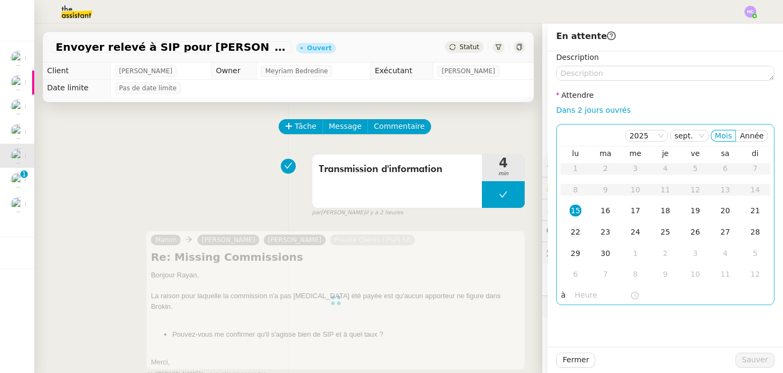
click at [581, 236] on div "22" at bounding box center [576, 232] width 12 height 12
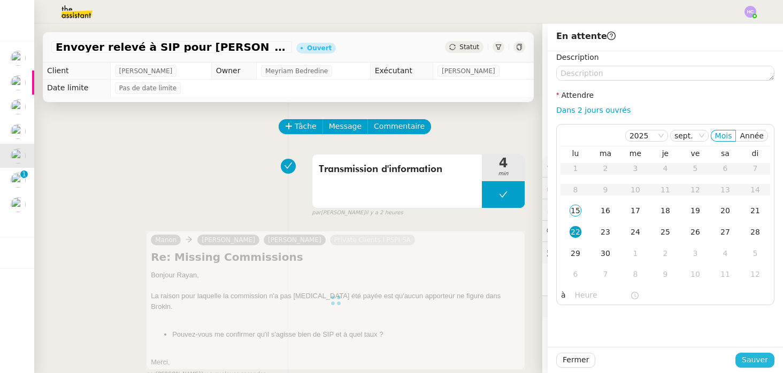
click at [746, 359] on span "Sauver" at bounding box center [755, 360] width 26 height 12
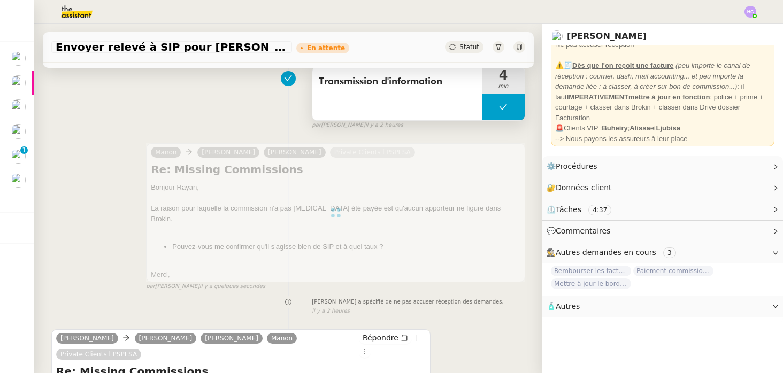
scroll to position [162, 0]
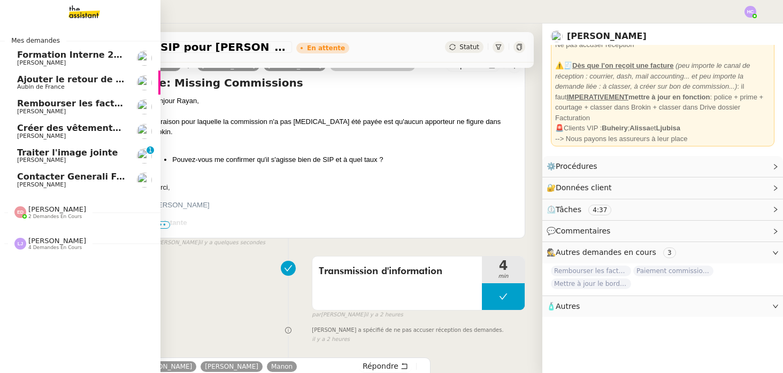
click at [102, 86] on span "Aubin de France" at bounding box center [71, 87] width 108 height 6
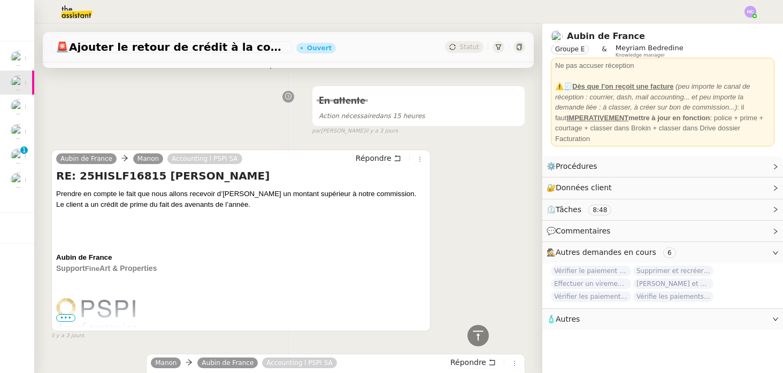
scroll to position [415, 0]
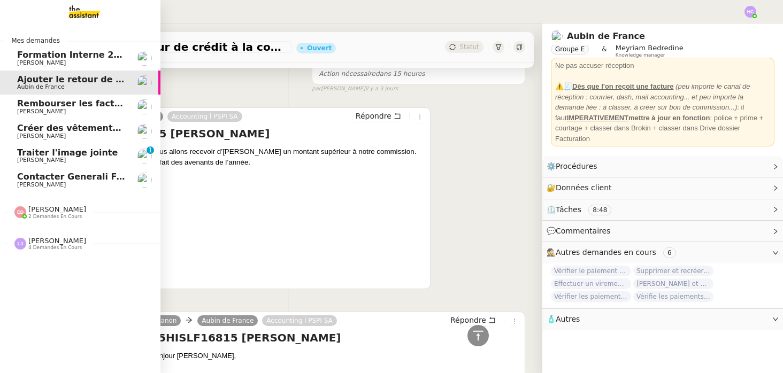
click at [40, 179] on span "Contacter Generali France pour demande AU094424" at bounding box center [142, 177] width 251 height 10
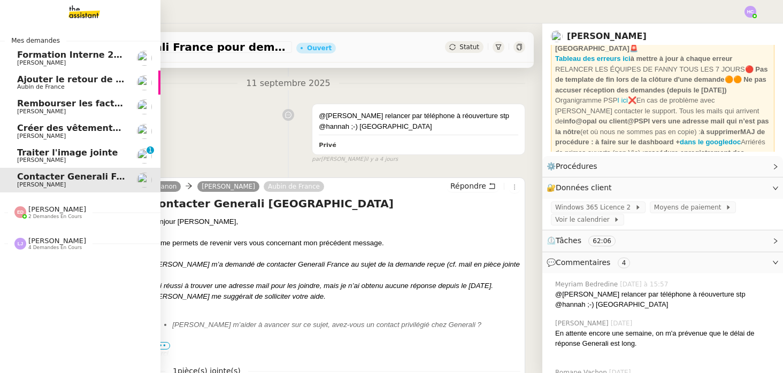
scroll to position [136, 0]
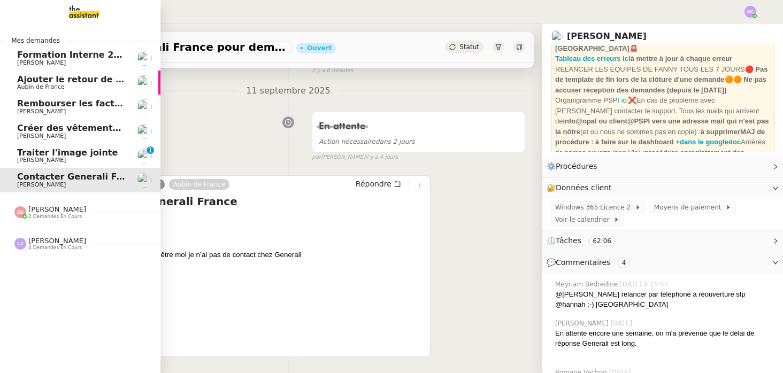
click at [74, 88] on span "Aubin de France" at bounding box center [71, 87] width 108 height 6
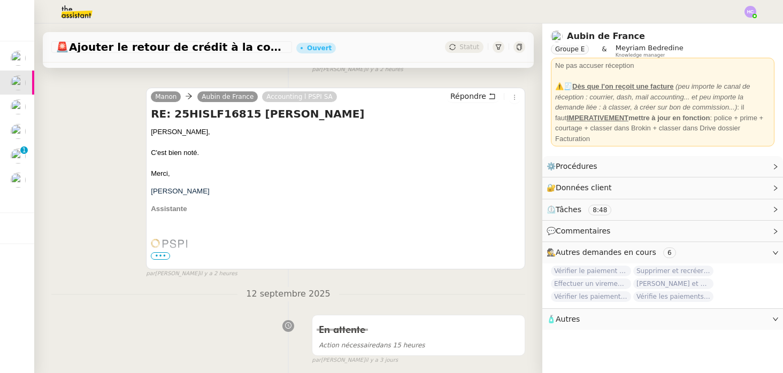
scroll to position [144, 0]
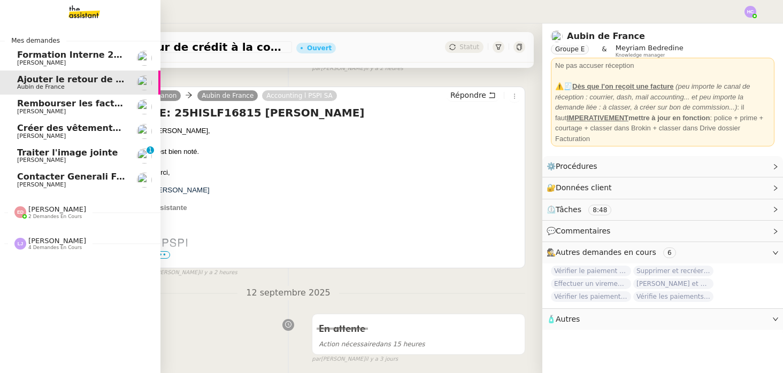
click at [62, 214] on span "2 demandes en cours" at bounding box center [54, 217] width 53 height 6
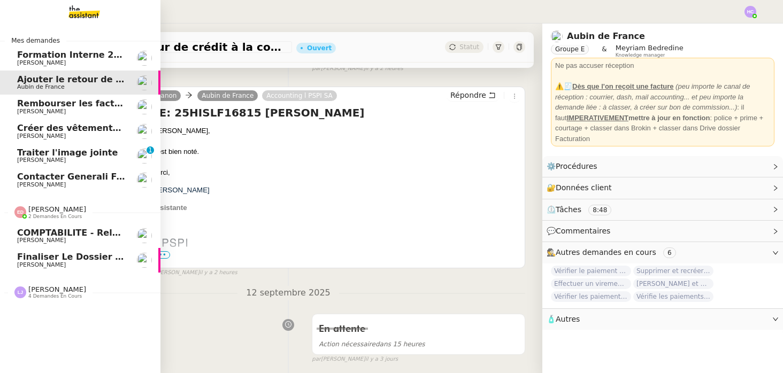
click at [61, 214] on span "2 demandes en cours" at bounding box center [54, 217] width 53 height 6
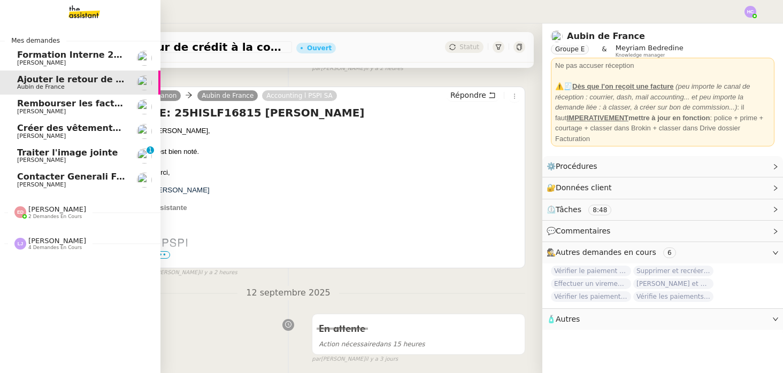
click at [52, 246] on span "4 demandes en cours" at bounding box center [54, 248] width 53 height 6
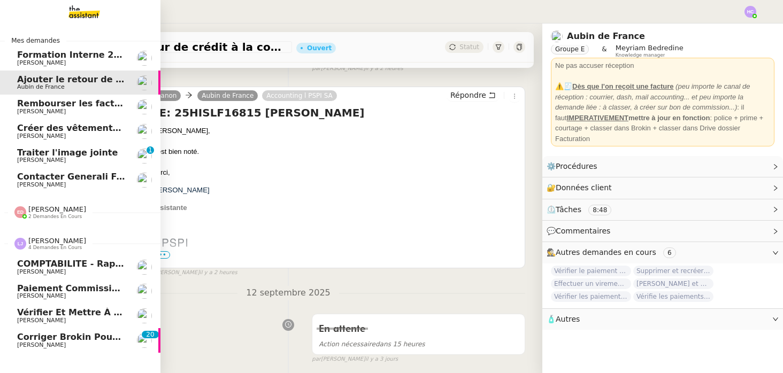
click at [51, 242] on span "[PERSON_NAME]" at bounding box center [57, 241] width 58 height 8
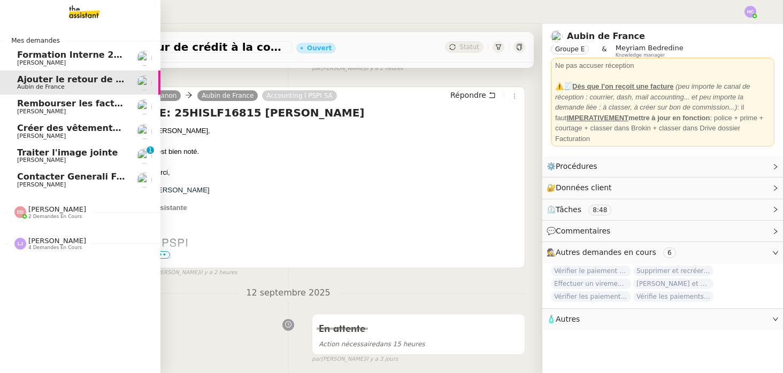
click at [64, 243] on span "[PERSON_NAME]" at bounding box center [57, 241] width 58 height 8
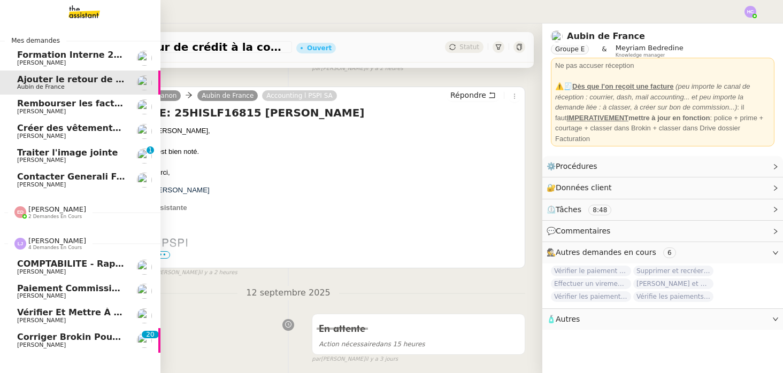
click at [84, 340] on span "Corriger Brokin pour clôture comptable" at bounding box center [113, 337] width 193 height 10
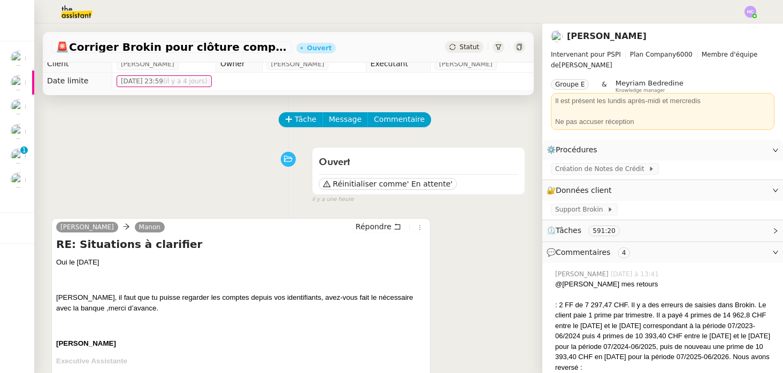
scroll to position [4, 0]
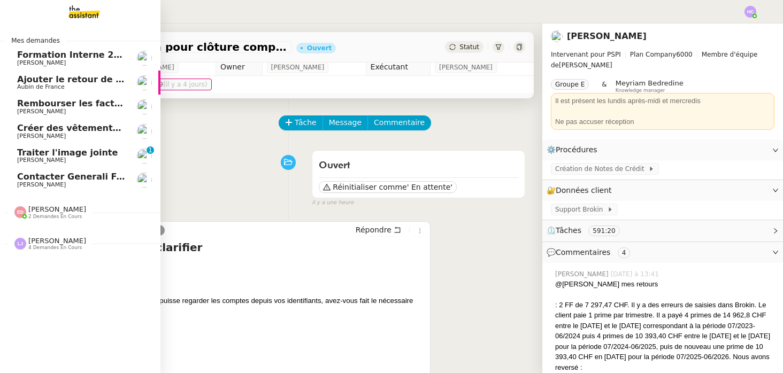
click at [36, 242] on span "[PERSON_NAME]" at bounding box center [57, 241] width 58 height 8
click at [86, 154] on span "Traiter l'image jointe" at bounding box center [67, 153] width 101 height 10
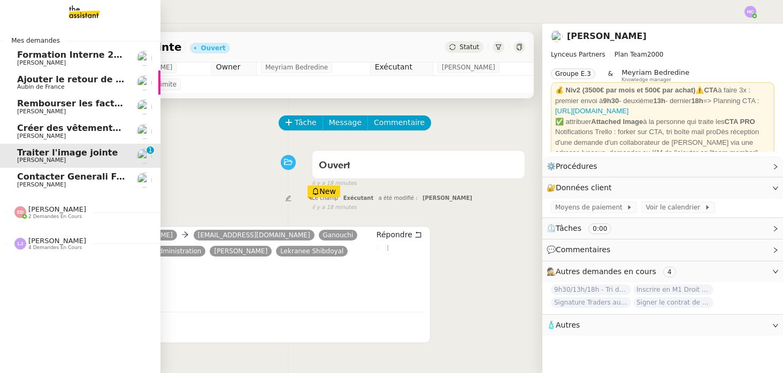
click at [75, 239] on div "Léa Jonville 4 demandes en cours" at bounding box center [57, 244] width 58 height 14
click at [91, 155] on span "Traiter l'image jointe" at bounding box center [67, 153] width 101 height 10
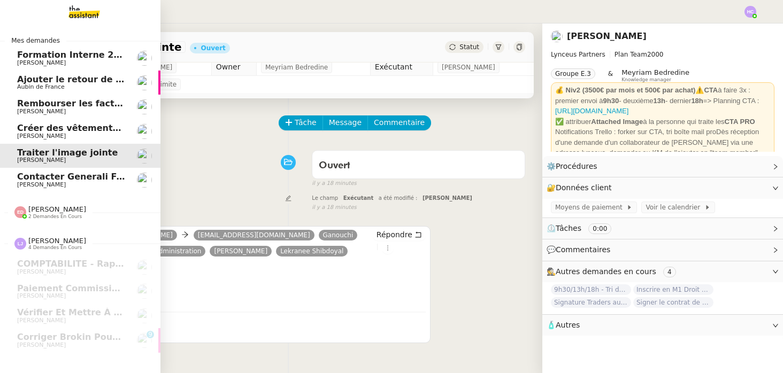
click at [91, 83] on span "Ajouter le retour de crédit à la commission" at bounding box center [120, 79] width 207 height 10
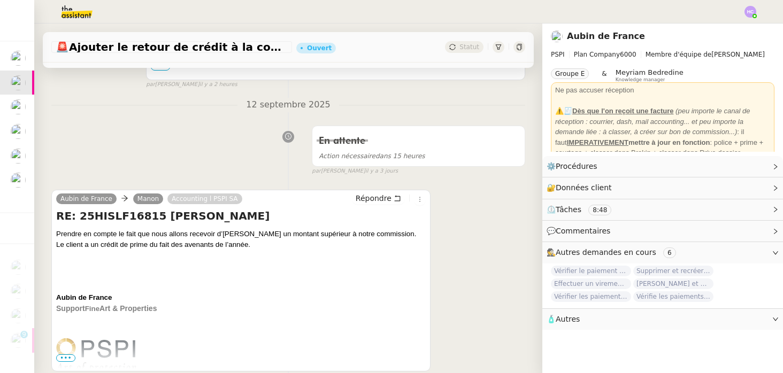
scroll to position [418, 0]
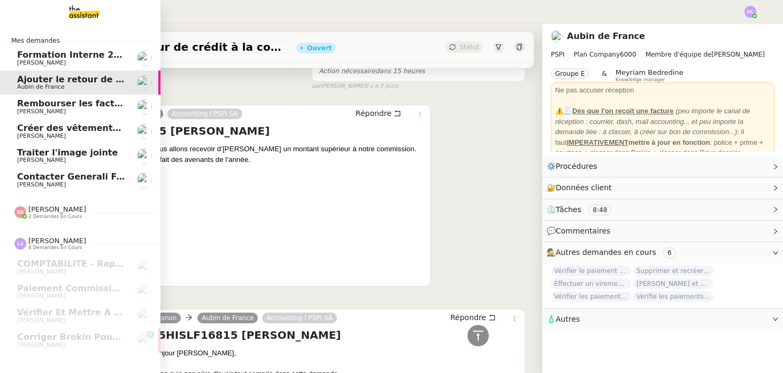
click at [63, 104] on span "Rembourser les factures et mettre à jour le tableau" at bounding box center [141, 103] width 249 height 10
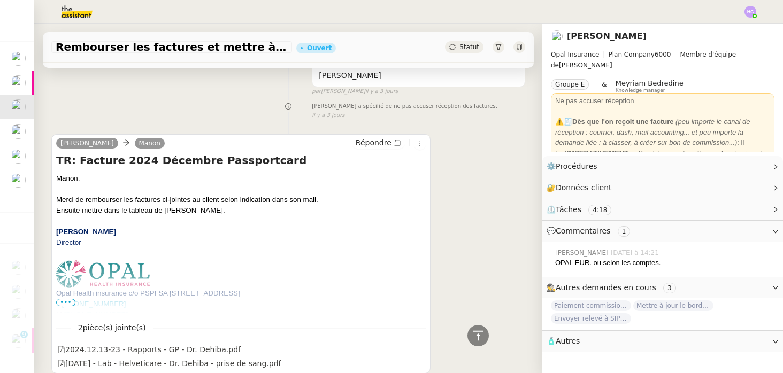
scroll to position [271, 0]
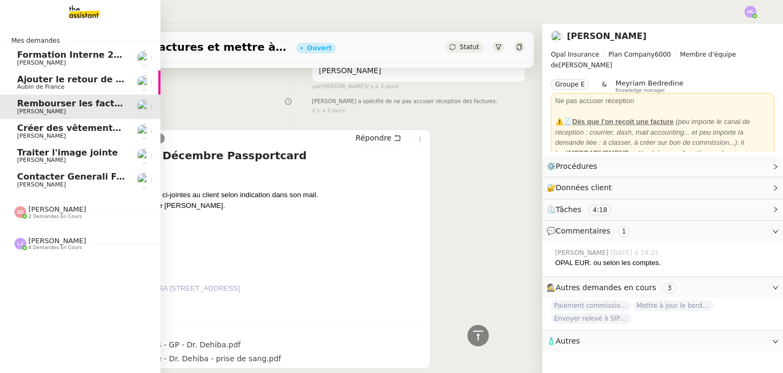
click at [72, 58] on span "Formation Interne 2 - [PERSON_NAME]" at bounding box center [110, 55] width 186 height 10
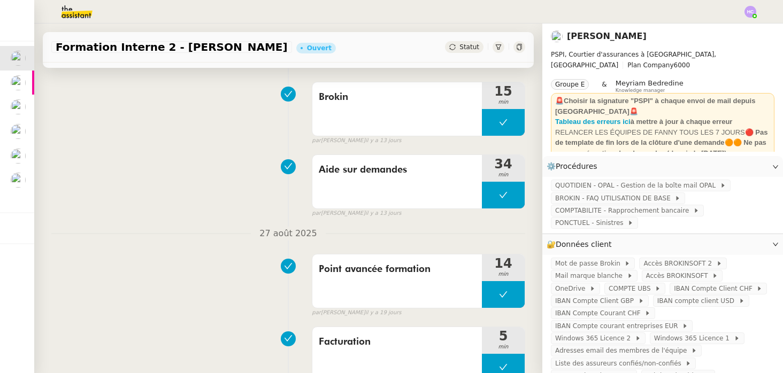
scroll to position [136, 0]
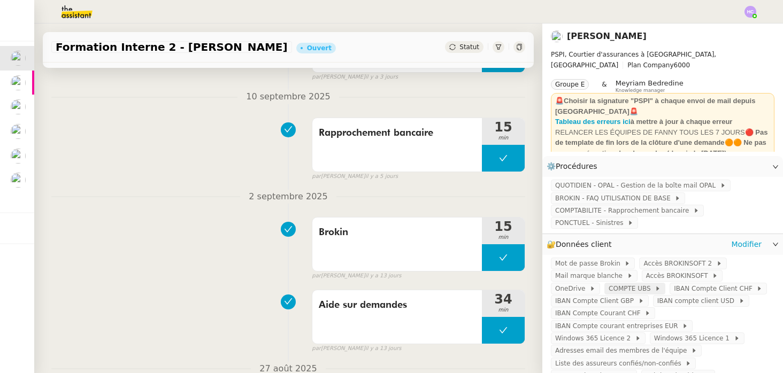
click at [609, 286] on span "COMPTE UBS" at bounding box center [632, 289] width 46 height 11
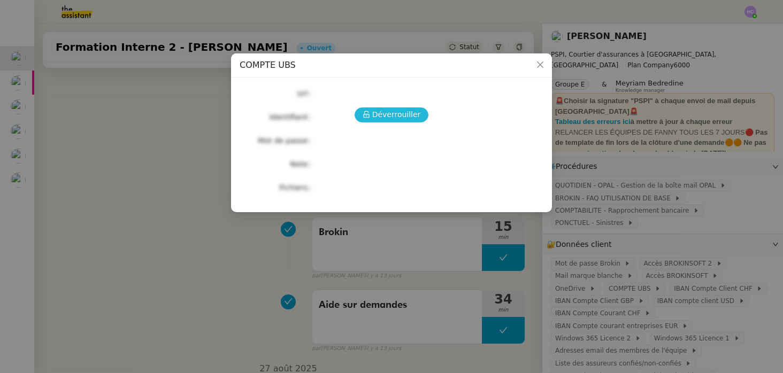
click at [384, 111] on span "Déverrouiller" at bounding box center [396, 115] width 49 height 12
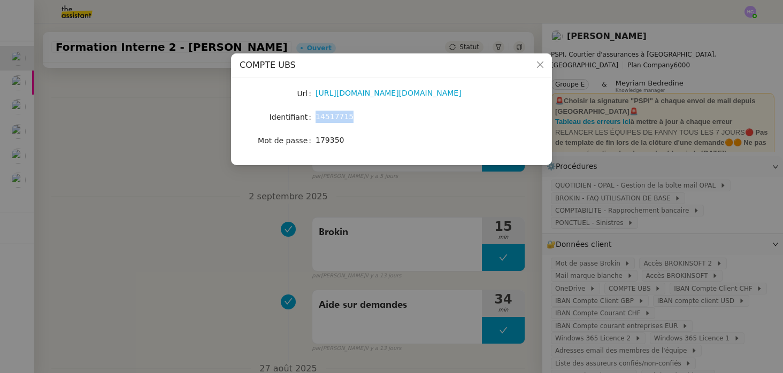
drag, startPoint x: 362, startPoint y: 115, endPoint x: 311, endPoint y: 115, distance: 50.3
click at [311, 115] on nz-form-item "Identifiant 14517715" at bounding box center [392, 117] width 304 height 15
copy nz-form-item "14517715"
click at [539, 66] on icon "Close" at bounding box center [540, 65] width 6 height 6
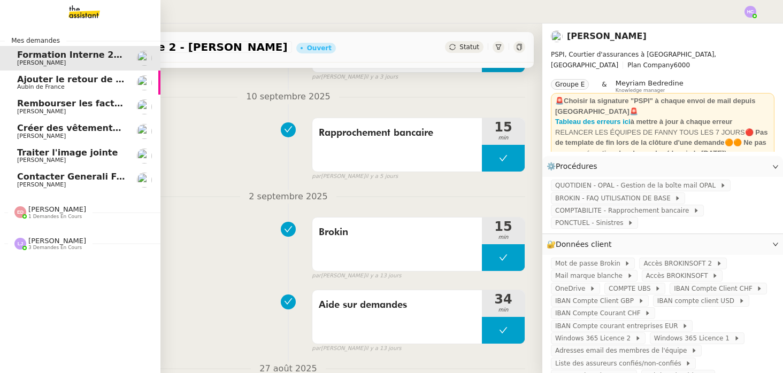
click at [57, 82] on span "Ajouter le retour de crédit à la commission" at bounding box center [120, 79] width 207 height 10
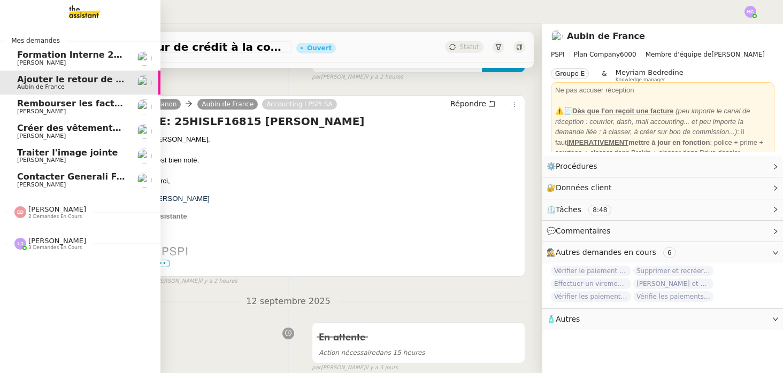
click at [43, 127] on span "Créer des vêtements de travail VEN" at bounding box center [103, 128] width 172 height 10
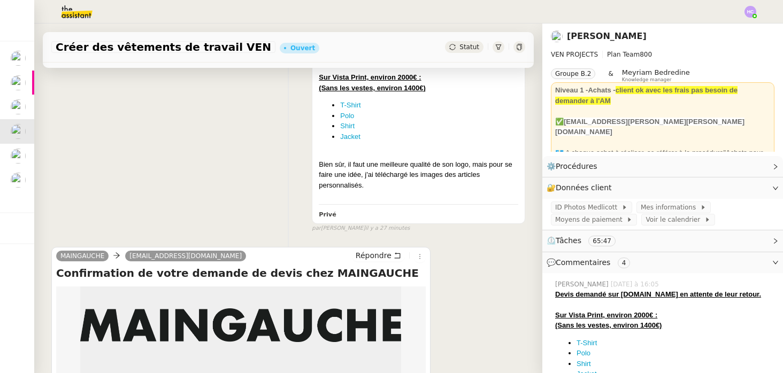
scroll to position [225, 0]
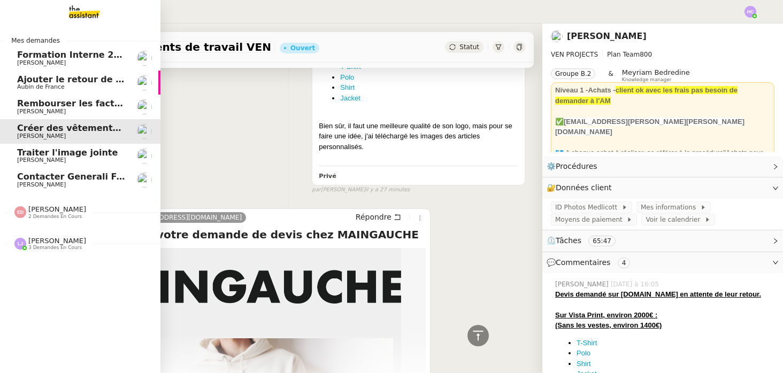
click at [58, 83] on span "Ajouter le retour de crédit à la commission" at bounding box center [120, 79] width 207 height 10
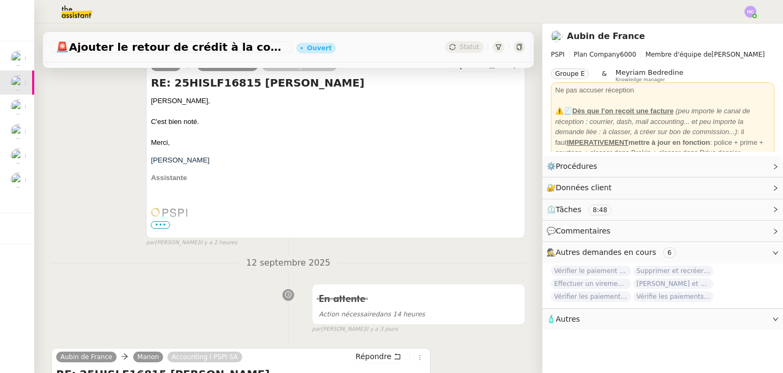
scroll to position [180, 0]
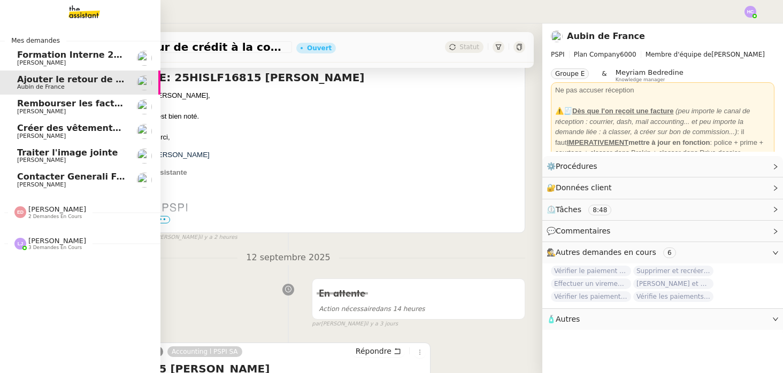
click at [42, 105] on span "Rembourser les factures et mettre à jour le tableau" at bounding box center [141, 103] width 249 height 10
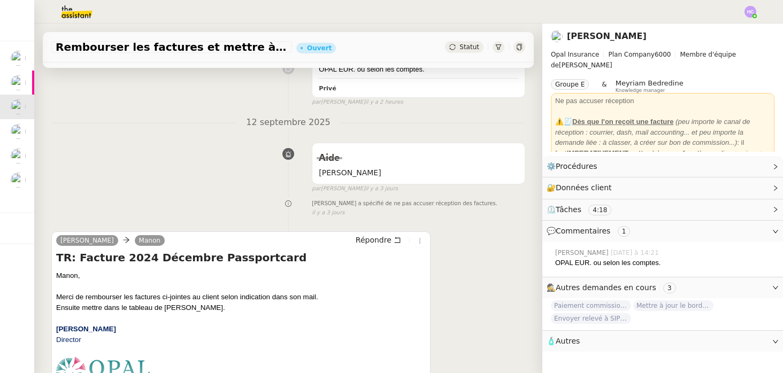
scroll to position [191, 0]
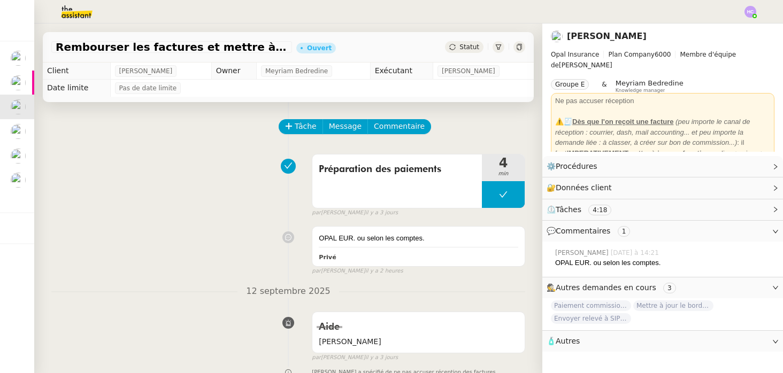
scroll to position [191, 0]
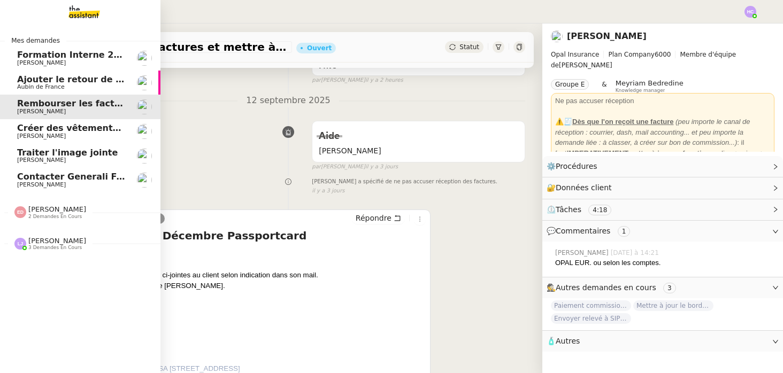
click at [66, 132] on span "Créer des vêtements de travail VEN" at bounding box center [103, 128] width 172 height 10
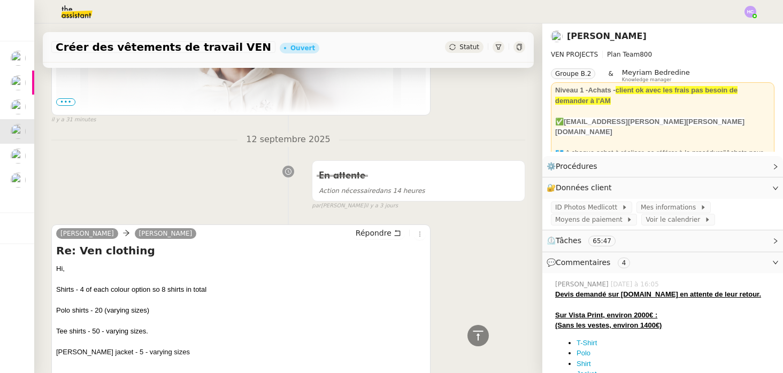
scroll to position [488, 0]
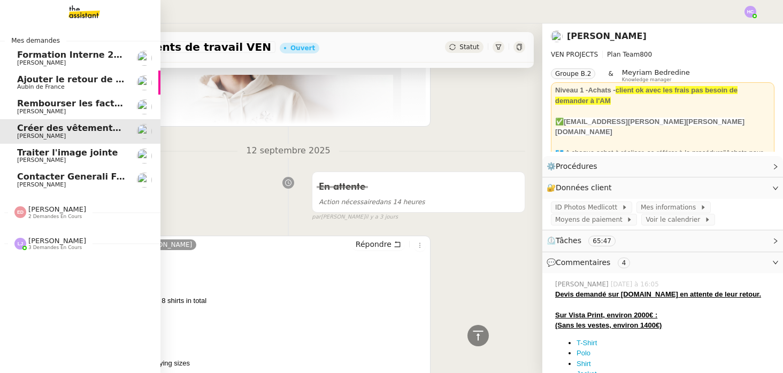
click at [32, 153] on span "Traiter l'image jointe" at bounding box center [67, 153] width 101 height 10
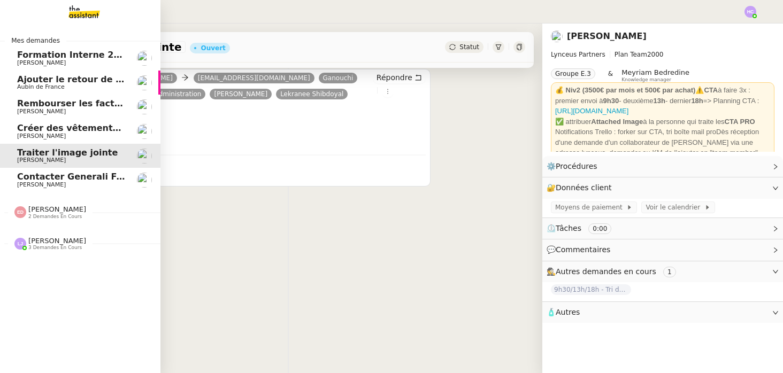
scroll to position [136, 0]
click at [43, 181] on span "[PERSON_NAME]" at bounding box center [41, 184] width 49 height 7
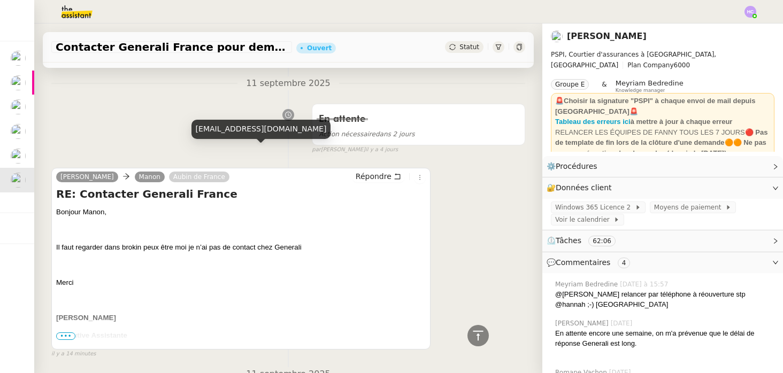
scroll to position [133, 0]
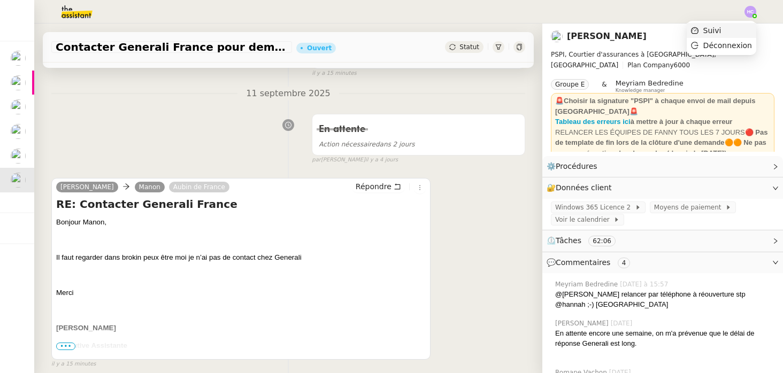
click at [730, 30] on li "Suivi" at bounding box center [722, 30] width 70 height 15
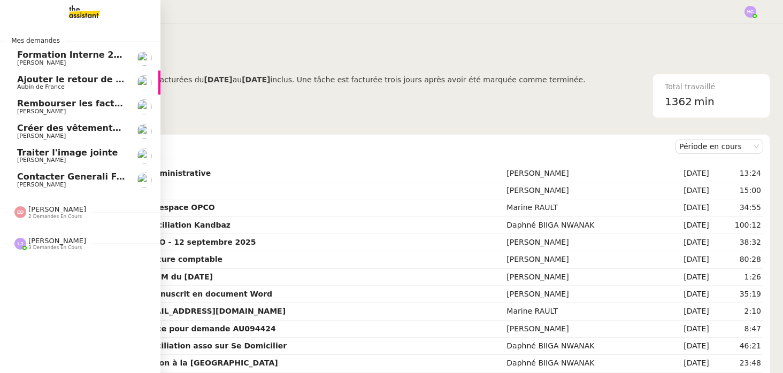
click at [71, 16] on img at bounding box center [75, 12] width 83 height 24
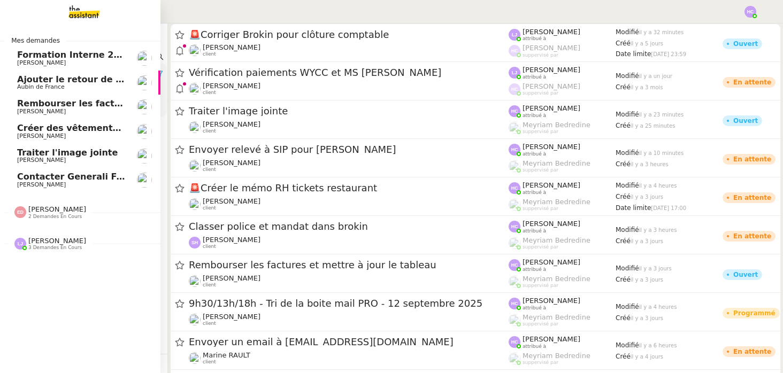
click at [71, 108] on span "Rembourser les factures et mettre à jour le tableau" at bounding box center [141, 103] width 249 height 10
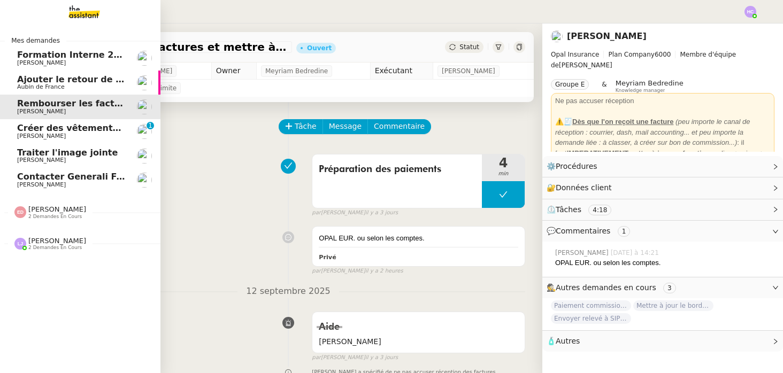
click at [26, 127] on span "Créer des vêtements de travail VEN" at bounding box center [103, 128] width 172 height 10
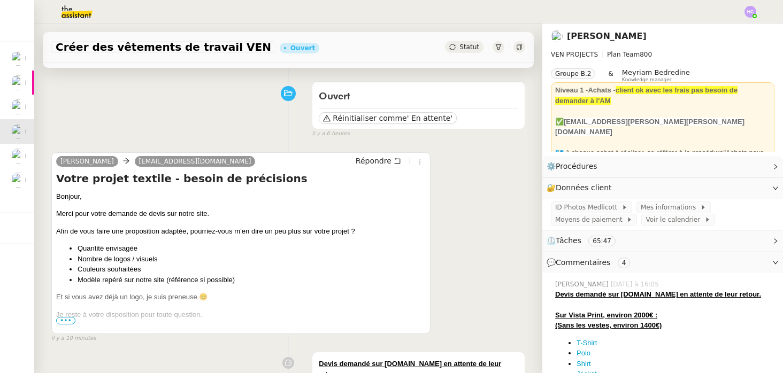
scroll to position [74, 0]
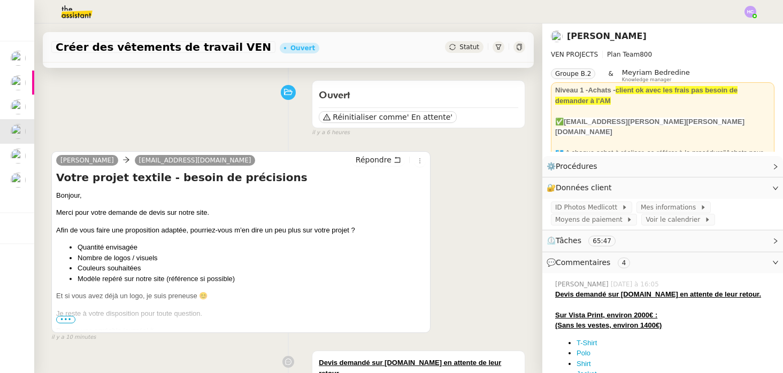
click at [63, 318] on span "•••" at bounding box center [65, 319] width 19 height 7
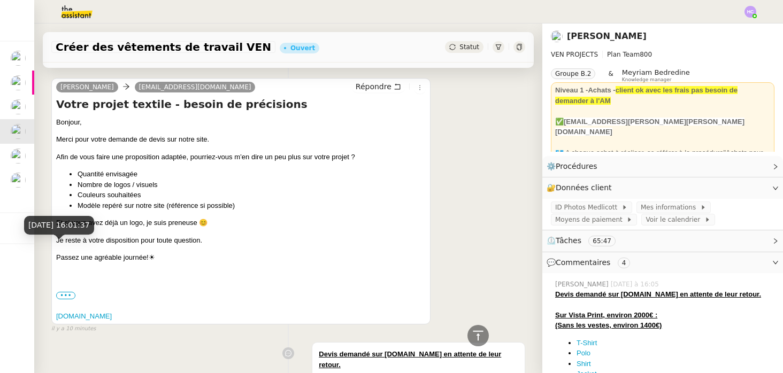
scroll to position [139, 0]
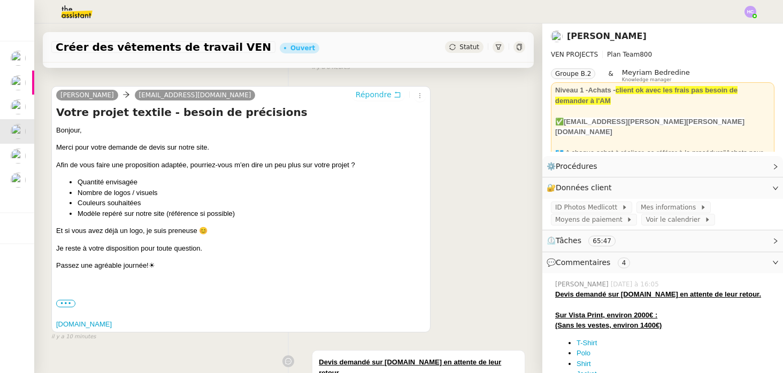
click at [383, 97] on span "Répondre" at bounding box center [374, 94] width 36 height 11
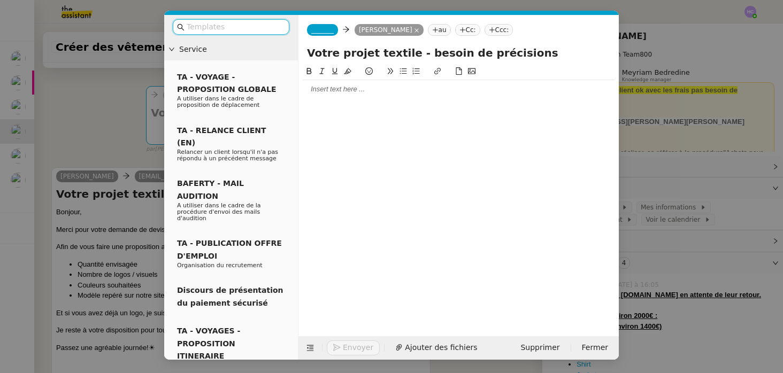
click at [389, 96] on div at bounding box center [459, 89] width 312 height 18
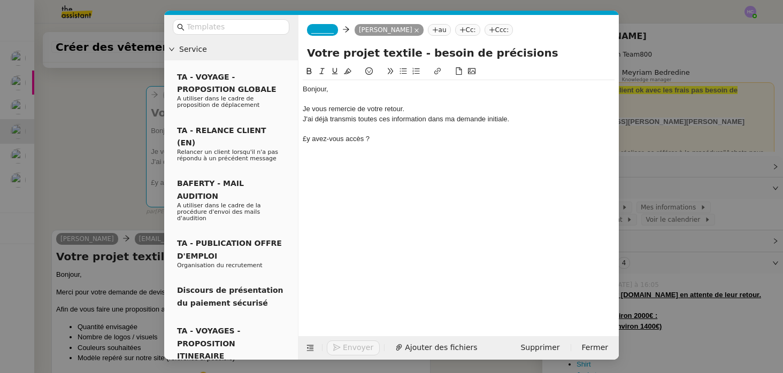
click at [311, 141] on div "£y avez-vous accès ?" at bounding box center [459, 139] width 312 height 10
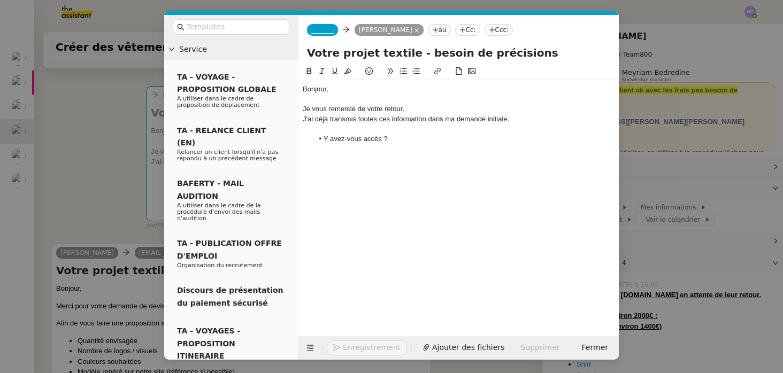
click at [409, 147] on div "Bonjour, Je vous remercie de votre retour. J'ai déjà transmis toutes ces inform…" at bounding box center [459, 114] width 312 height 68
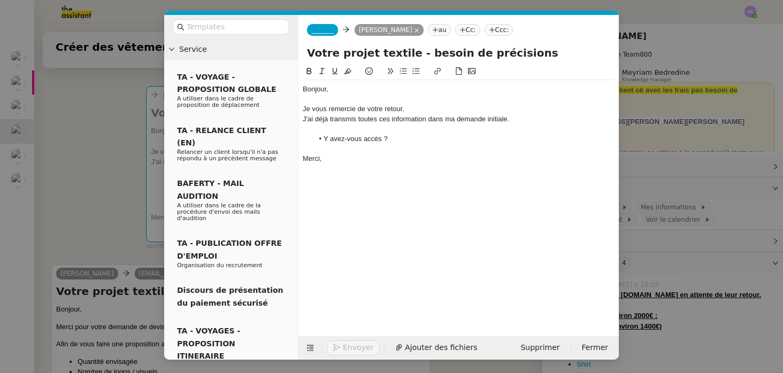
click at [399, 120] on div "J'ai déjà transmis toutes ces information dans ma demande initiale." at bounding box center [459, 119] width 312 height 10
click at [0, 0] on lt-span "ces information s" at bounding box center [0, 0] width 0 height 0
click at [349, 113] on div "Je vous remercie de votre retour." at bounding box center [459, 109] width 312 height 10
click at [0, 0] on lt-span "remercie pour" at bounding box center [0, 0] width 0 height 0
click at [417, 109] on div "Je vous remercie pour votre retour." at bounding box center [459, 109] width 312 height 10
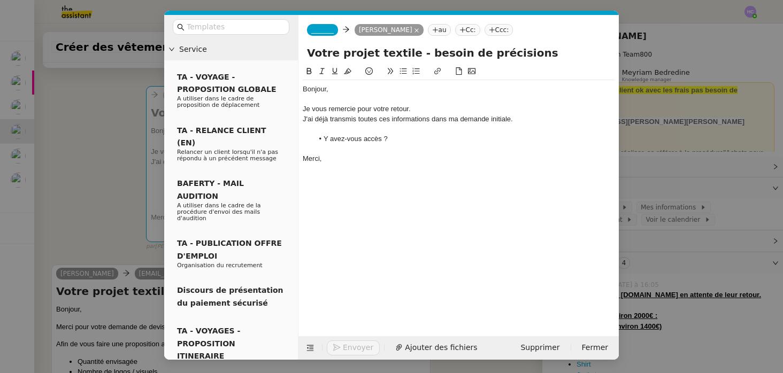
click at [114, 190] on nz-modal-container "Service TA - VOYAGE - PROPOSITION GLOBALE A utiliser dans le cadre de propositi…" at bounding box center [391, 186] width 783 height 373
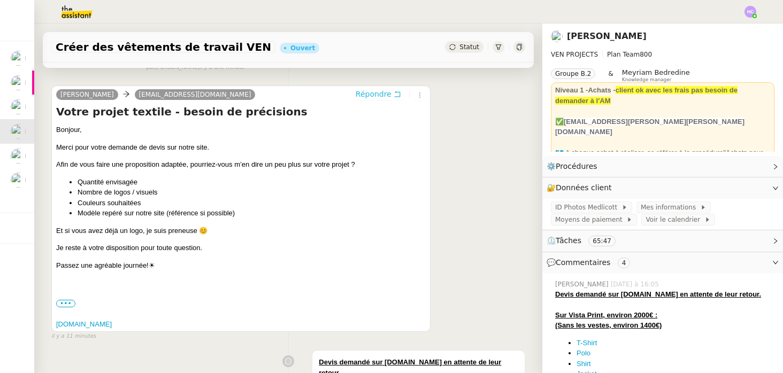
scroll to position [334, 0]
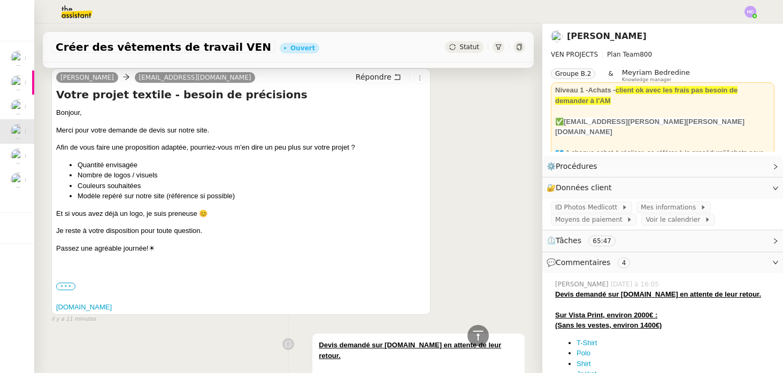
click at [61, 286] on label "•••" at bounding box center [65, 286] width 19 height 7
click at [0, 0] on input "•••" at bounding box center [0, 0] width 0 height 0
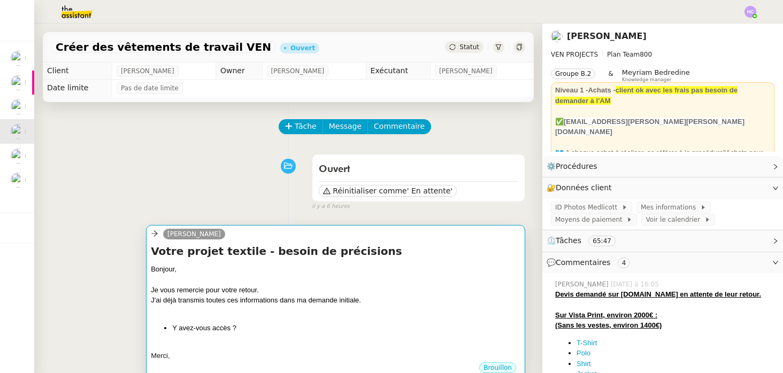
scroll to position [1, 0]
click at [253, 265] on div "Bonjour," at bounding box center [336, 269] width 370 height 11
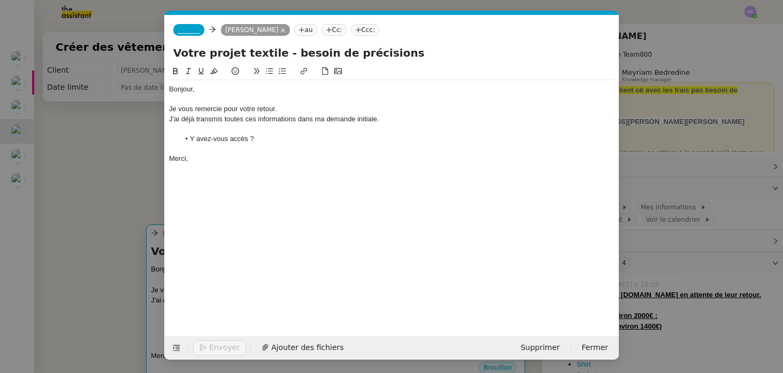
scroll to position [0, 22]
click at [195, 30] on span "_______" at bounding box center [189, 29] width 22 height 7
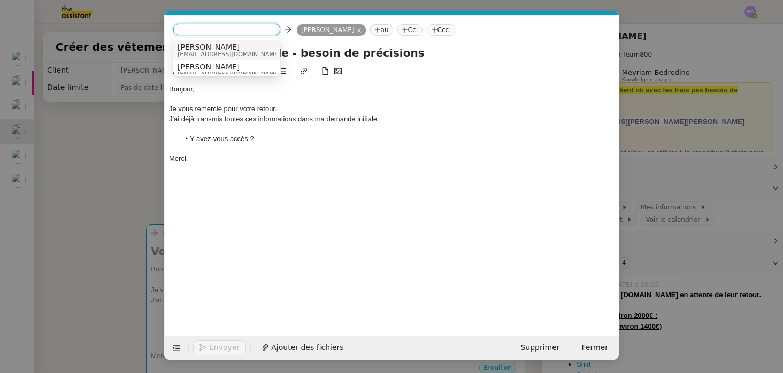
scroll to position [5, 0]
click at [204, 66] on span "[EMAIL_ADDRESS][DOMAIN_NAME]" at bounding box center [229, 69] width 103 height 6
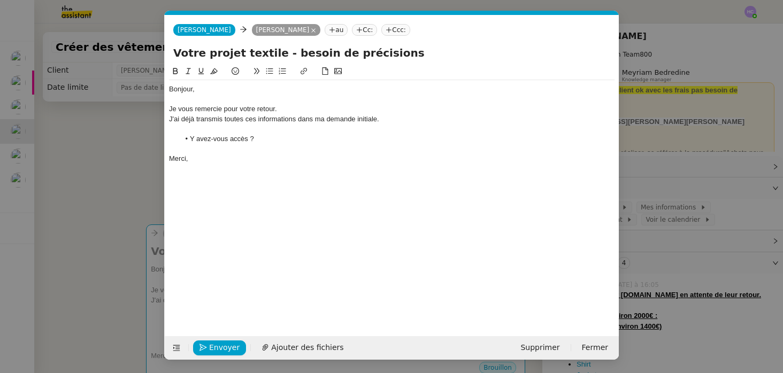
scroll to position [0, 0]
click at [203, 96] on div at bounding box center [392, 100] width 446 height 10
click at [204, 348] on icon "button" at bounding box center [203, 347] width 7 height 7
click at [212, 348] on span "Confirmer l'envoi" at bounding box center [241, 348] width 64 height 12
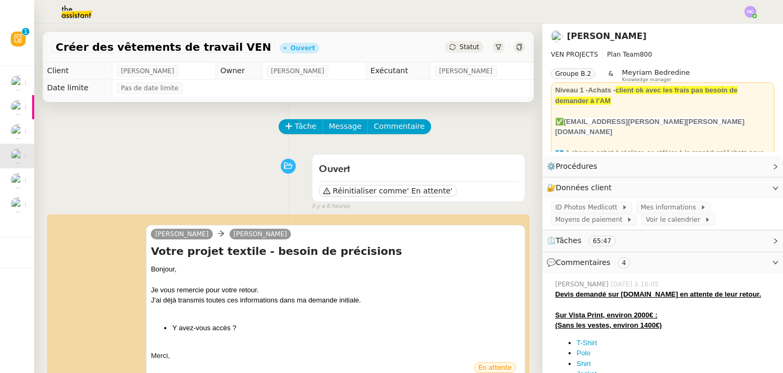
click at [455, 50] on icon at bounding box center [452, 47] width 6 height 6
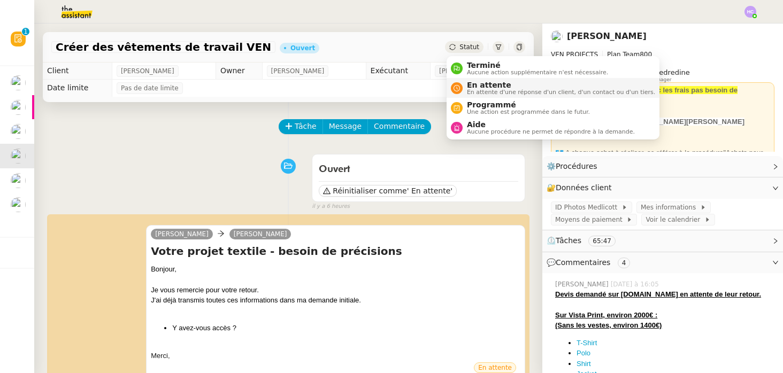
click at [465, 86] on div "En attente En attente d'une réponse d'un client, d'un contact ou d'un tiers." at bounding box center [559, 88] width 193 height 14
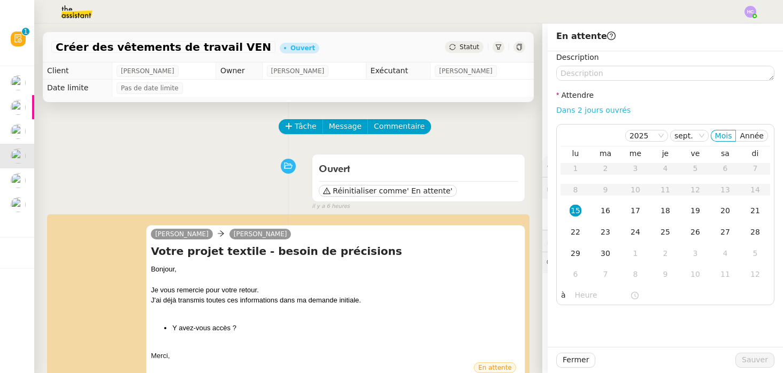
click at [565, 111] on link "Dans 2 jours ouvrés" at bounding box center [593, 110] width 74 height 9
type input "07:00"
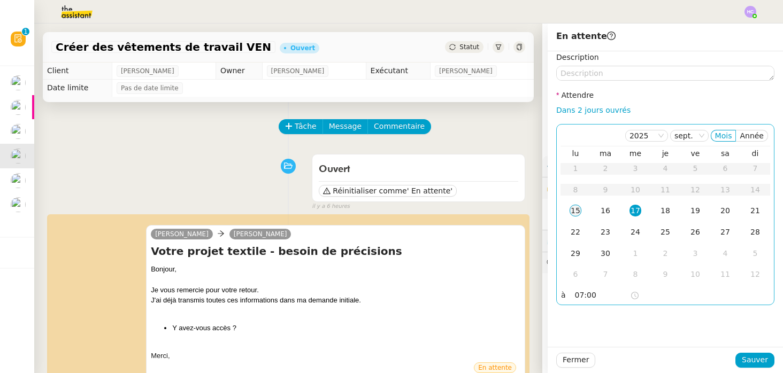
click at [574, 213] on div "15" at bounding box center [576, 211] width 12 height 12
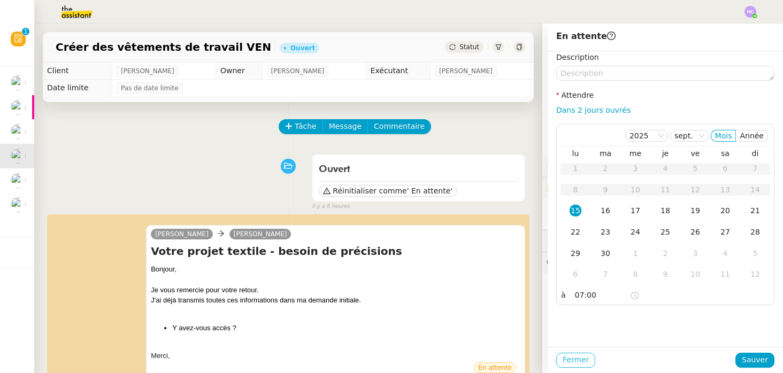
click at [561, 354] on button "Fermer" at bounding box center [575, 360] width 39 height 15
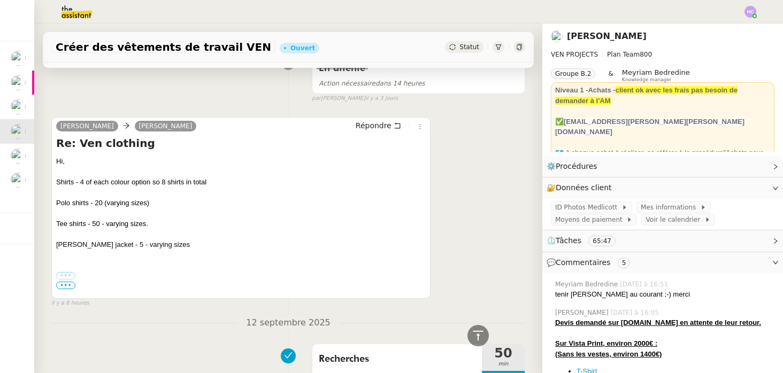
scroll to position [1584, 0]
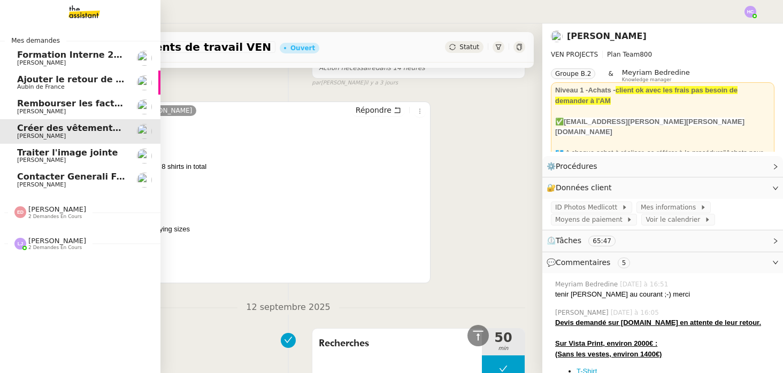
click at [113, 106] on span "Rembourser les factures et mettre à jour le tableau" at bounding box center [141, 103] width 249 height 10
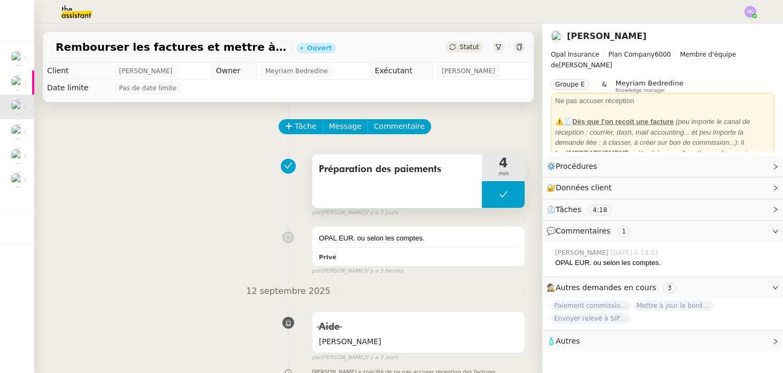
click at [515, 186] on button at bounding box center [503, 194] width 43 height 27
click at [495, 191] on icon at bounding box center [492, 194] width 9 height 9
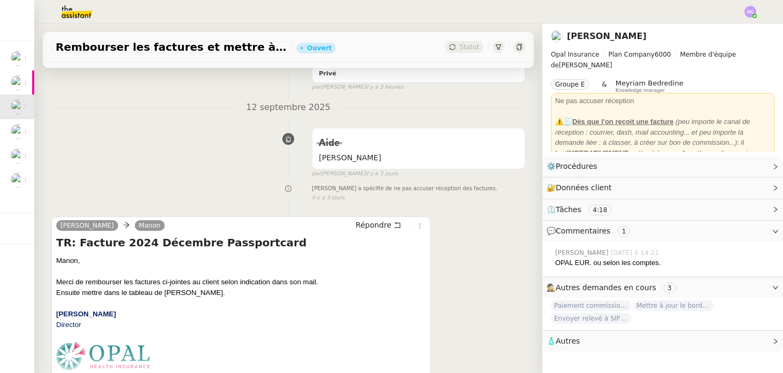
scroll to position [327, 0]
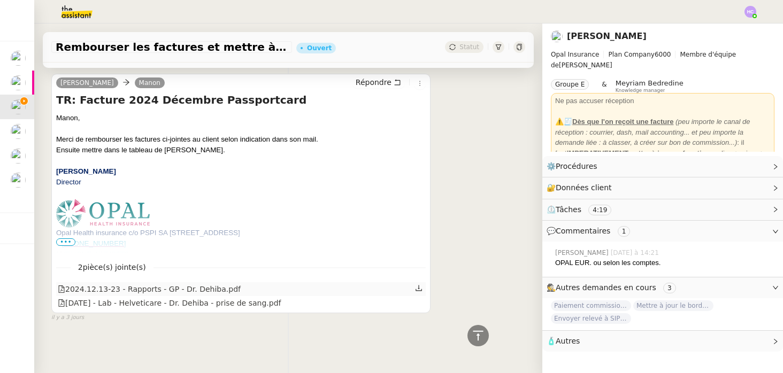
click at [420, 288] on icon at bounding box center [418, 288] width 7 height 7
click at [419, 305] on icon at bounding box center [419, 303] width 6 height 6
click at [58, 242] on span "•••" at bounding box center [65, 242] width 19 height 7
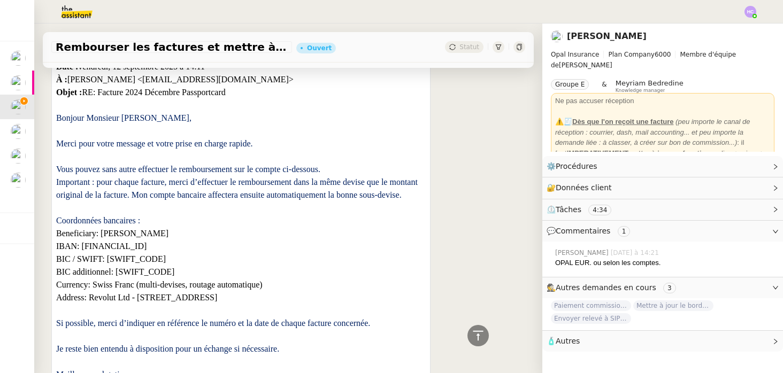
scroll to position [623, 0]
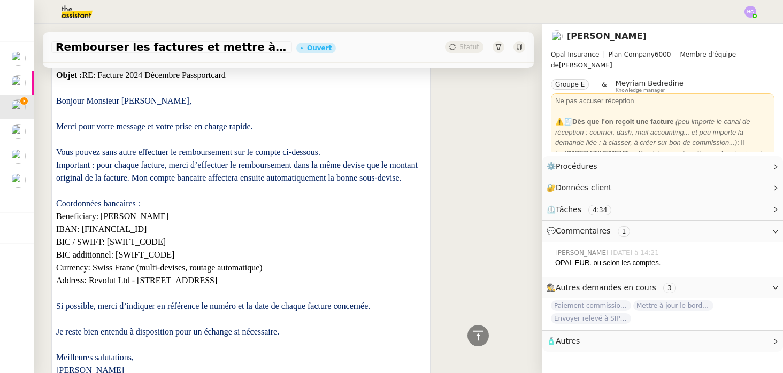
drag, startPoint x: 215, startPoint y: 229, endPoint x: 83, endPoint y: 235, distance: 131.7
click at [83, 235] on p "Coordonnées bancaires : Beneficiary: [PERSON_NAME] IBAN: [FINANCIAL_ID] BIC / S…" at bounding box center [241, 242] width 370 height 90
copy p "[FINANCIAL_ID]"
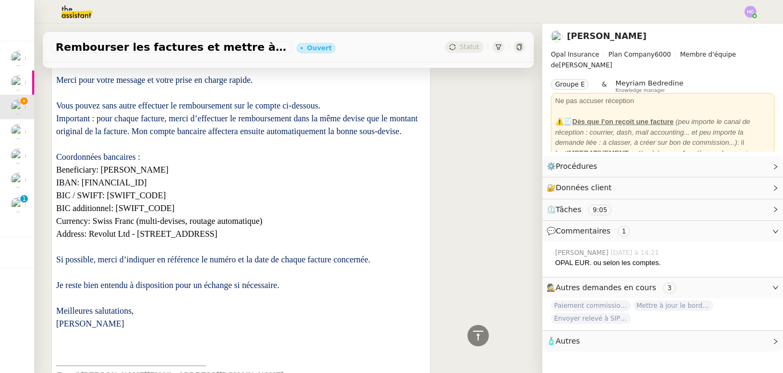
scroll to position [705, 0]
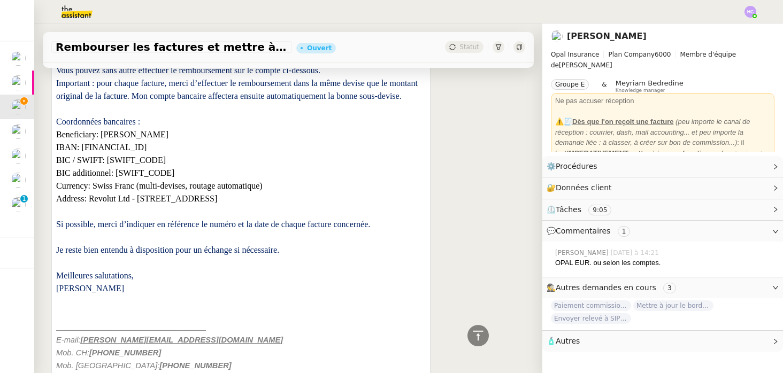
copy p "[FINANCIAL_ID]"
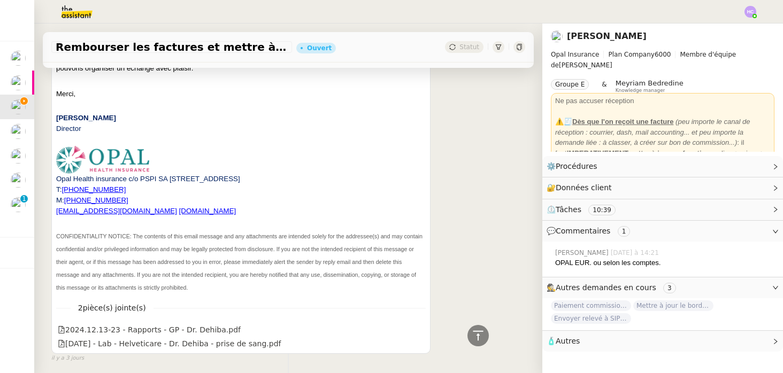
scroll to position [1252, 0]
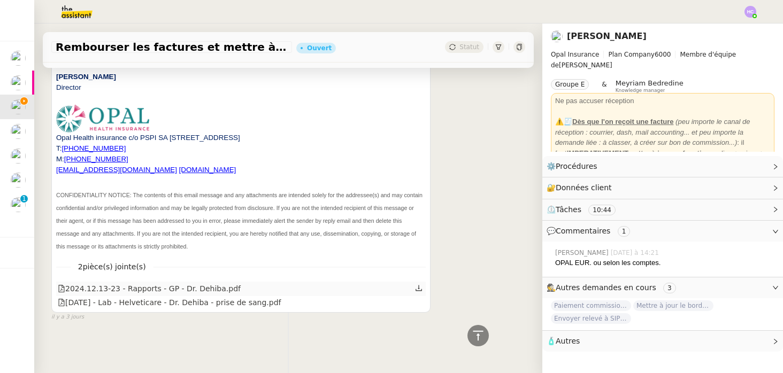
click at [420, 285] on icon at bounding box center [418, 288] width 7 height 7
click at [420, 303] on icon at bounding box center [418, 301] width 7 height 7
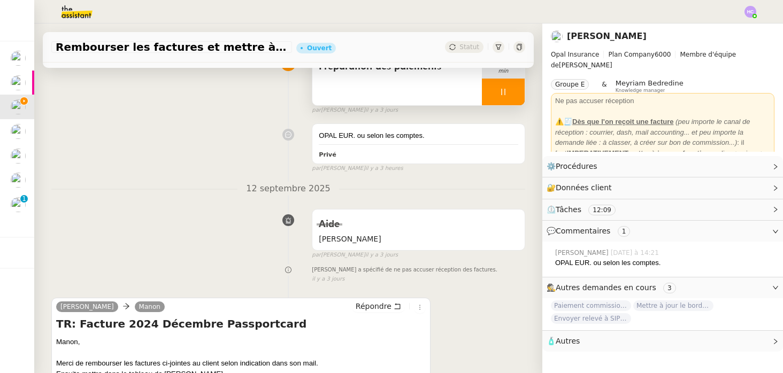
scroll to position [0, 0]
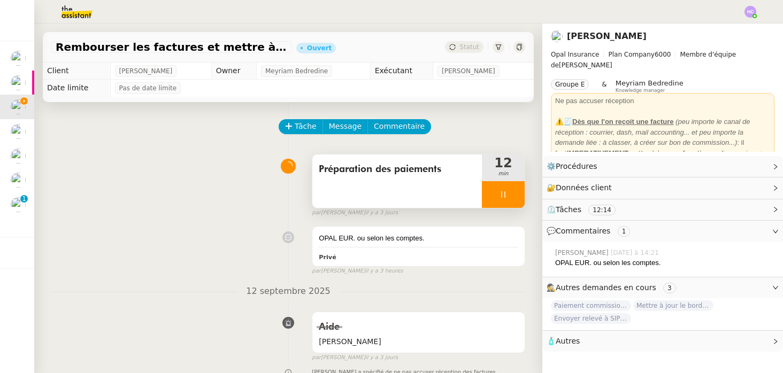
click at [508, 194] on div at bounding box center [503, 194] width 43 height 27
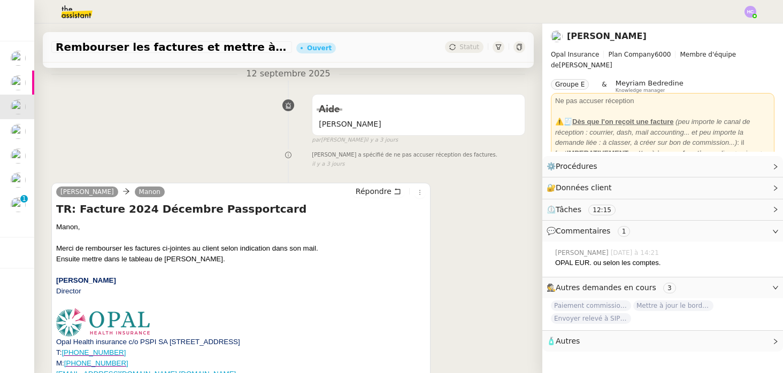
scroll to position [276, 0]
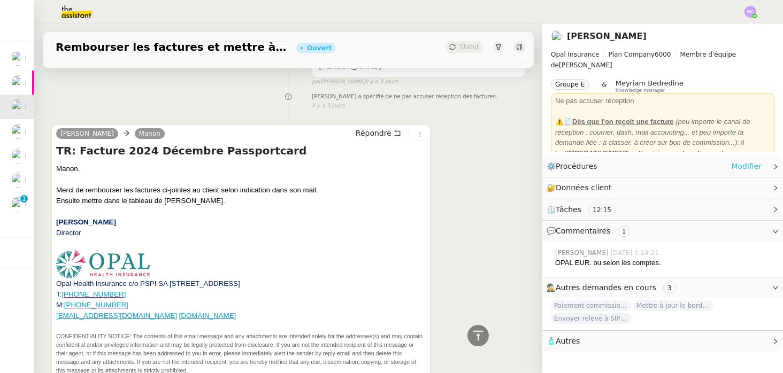
click at [744, 168] on link "Modifier" at bounding box center [746, 166] width 30 height 12
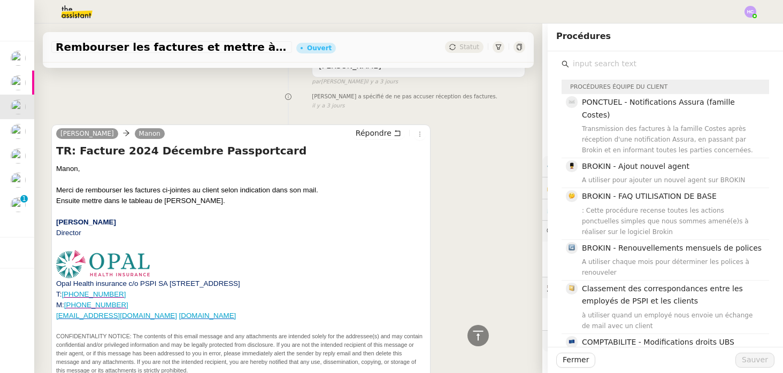
click at [660, 65] on input "text" at bounding box center [669, 64] width 200 height 14
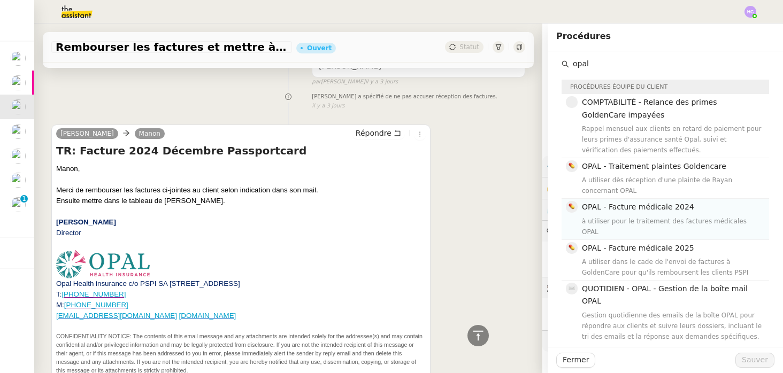
type input "opal"
click at [675, 211] on span "OPAL - Facture médicale 2024" at bounding box center [638, 207] width 112 height 9
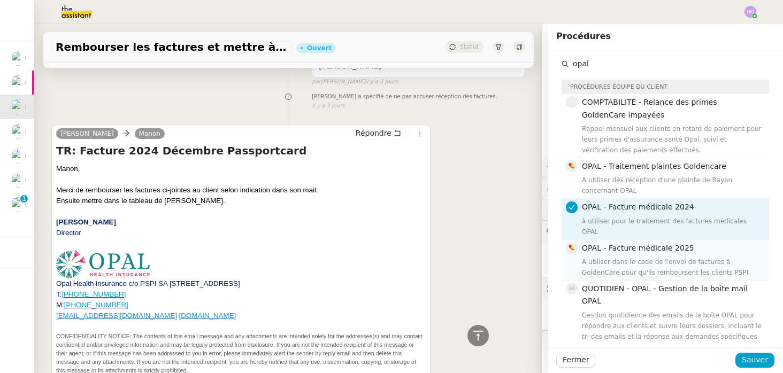
click at [692, 257] on div "A utiliser dans le cade de l'envoi de factures à GoldenCare pour qu'ils rembour…" at bounding box center [672, 267] width 181 height 21
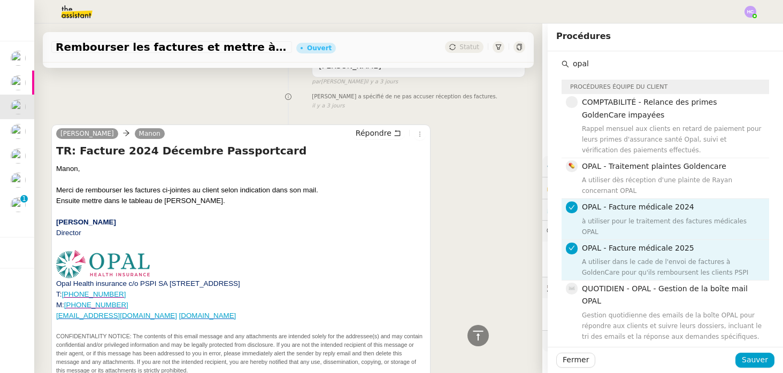
click at [641, 208] on span "OPAL - Facture médicale 2024" at bounding box center [638, 207] width 112 height 9
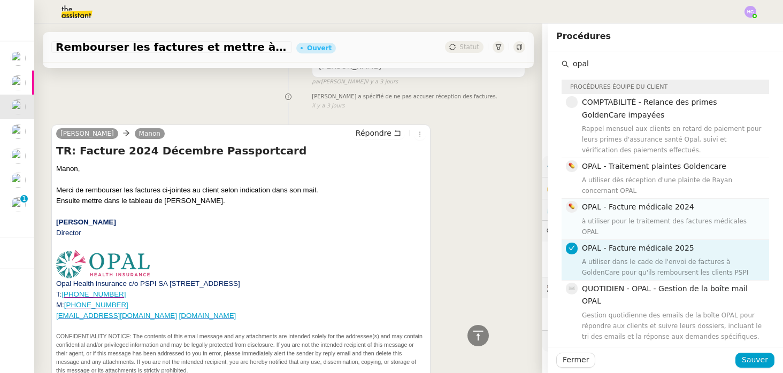
click at [695, 210] on h4 "OPAL - Facture médicale 2024" at bounding box center [672, 207] width 181 height 12
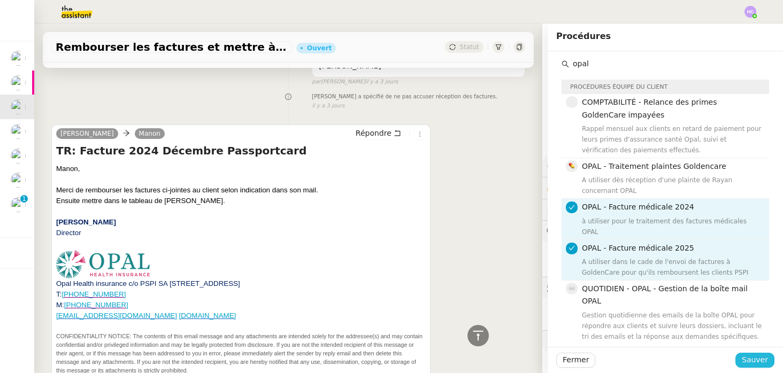
click at [757, 358] on span "Sauver" at bounding box center [755, 360] width 26 height 12
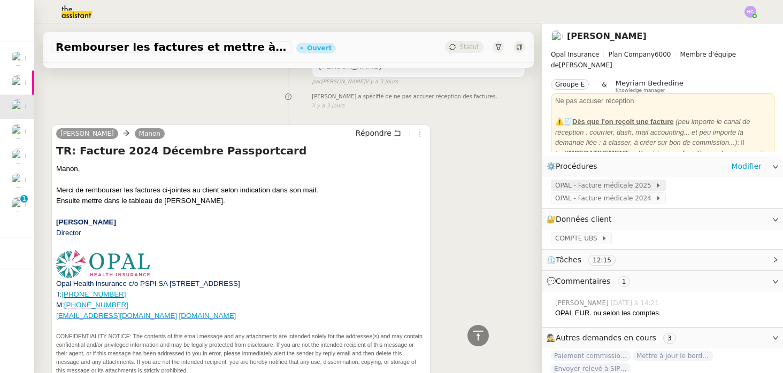
click at [615, 186] on span "OPAL - Facture médicale 2025" at bounding box center [605, 185] width 100 height 11
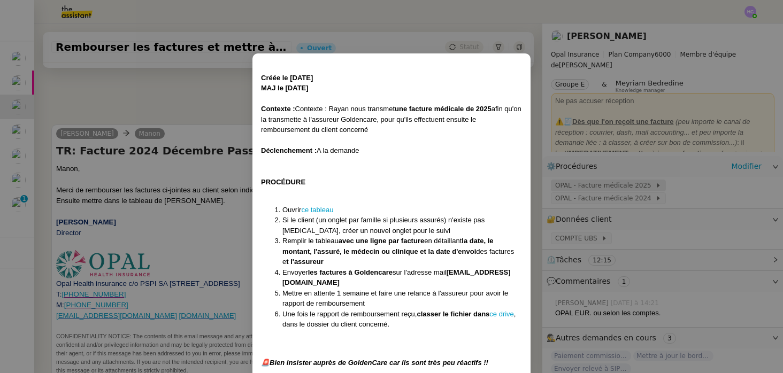
click at [615, 186] on nz-modal-container "Créée le [DATE] MAJ le [DATE] Contexte : Contexte : Rayan nous transmet une fac…" at bounding box center [391, 186] width 783 height 373
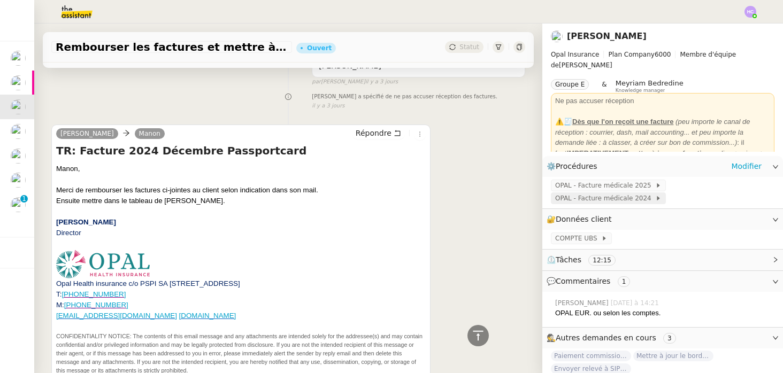
click at [616, 201] on span "OPAL - Facture médicale 2024" at bounding box center [605, 198] width 100 height 11
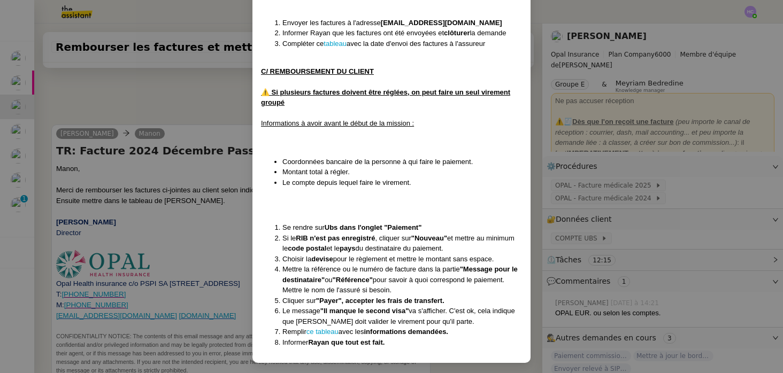
scroll to position [308, 0]
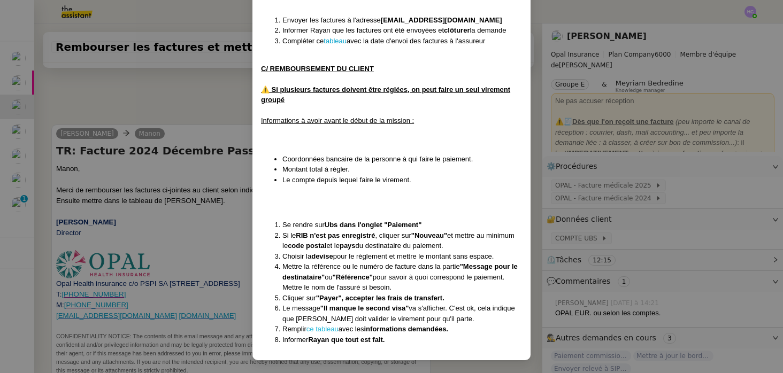
click at [327, 331] on link "ce tableau" at bounding box center [323, 329] width 32 height 8
click at [160, 201] on nz-modal-container "MAJ le 23/05 - Contexte : On reçoit des factures médicales datées de 2024, et n…" at bounding box center [391, 186] width 783 height 373
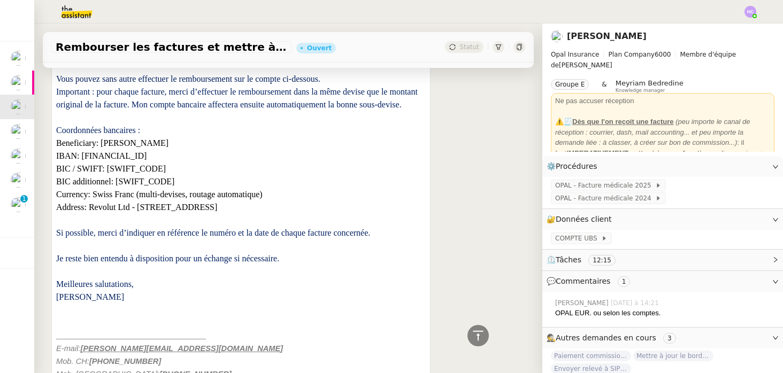
scroll to position [695, 0]
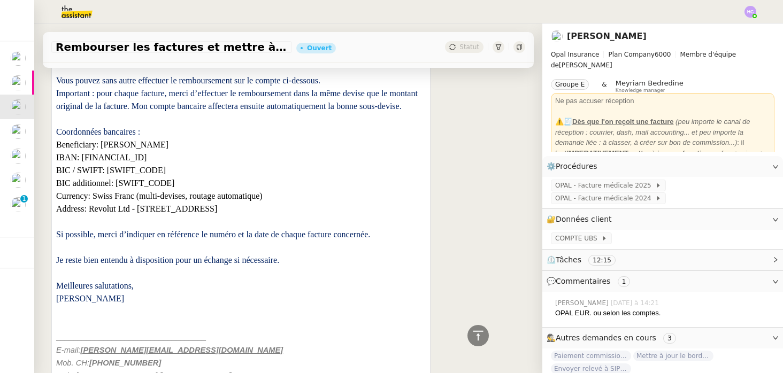
drag, startPoint x: 171, startPoint y: 144, endPoint x: 102, endPoint y: 147, distance: 69.0
click at [102, 147] on p "Coordonnées bancaires : Beneficiary: [PERSON_NAME] IBAN: [FINANCIAL_ID] BIC / S…" at bounding box center [241, 171] width 370 height 90
copy p "[PERSON_NAME]"
click at [600, 196] on span "OPAL - Facture médicale 2024" at bounding box center [605, 198] width 100 height 11
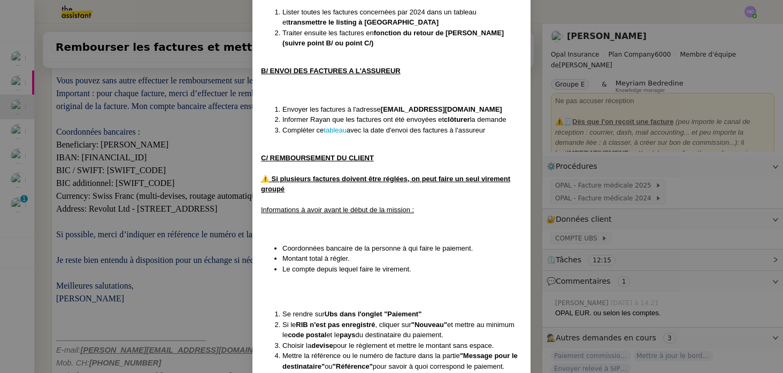
scroll to position [308, 0]
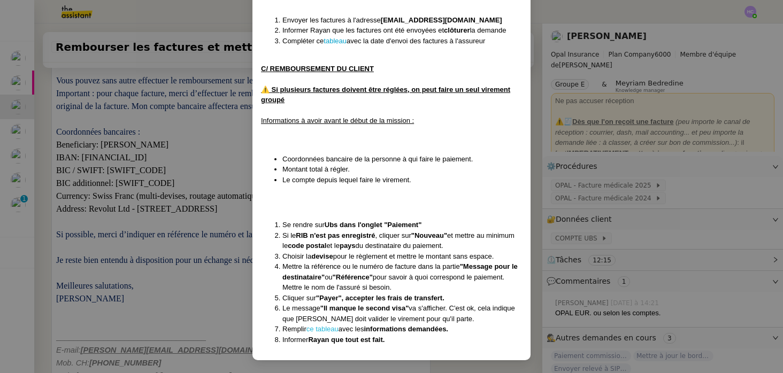
click at [327, 331] on link "ce tableau" at bounding box center [323, 329] width 32 height 8
click at [238, 203] on nz-modal-container "MAJ le 23/05 - Contexte : On reçoit des factures médicales datées de 2024, et n…" at bounding box center [391, 186] width 783 height 373
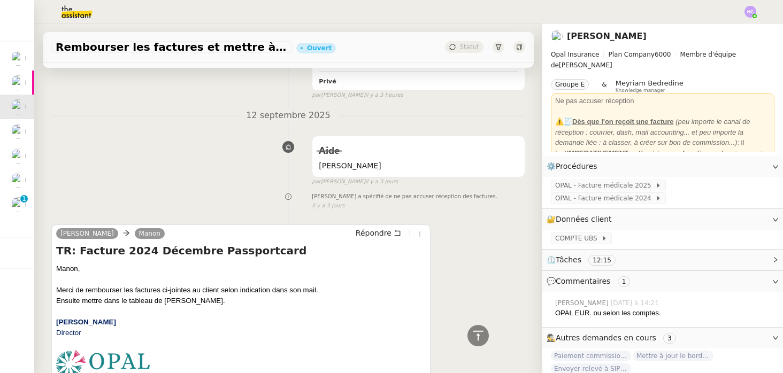
scroll to position [0, 0]
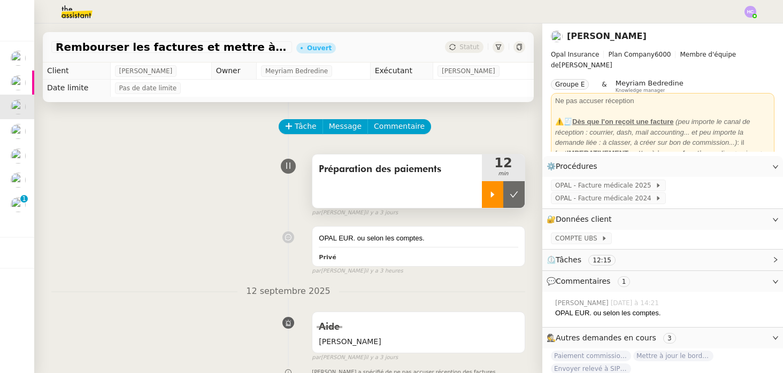
click at [487, 198] on div at bounding box center [492, 194] width 21 height 27
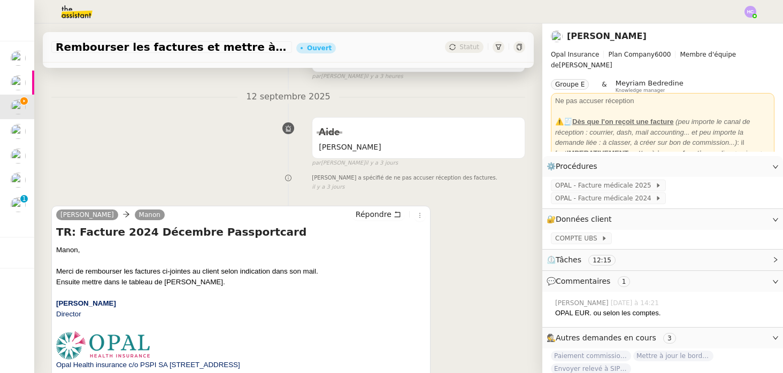
scroll to position [287, 0]
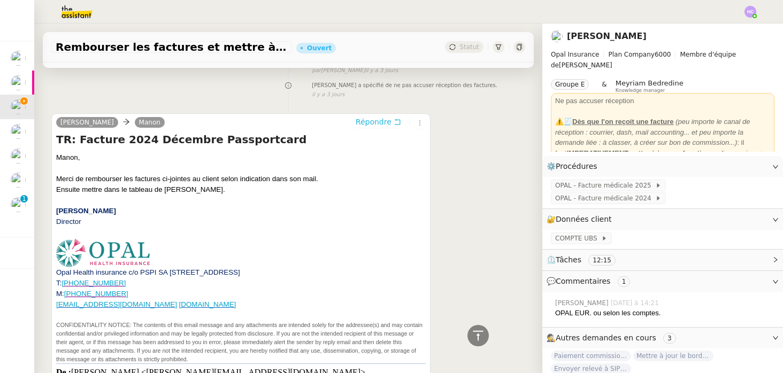
click at [376, 120] on span "Répondre" at bounding box center [374, 122] width 36 height 11
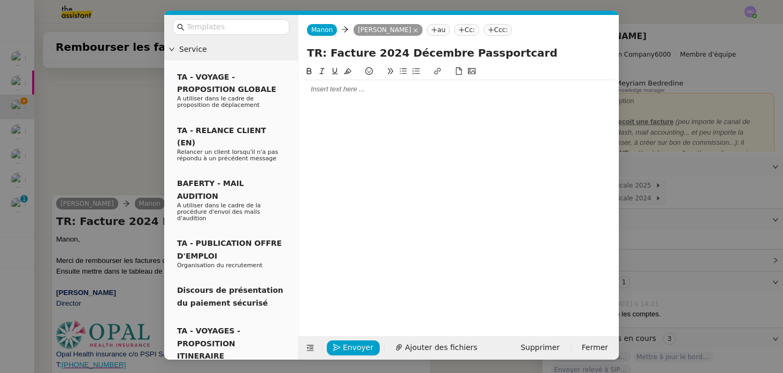
scroll to position [369, 0]
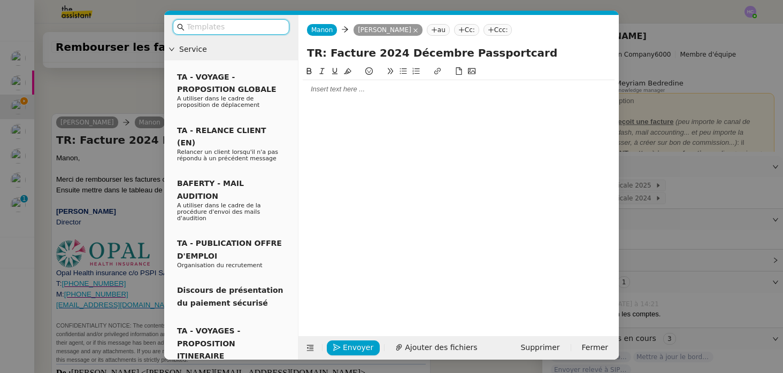
click at [353, 86] on div at bounding box center [459, 90] width 312 height 10
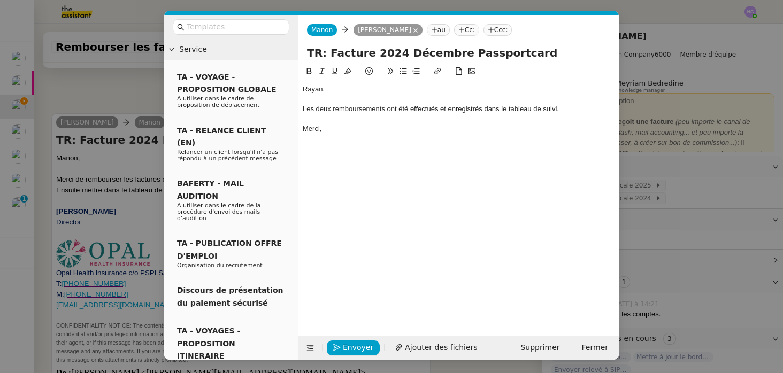
scroll to position [421, 0]
click at [344, 344] on span "Envoyer" at bounding box center [358, 348] width 30 height 12
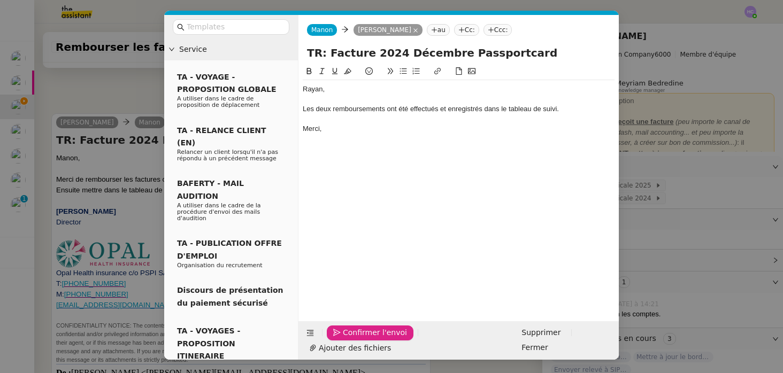
click at [344, 339] on span "Confirmer l'envoi" at bounding box center [375, 333] width 64 height 12
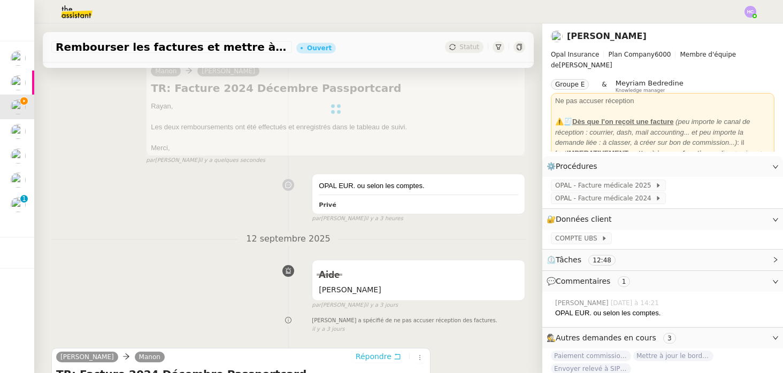
scroll to position [0, 0]
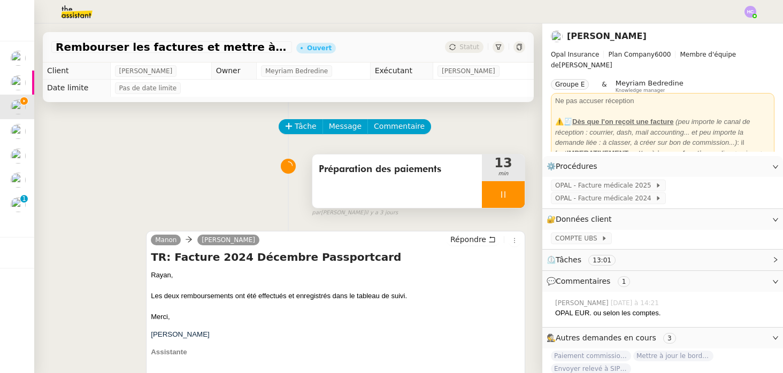
click at [509, 190] on div at bounding box center [503, 194] width 43 height 27
click at [523, 191] on button at bounding box center [513, 194] width 21 height 27
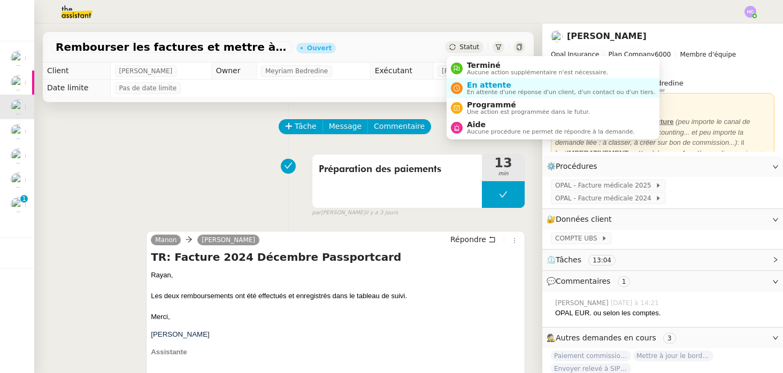
click at [463, 49] on span "Statut" at bounding box center [469, 46] width 20 height 7
click at [479, 64] on span "Terminé" at bounding box center [537, 65] width 141 height 9
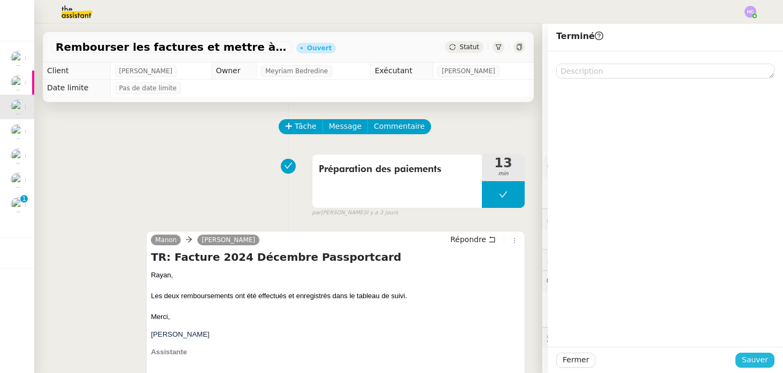
click at [753, 358] on span "Sauver" at bounding box center [755, 360] width 26 height 12
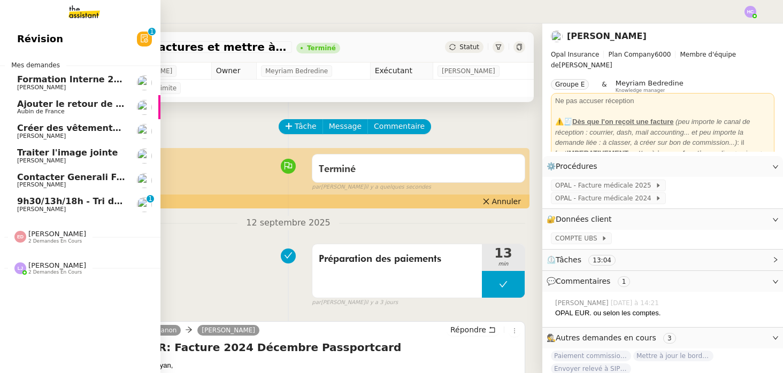
click at [89, 199] on span "9h30/13h/18h - Tri de la boite mail PRO - 12 septembre 2025" at bounding box center [163, 201] width 292 height 10
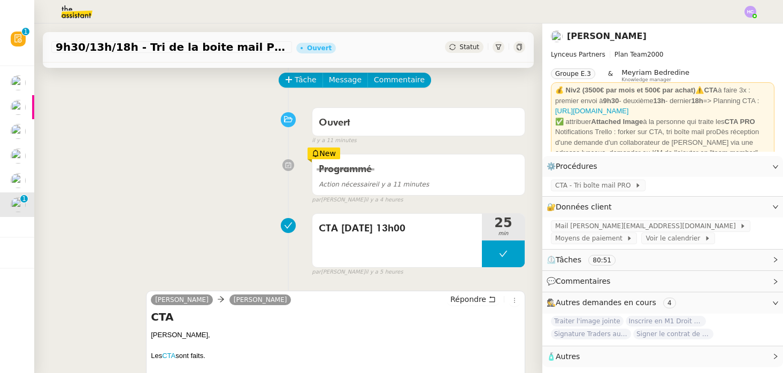
scroll to position [94, 0]
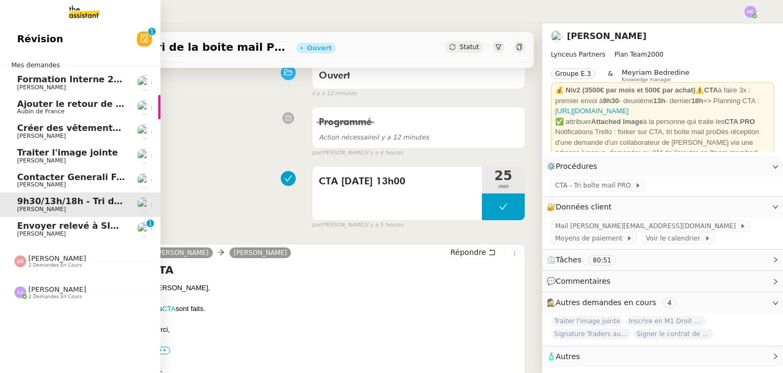
click at [48, 227] on span "Envoyer relevé à SIP pour [PERSON_NAME]" at bounding box center [121, 226] width 208 height 10
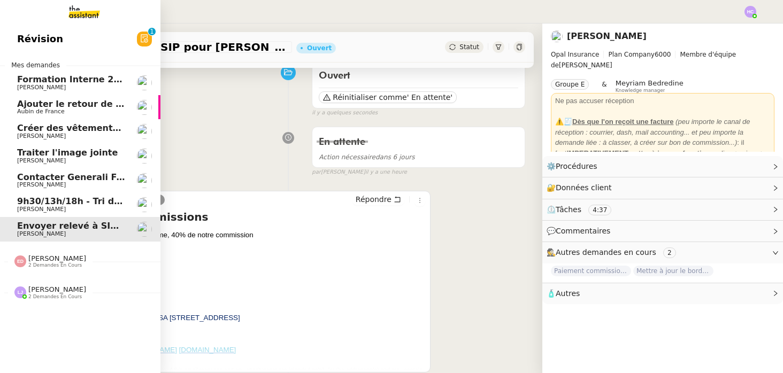
click at [58, 205] on span "9h30/13h/18h - Tri de la boite mail PRO - 12 septembre 2025" at bounding box center [163, 201] width 292 height 10
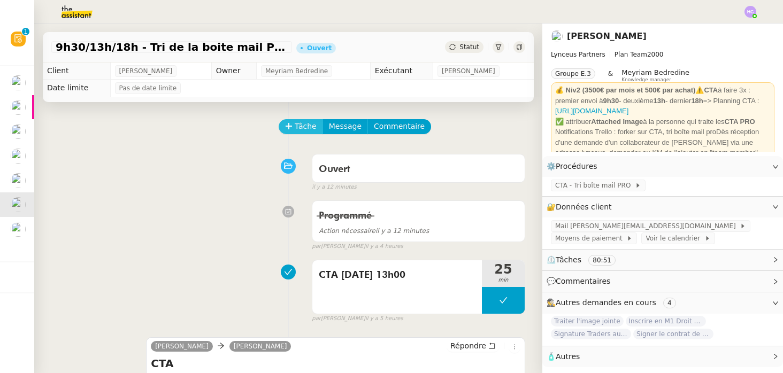
click at [298, 126] on span "Tâche" at bounding box center [306, 126] width 22 height 12
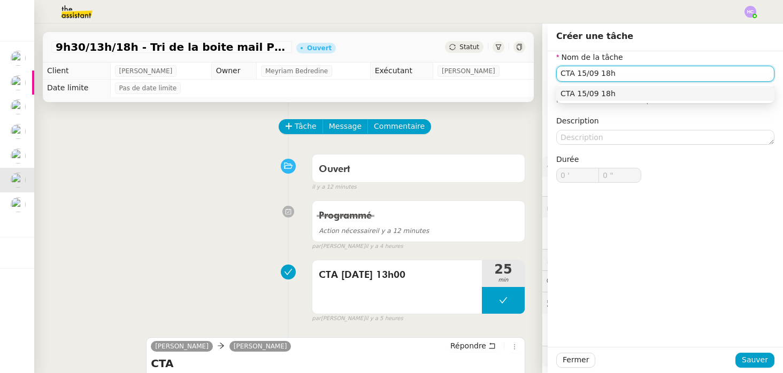
click at [586, 95] on div "CTA 15/09 18h" at bounding box center [666, 94] width 210 height 10
type input "CTA 15/09 18h"
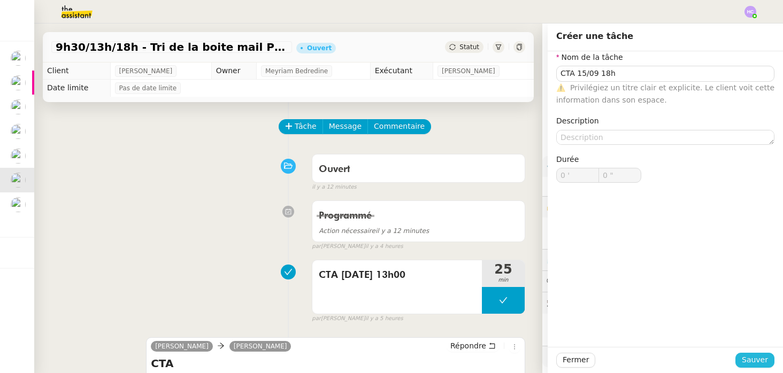
click at [757, 355] on span "Sauver" at bounding box center [755, 360] width 26 height 12
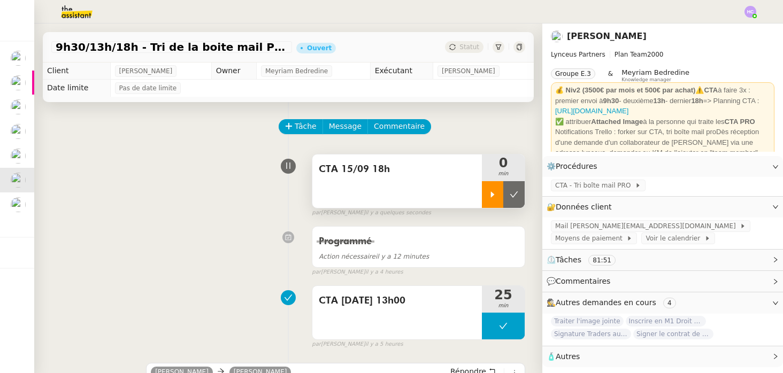
click at [494, 194] on icon at bounding box center [493, 194] width 4 height 6
